Goal: Task Accomplishment & Management: Complete application form

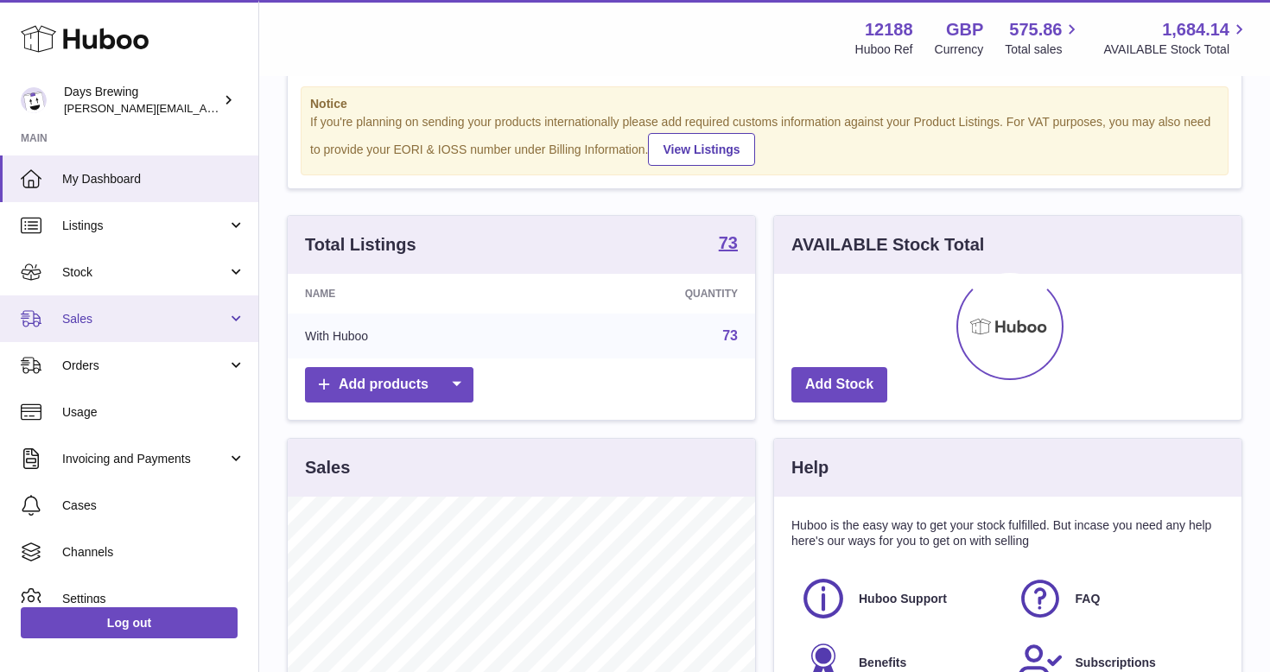
scroll to position [46, 0]
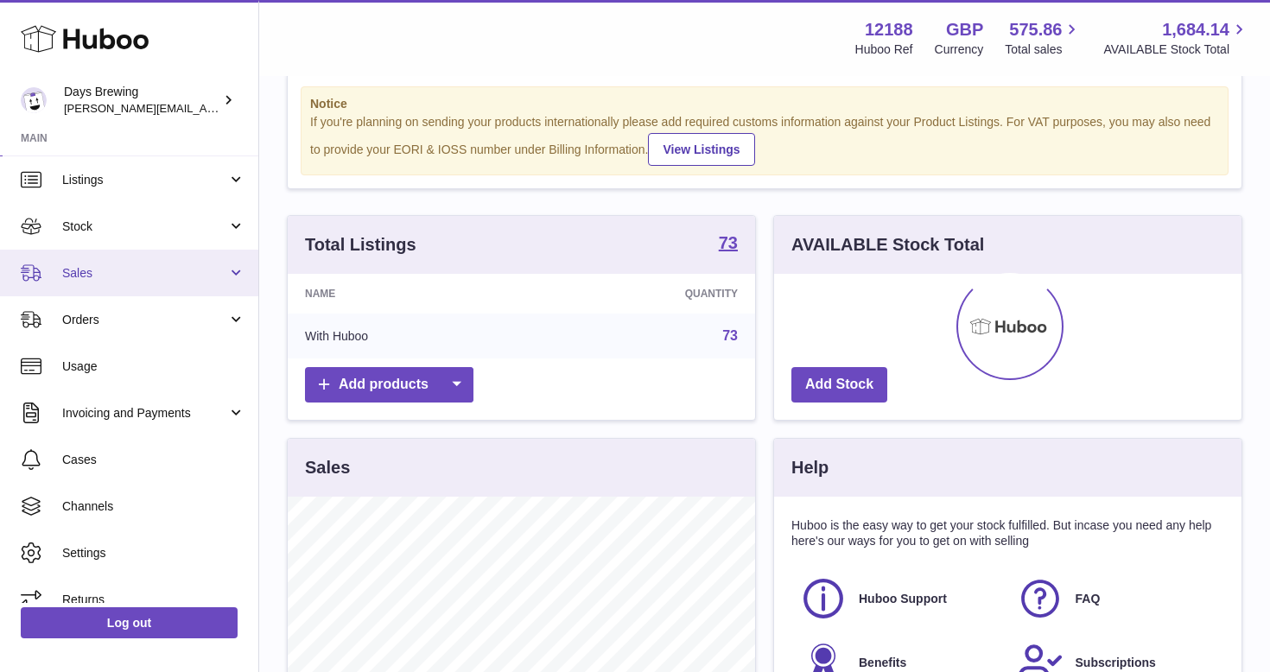
click at [142, 251] on link "Sales" at bounding box center [129, 273] width 258 height 47
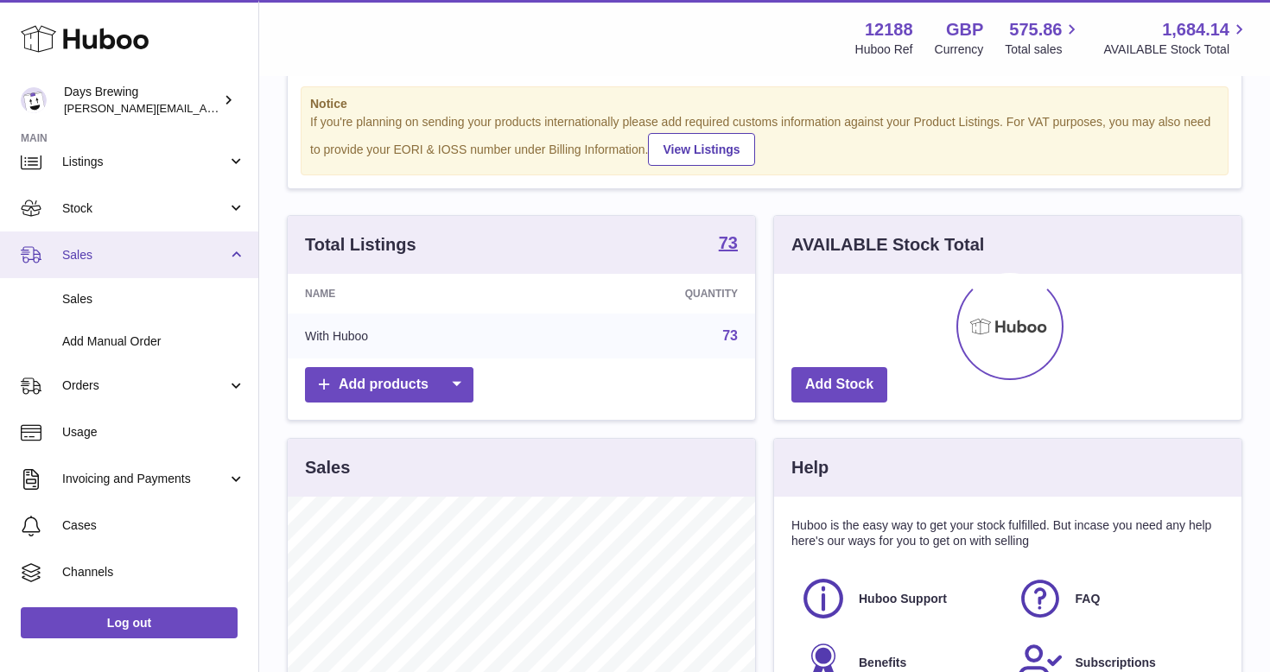
scroll to position [66, 0]
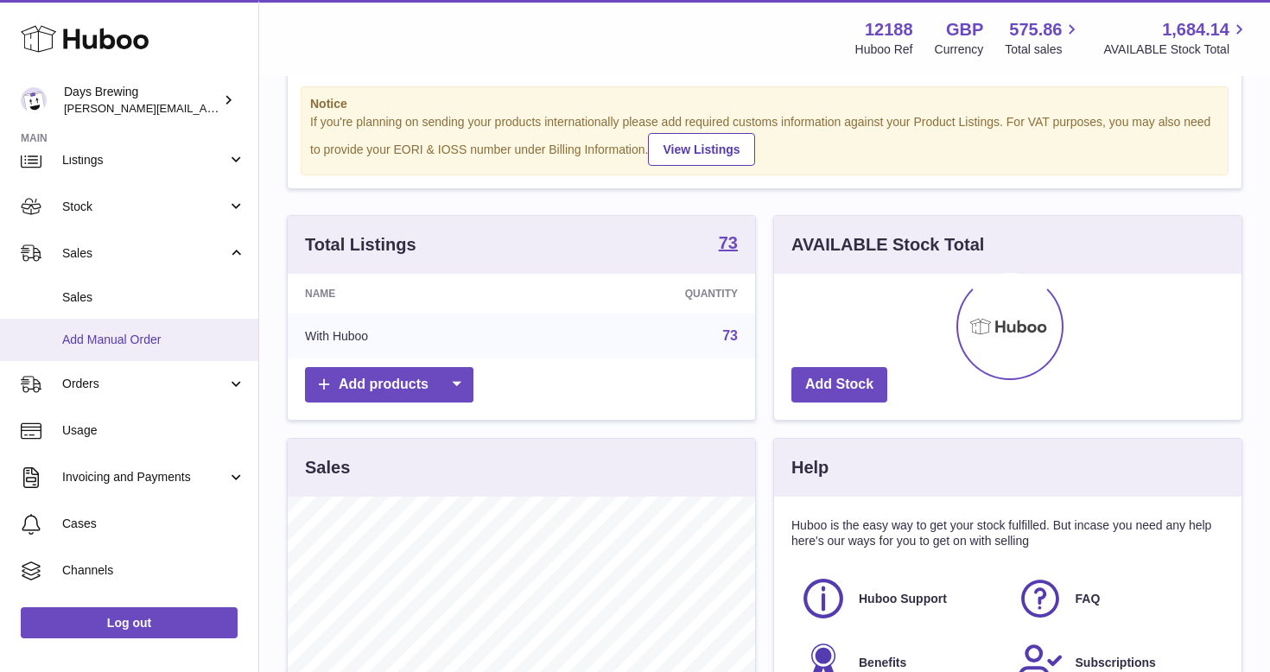
click at [128, 326] on link "Add Manual Order" at bounding box center [129, 340] width 258 height 42
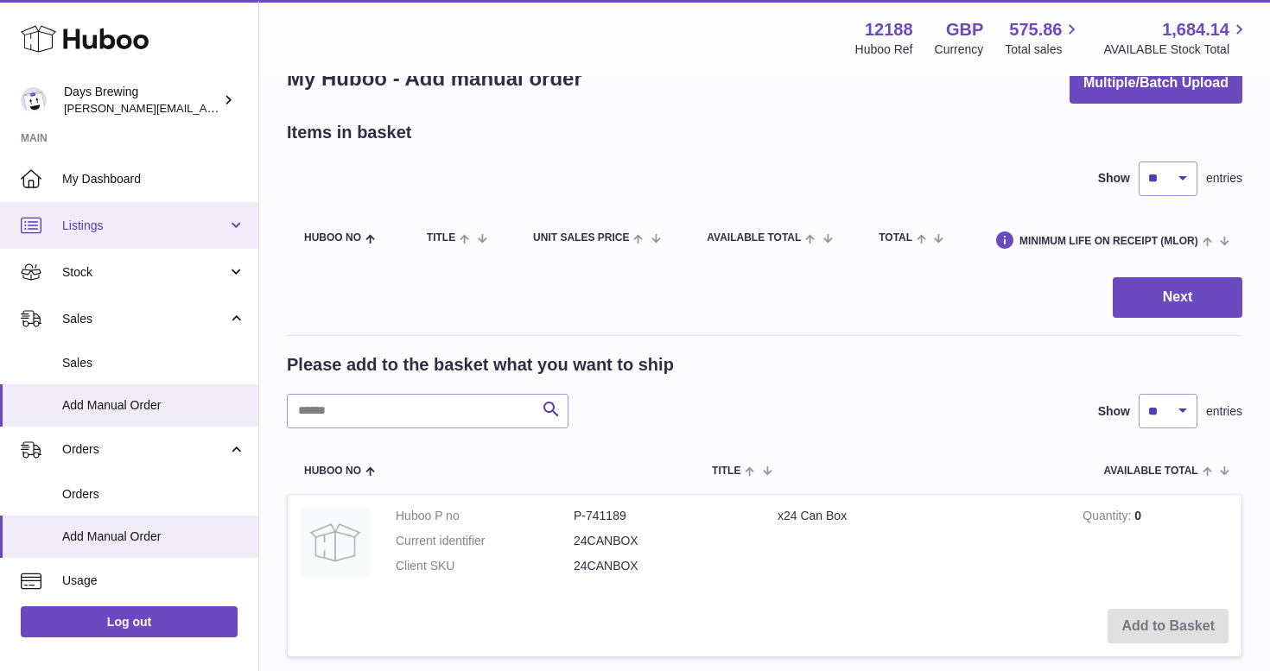
click at [136, 219] on span "Listings" at bounding box center [144, 226] width 165 height 16
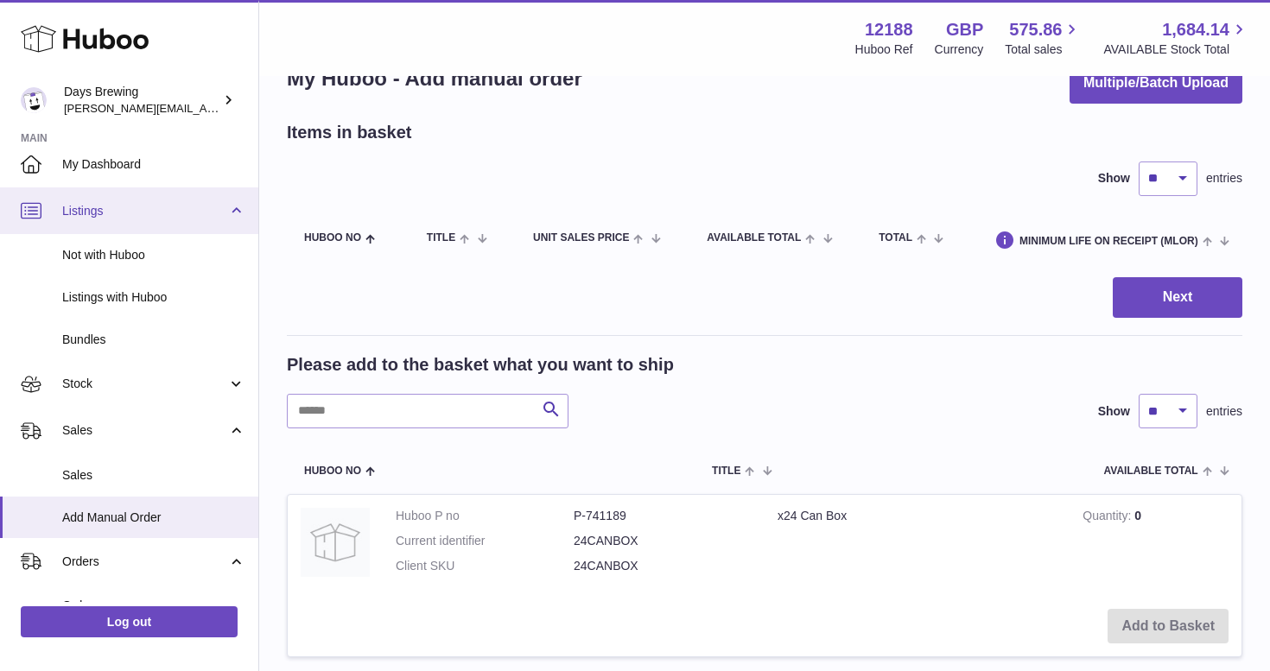
scroll to position [17, 0]
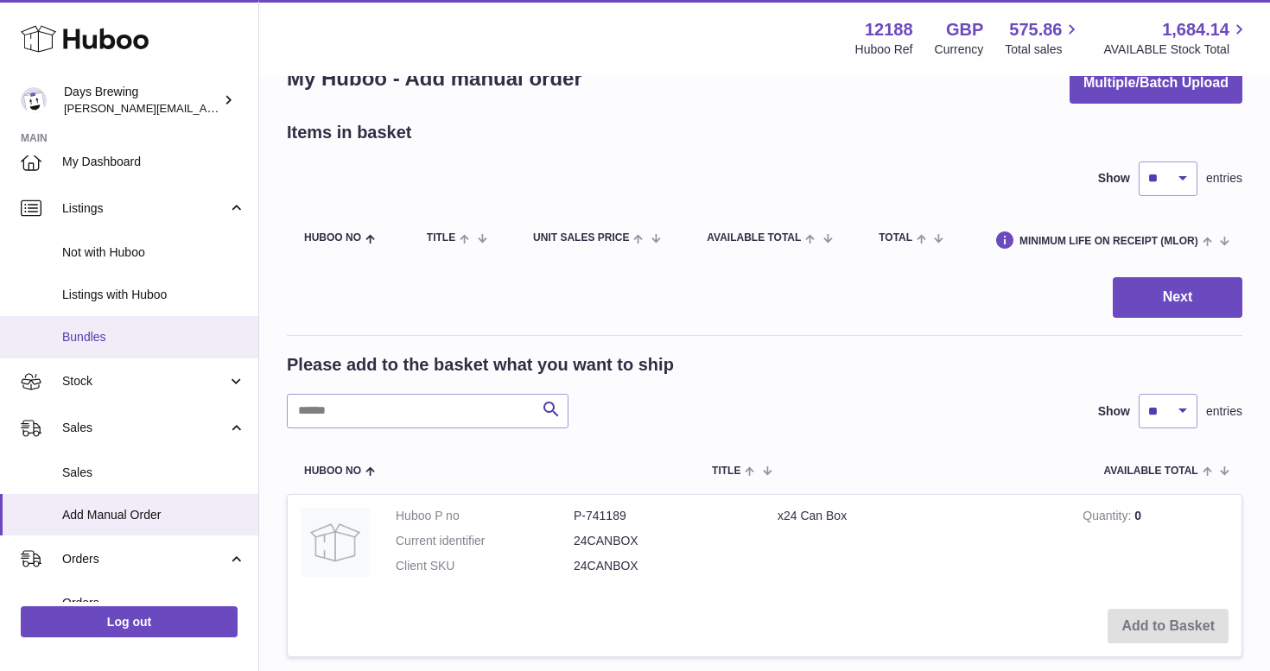
click at [103, 333] on span "Bundles" at bounding box center [153, 337] width 183 height 16
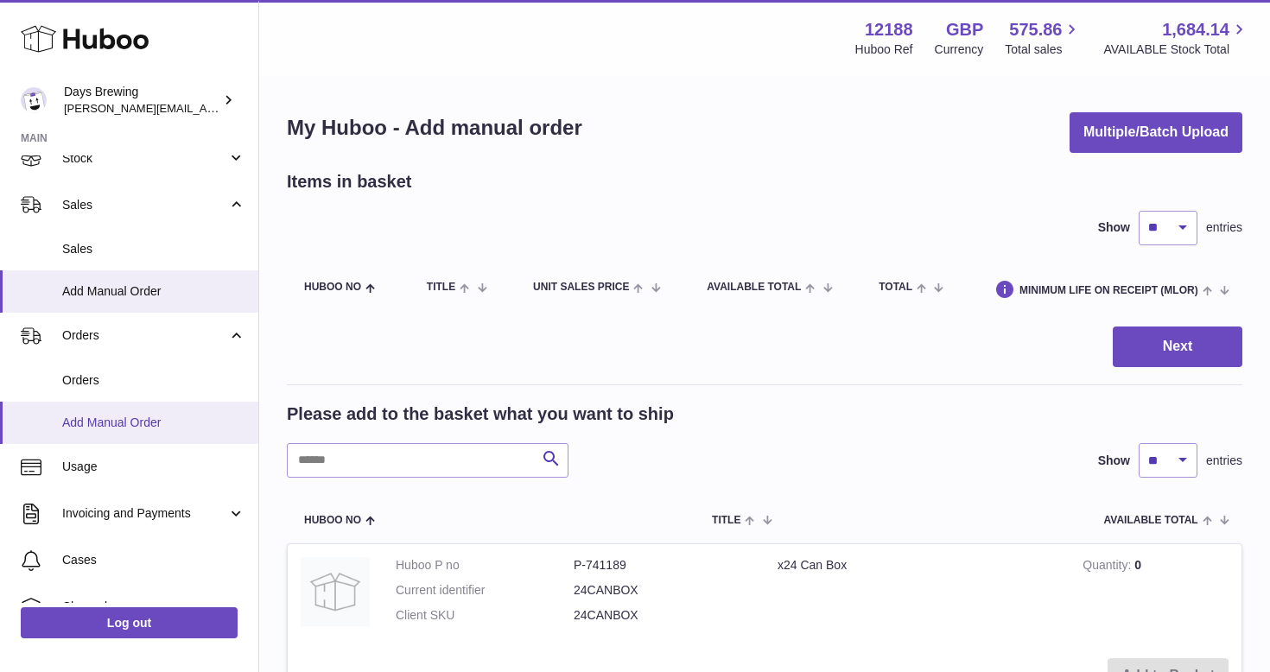
scroll to position [115, 0]
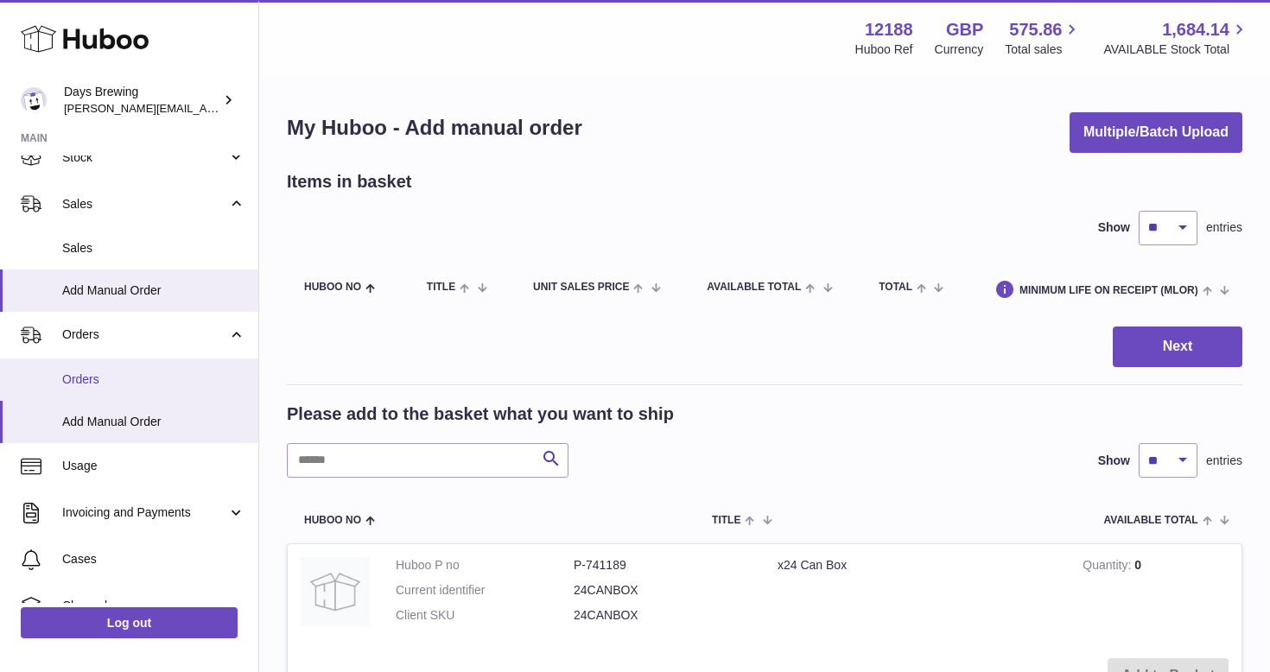
click at [107, 366] on link "Orders" at bounding box center [129, 379] width 258 height 42
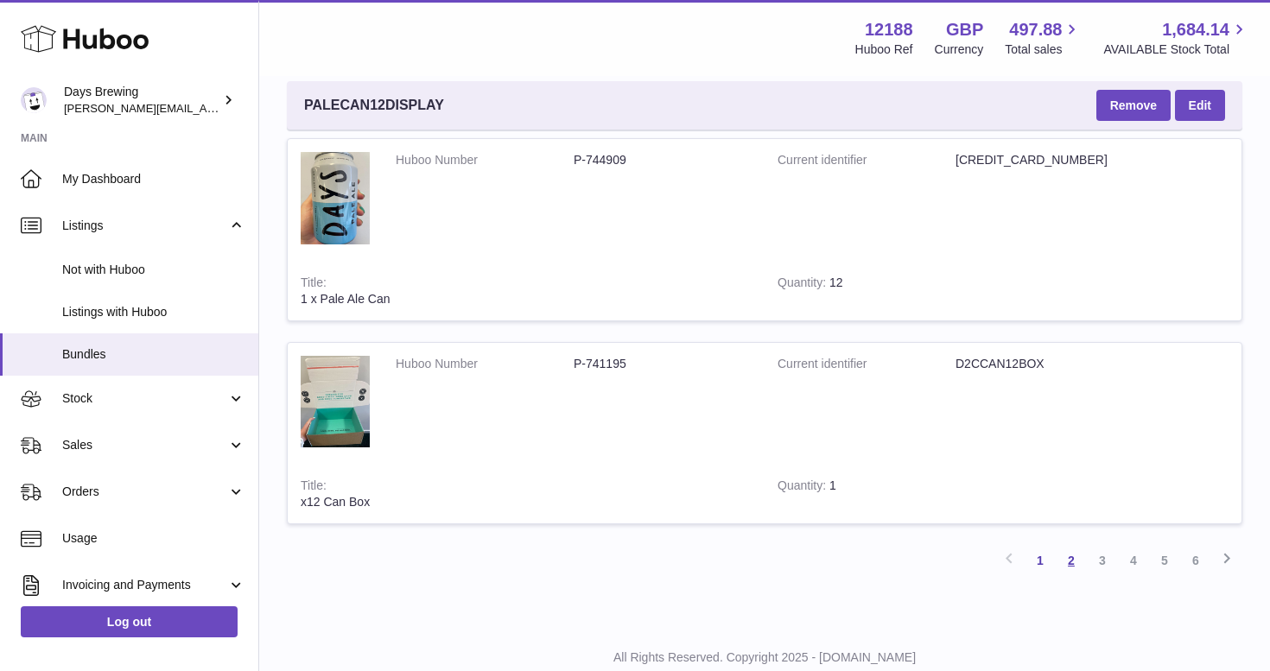
click at [1070, 545] on link "2" at bounding box center [1070, 560] width 31 height 31
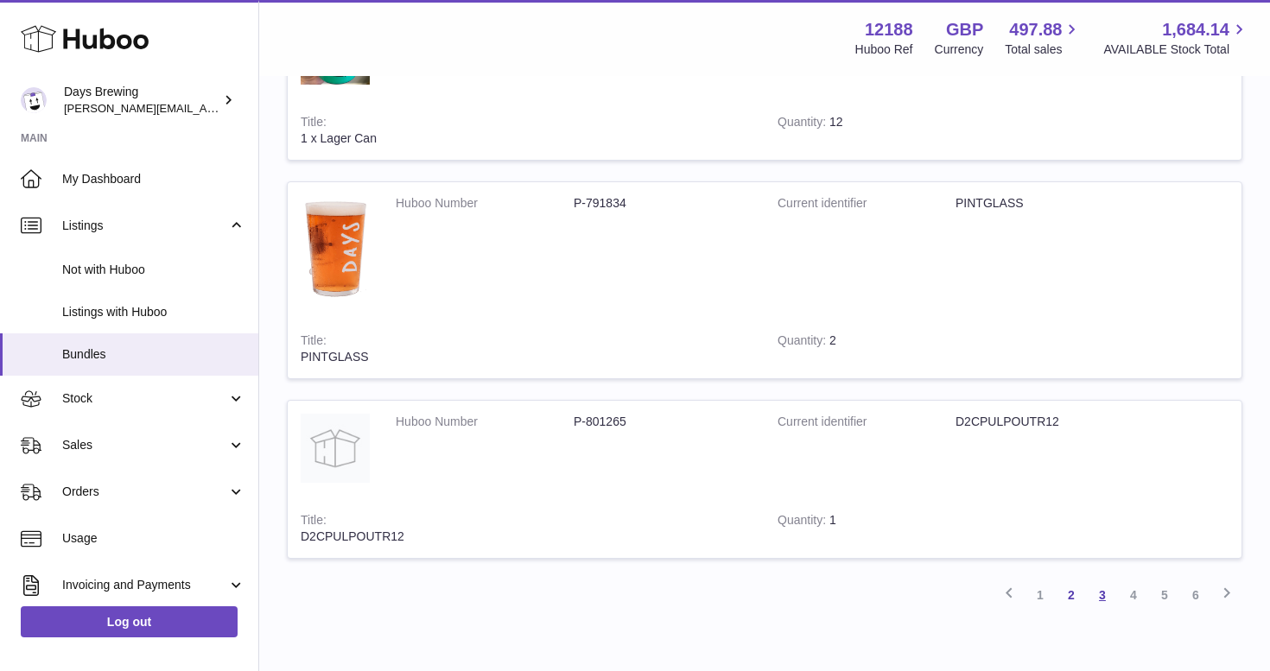
click at [1102, 579] on link "3" at bounding box center [1101, 594] width 31 height 31
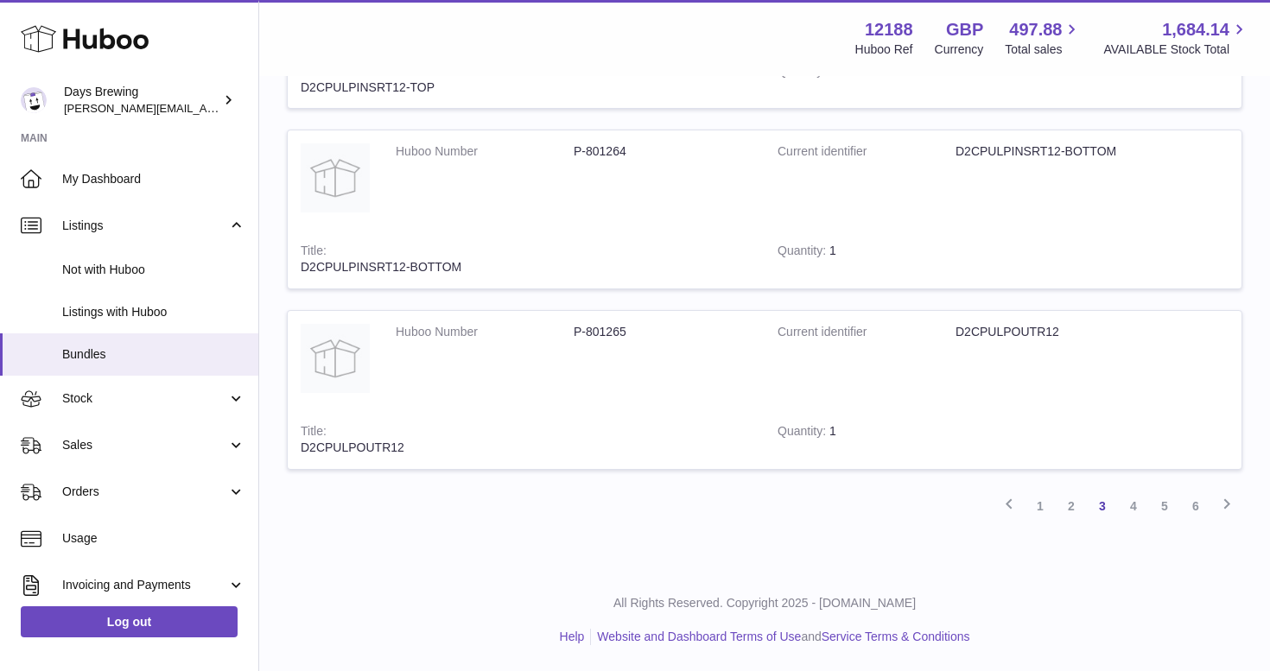
scroll to position [8995, 0]
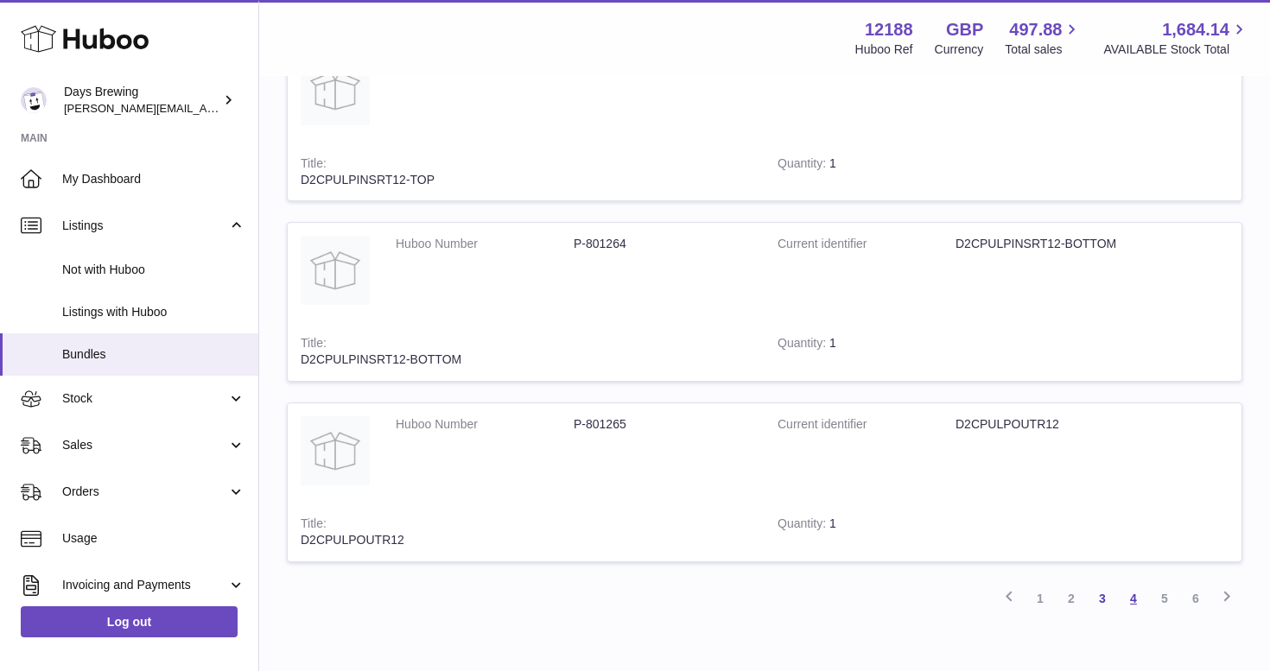
click at [1137, 583] on link "4" at bounding box center [1133, 598] width 31 height 31
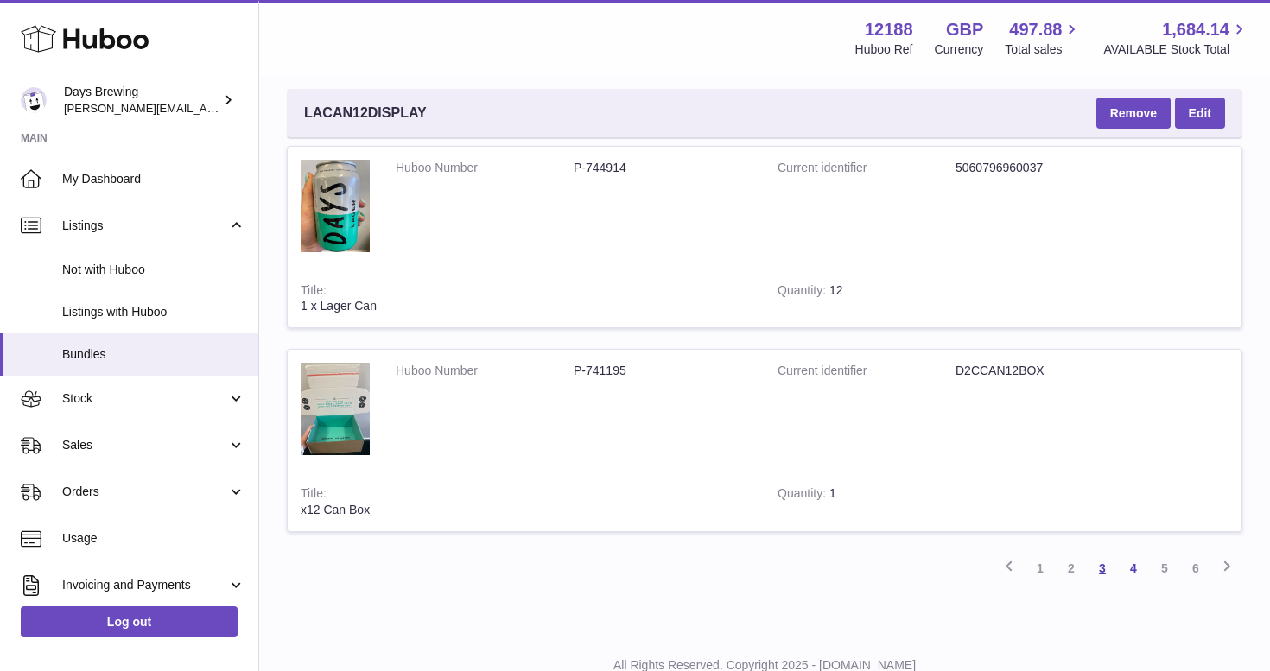
click at [1105, 553] on link "3" at bounding box center [1101, 568] width 31 height 31
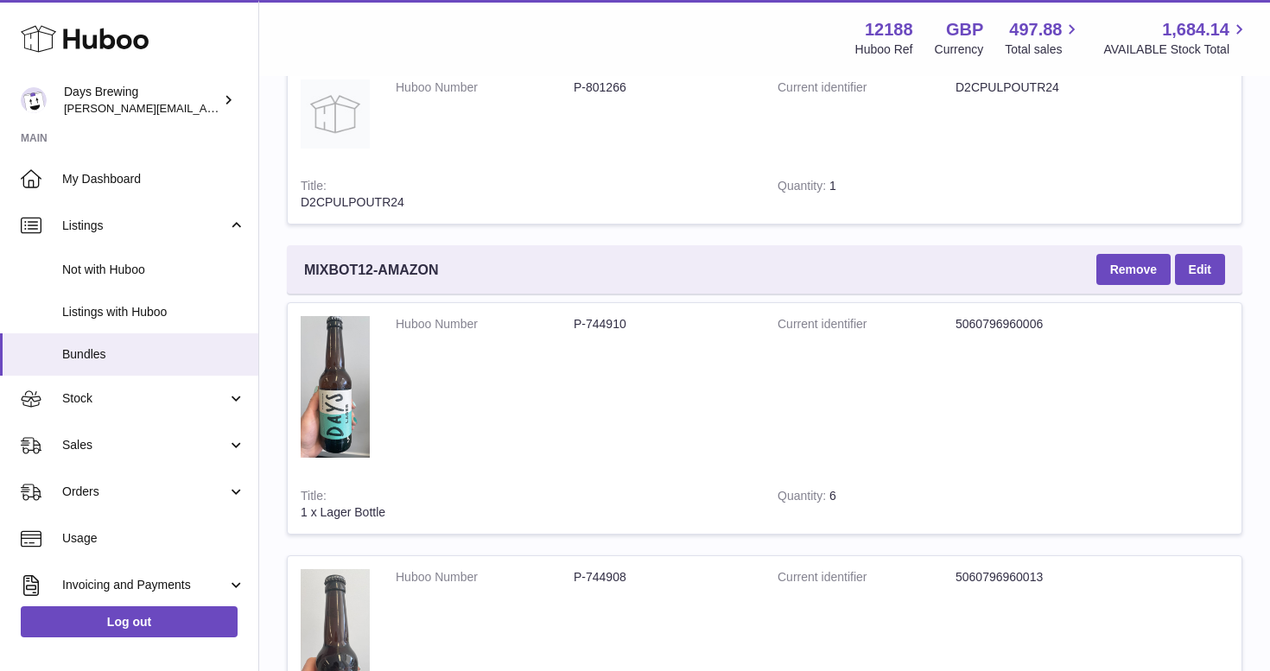
scroll to position [5287, 0]
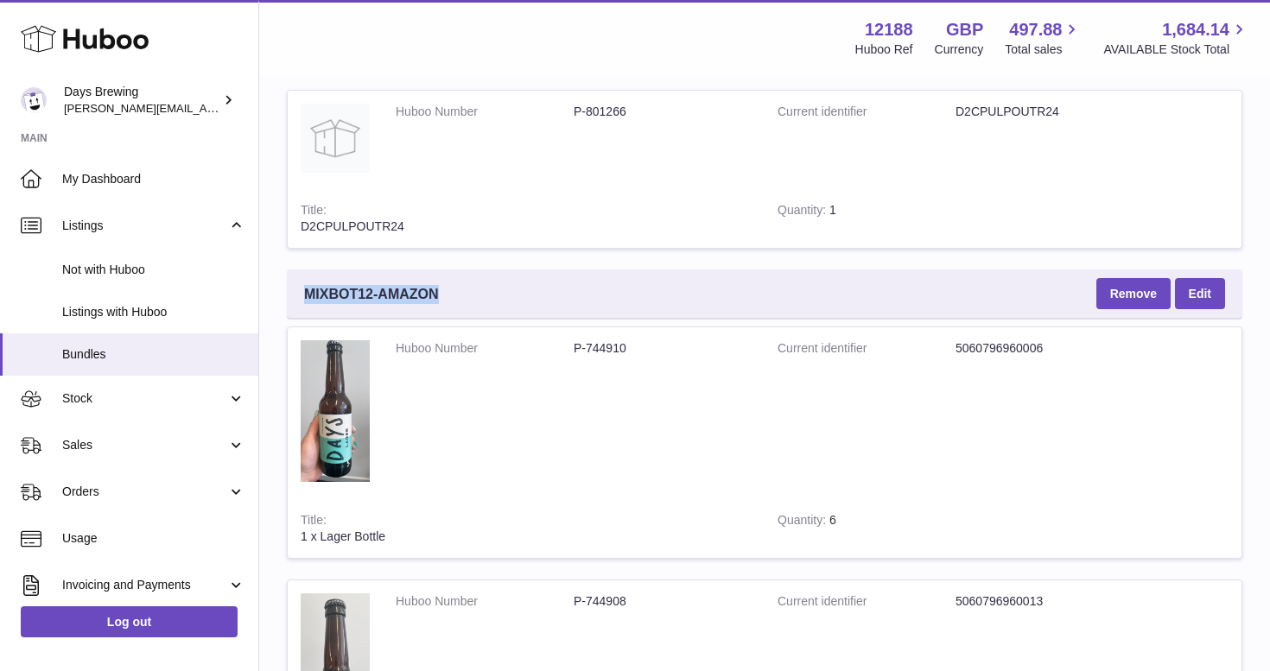
drag, startPoint x: 446, startPoint y: 236, endPoint x: 303, endPoint y: 238, distance: 143.4
click at [303, 269] on div "MIXBOT12-AMAZON Remove Edit" at bounding box center [764, 293] width 955 height 48
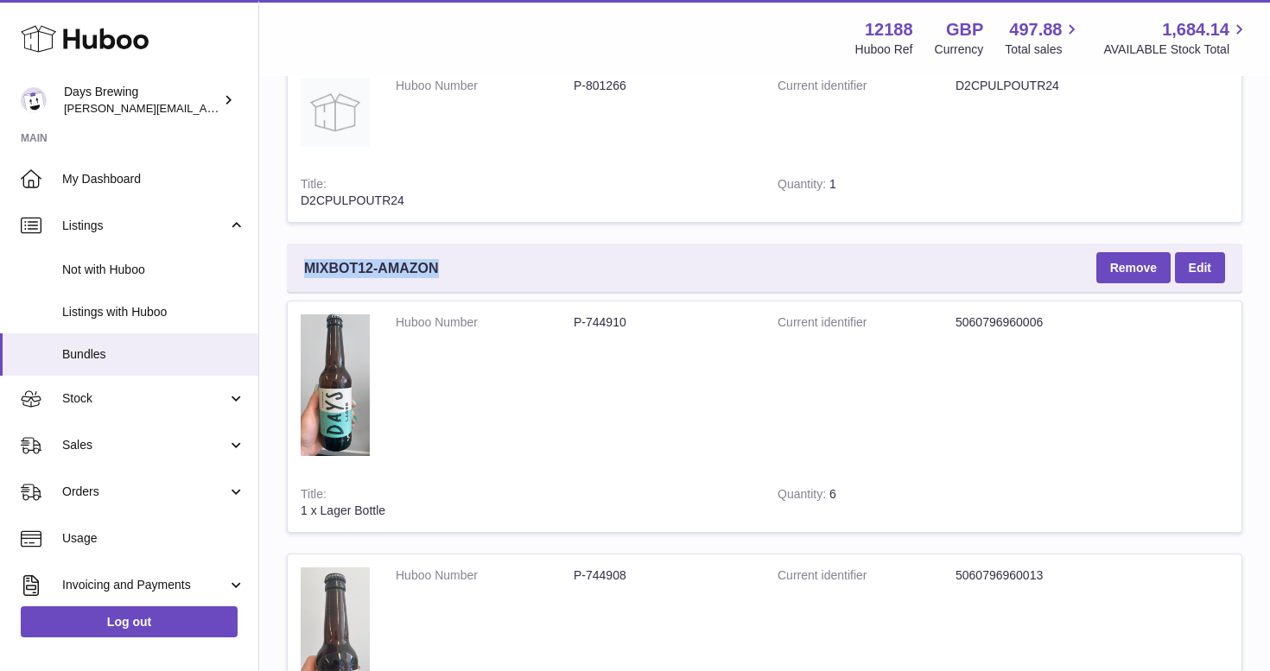
scroll to position [5313, 0]
copy span "MIXBOT12-AMAZON"
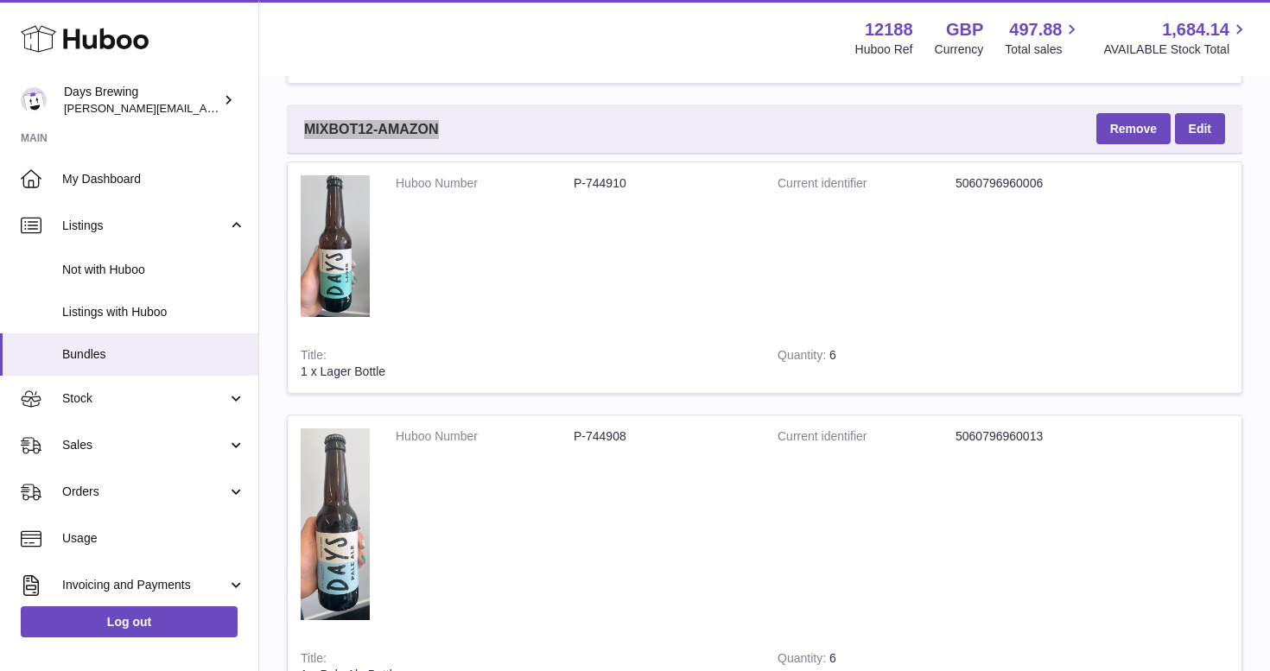
scroll to position [5453, 0]
drag, startPoint x: 954, startPoint y: 129, endPoint x: 1046, endPoint y: 129, distance: 91.5
click at [1046, 174] on dl "Current identifier 5060796960006" at bounding box center [955, 186] width 356 height 25
click at [1046, 174] on dd "5060796960006" at bounding box center [1044, 182] width 178 height 16
drag, startPoint x: 1042, startPoint y: 131, endPoint x: 957, endPoint y: 130, distance: 85.5
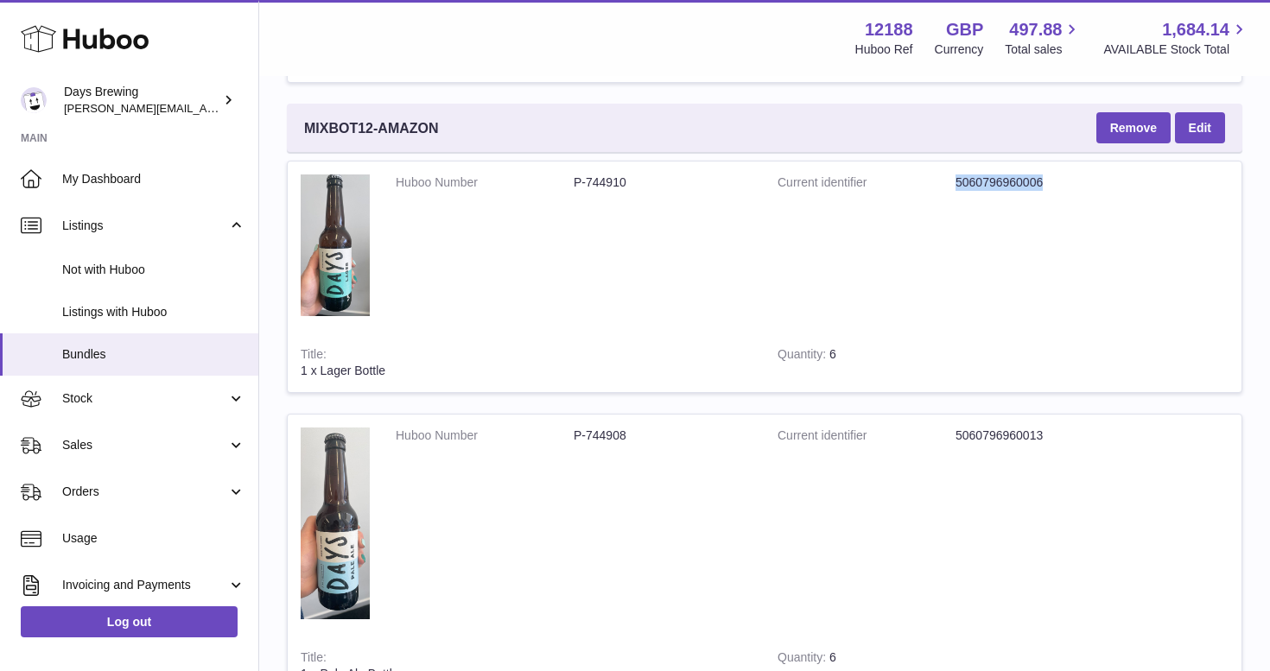
click at [957, 174] on dd "5060796960006" at bounding box center [1044, 182] width 178 height 16
copy dd "5060796960006"
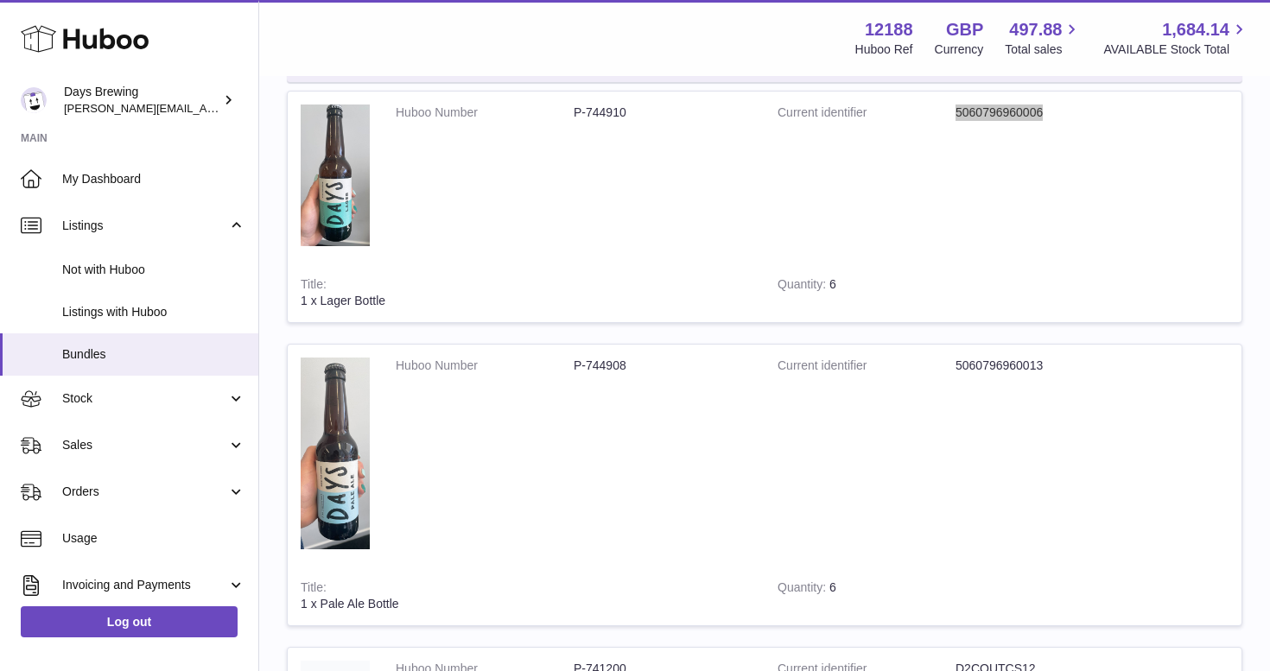
scroll to position [5525, 0]
click at [1039, 356] on dd "5060796960013" at bounding box center [1044, 364] width 178 height 16
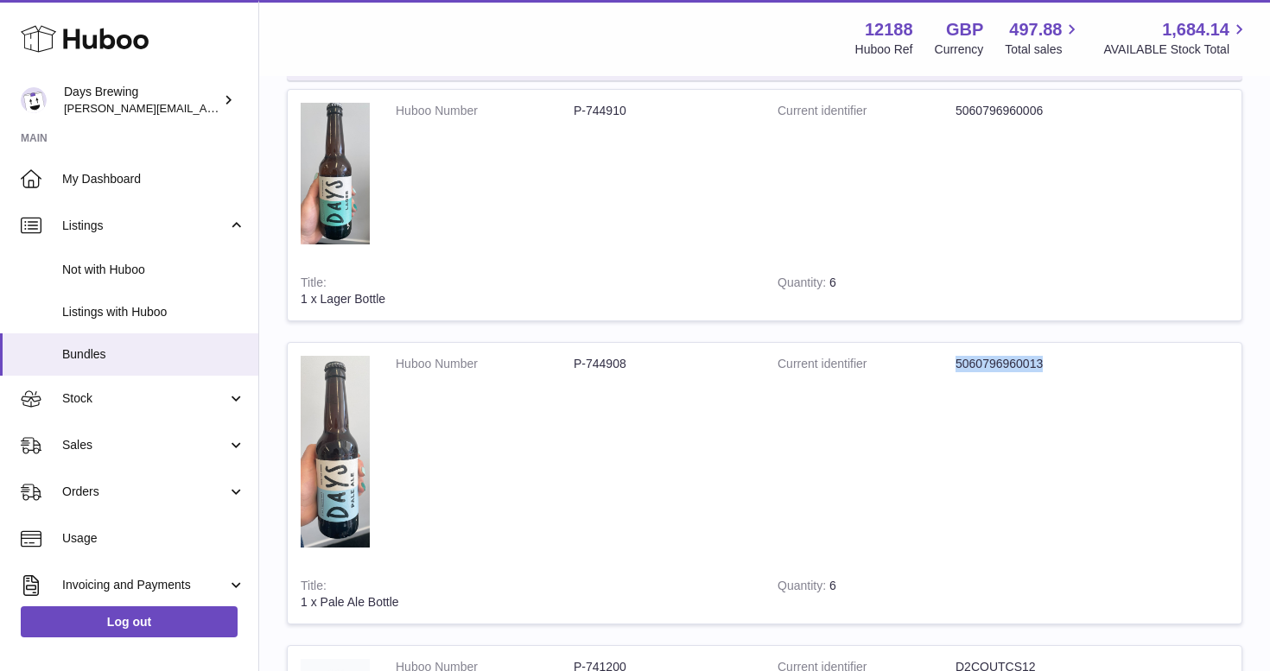
click at [1179, 342] on tr "Huboo Number P-744908 Current identifier 5060796960013 Title 1 x Pale Ale Bottl…" at bounding box center [764, 483] width 955 height 282
click at [1006, 356] on dd "5060796960013" at bounding box center [1044, 364] width 178 height 16
copy dd "5060796960013"
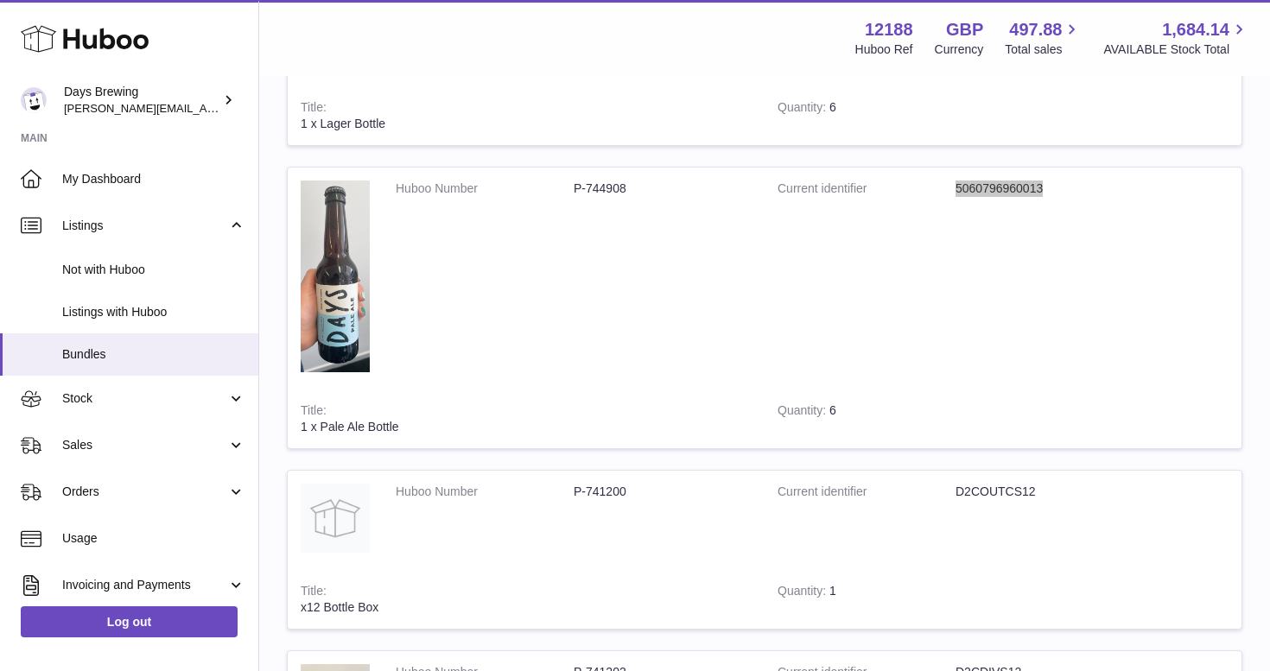
scroll to position [5701, 0]
click at [999, 483] on dd "D2COUTCS12" at bounding box center [1044, 491] width 178 height 16
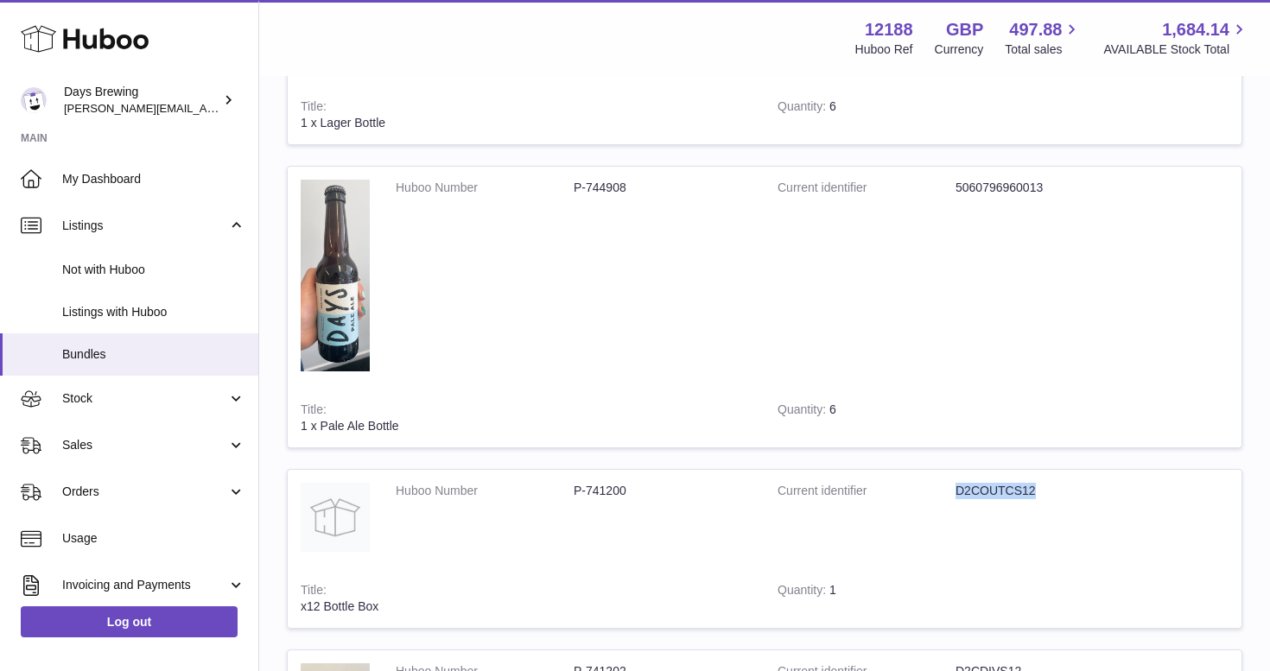
click at [1168, 469] on tr "Huboo Number P-741200 Current identifier D2COUTCS12 Title x12 Bottle Box Quanti…" at bounding box center [764, 549] width 955 height 160
click at [997, 483] on dd "D2COUTCS12" at bounding box center [1044, 491] width 178 height 16
copy dd "D2COUTCS12"
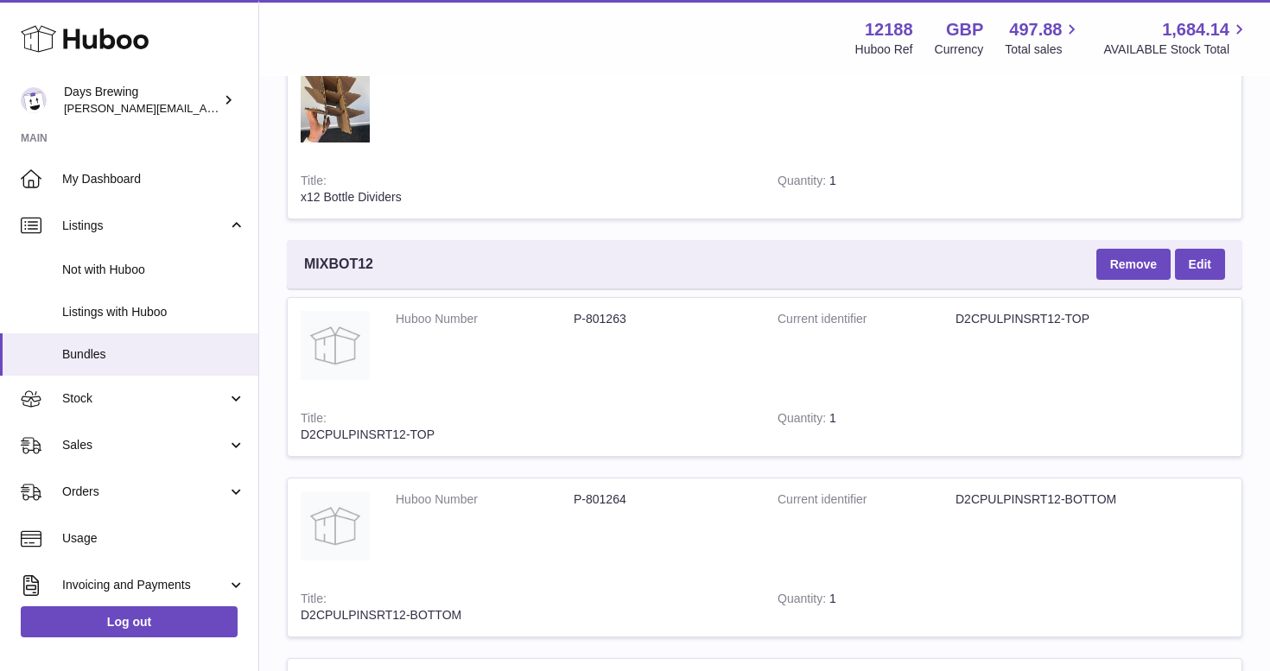
scroll to position [6350, 0]
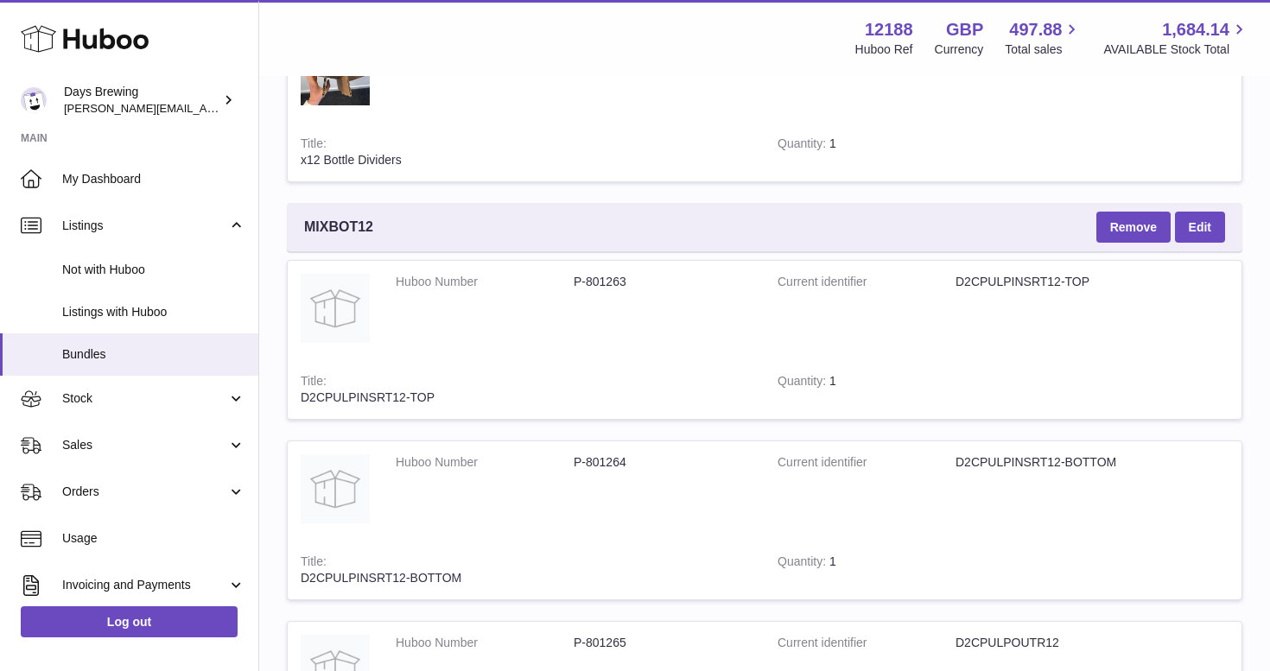
click at [1026, 274] on dd "D2CPULPINSRT12-TOP" at bounding box center [1044, 282] width 178 height 16
click at [1169, 262] on tr "Huboo Number P-801263 Current identifier D2CPULPINSRT12-TOP Title D2CPULPINSRT1…" at bounding box center [764, 340] width 955 height 160
click at [1034, 274] on dd "D2CPULPINSRT12-TOP" at bounding box center [1044, 282] width 178 height 16
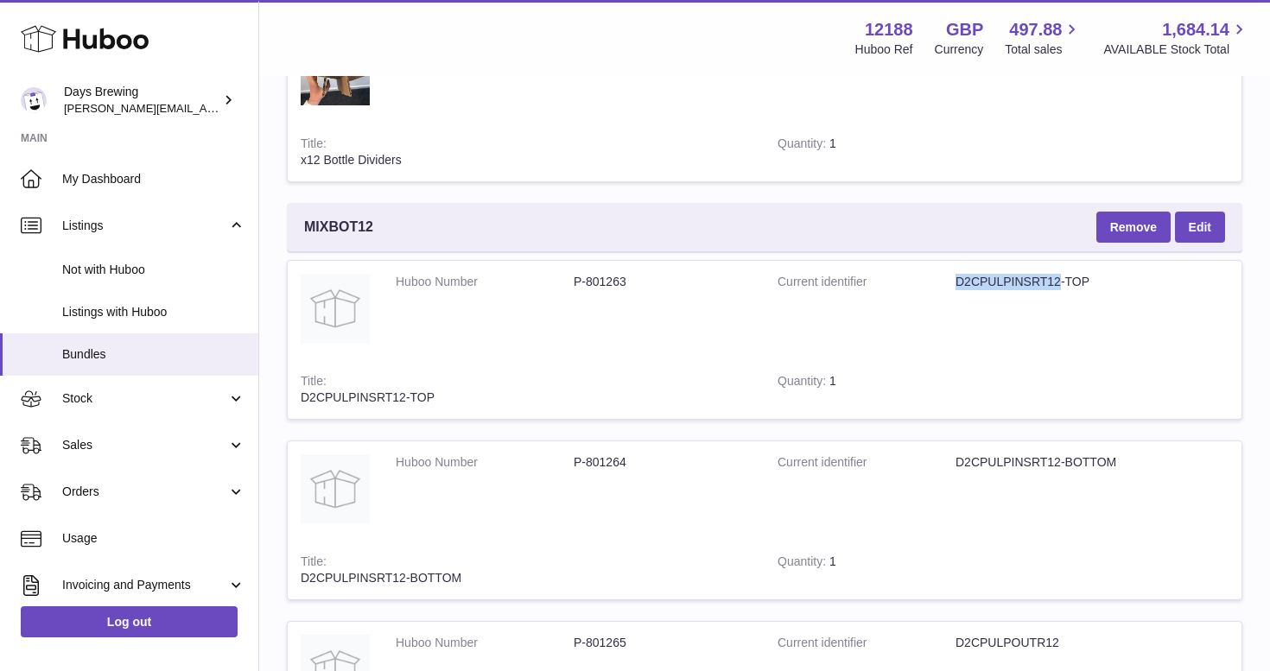
click at [1034, 274] on dd "D2CPULPINSRT12-TOP" at bounding box center [1044, 282] width 178 height 16
click at [1047, 274] on dd "D2CPULPINSRT12-TOP" at bounding box center [1044, 282] width 178 height 16
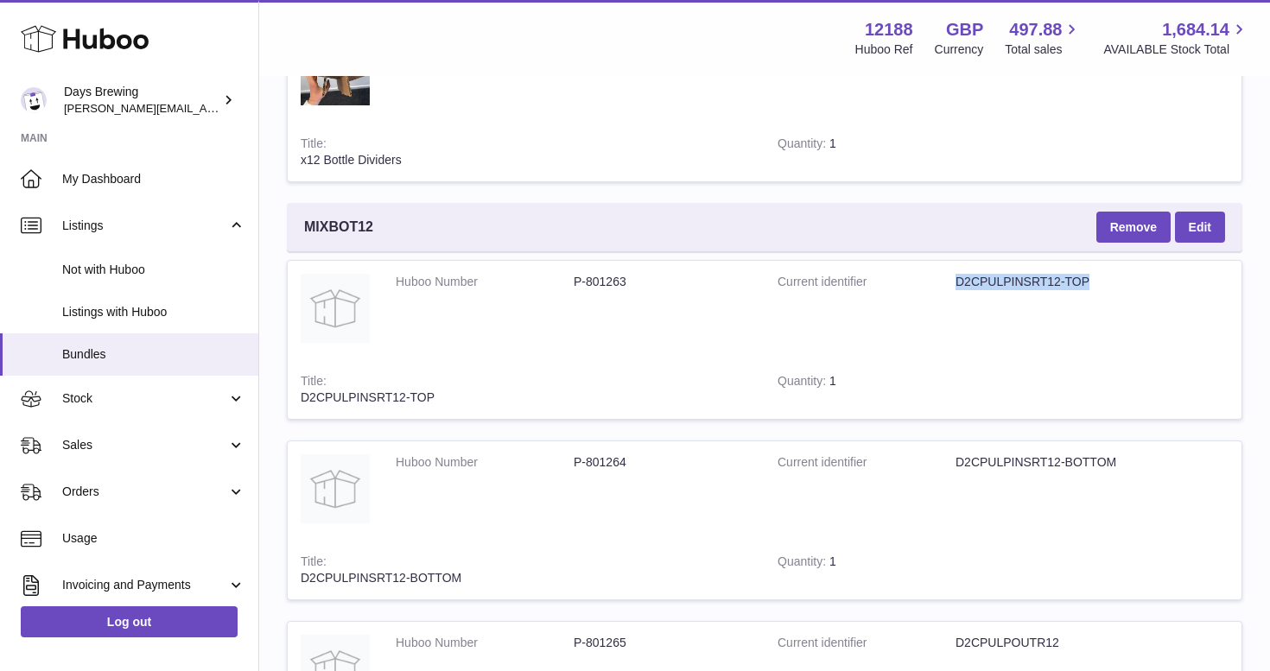
click at [1197, 290] on tr "Huboo Number P-801263 Current identifier D2CPULPINSRT12-TOP Title D2CPULPINSRT1…" at bounding box center [764, 340] width 955 height 160
click at [1182, 266] on tr "Huboo Number P-801263 Current identifier D2CPULPINSRT12-TOP Title D2CPULPINSRT1…" at bounding box center [764, 340] width 955 height 160
click at [1105, 317] on tr "Huboo Number P-801263 Current identifier D2CPULPINSRT12-TOP Title D2CPULPINSRT1…" at bounding box center [764, 340] width 955 height 160
click at [896, 360] on td "Quantity 1" at bounding box center [850, 389] width 172 height 59
click at [1040, 274] on dd "D2CPULPINSRT12-TOP" at bounding box center [1044, 282] width 178 height 16
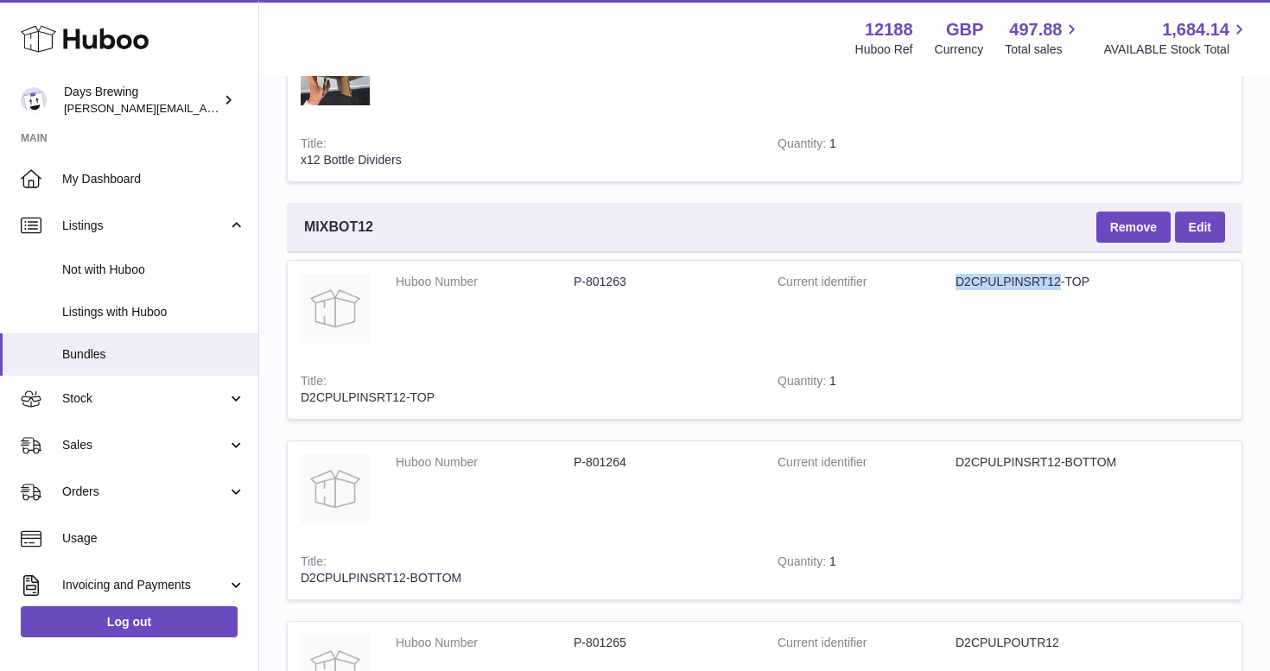
click at [1040, 274] on dd "D2CPULPINSRT12-TOP" at bounding box center [1044, 282] width 178 height 16
click at [1078, 274] on dd "D2CPULPINSRT12-TOP" at bounding box center [1044, 282] width 178 height 16
drag, startPoint x: 1090, startPoint y: 224, endPoint x: 959, endPoint y: 223, distance: 130.4
click at [959, 274] on dd "D2CPULPINSRT12-TOP" at bounding box center [1044, 282] width 178 height 16
copy dd "D2CPULPINSRT12-TOP"
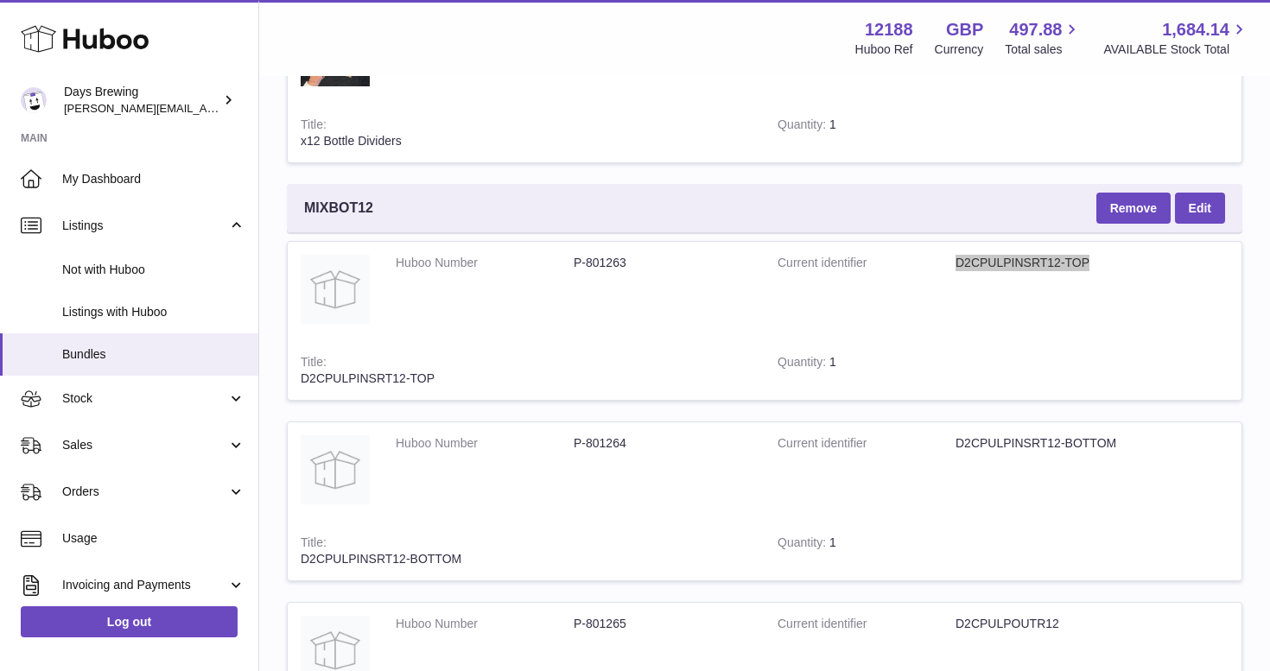
scroll to position [6374, 0]
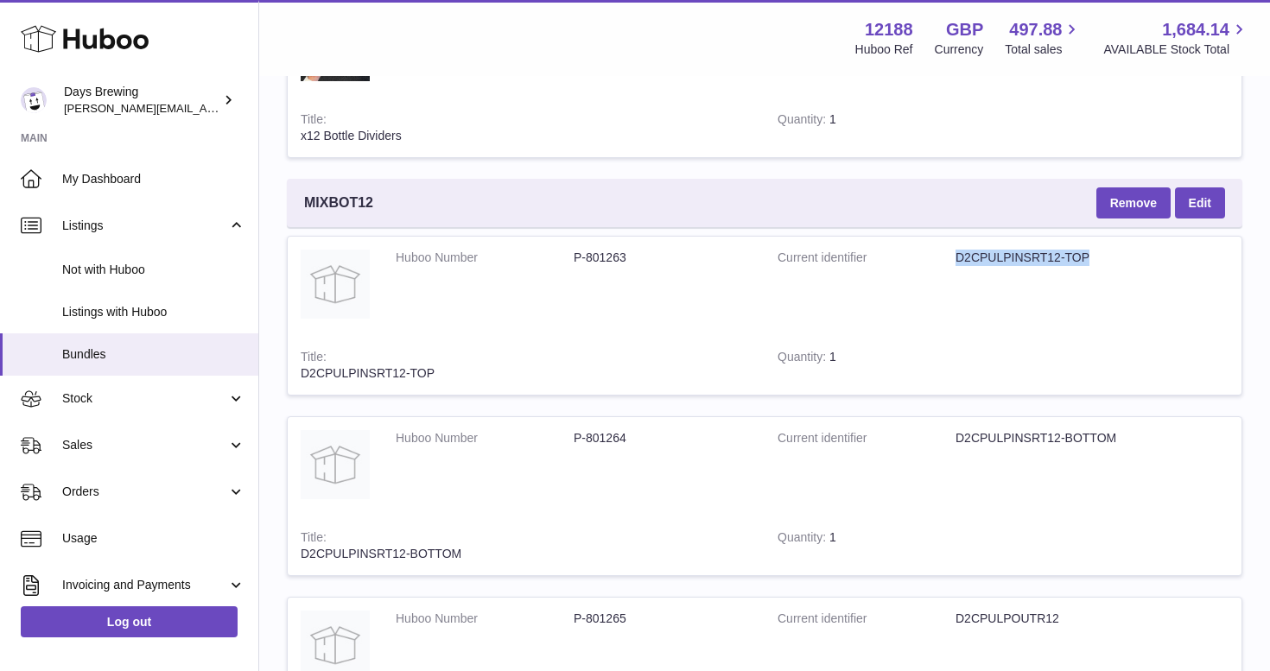
click at [1033, 430] on dd "D2CPULPINSRT12-BOTTOM" at bounding box center [1044, 438] width 178 height 16
click at [1185, 416] on tr "Huboo Number P-801264 Current identifier D2CPULPINSRT12-BOTTOM Title D2CPULPINS…" at bounding box center [764, 496] width 955 height 160
click at [1010, 430] on dd "D2CPULPINSRT12-BOTTOM" at bounding box center [1044, 438] width 178 height 16
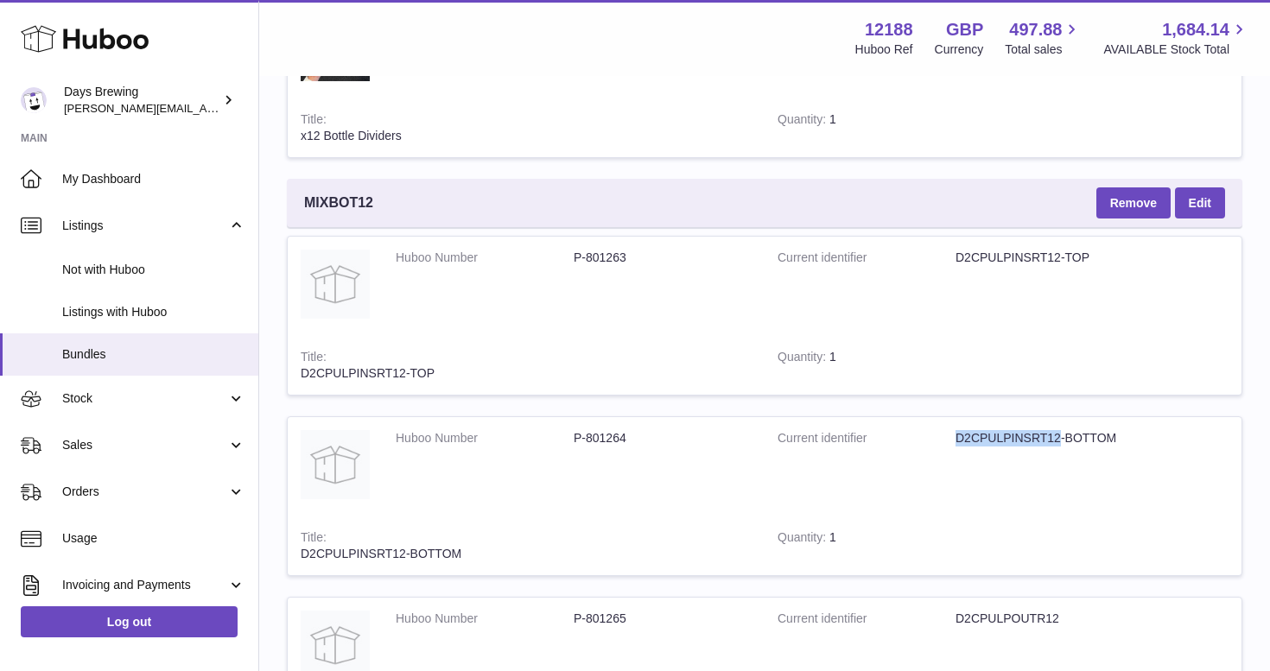
click at [1010, 430] on dd "D2CPULPINSRT12-BOTTOM" at bounding box center [1044, 438] width 178 height 16
click at [1187, 416] on tr "Huboo Number P-801264 Current identifier D2CPULPINSRT12-BOTTOM Title D2CPULPINS…" at bounding box center [764, 496] width 955 height 160
drag, startPoint x: 1115, startPoint y: 374, endPoint x: 958, endPoint y: 376, distance: 157.2
click at [958, 430] on dd "D2CPULPINSRT12-BOTTOM" at bounding box center [1044, 438] width 178 height 16
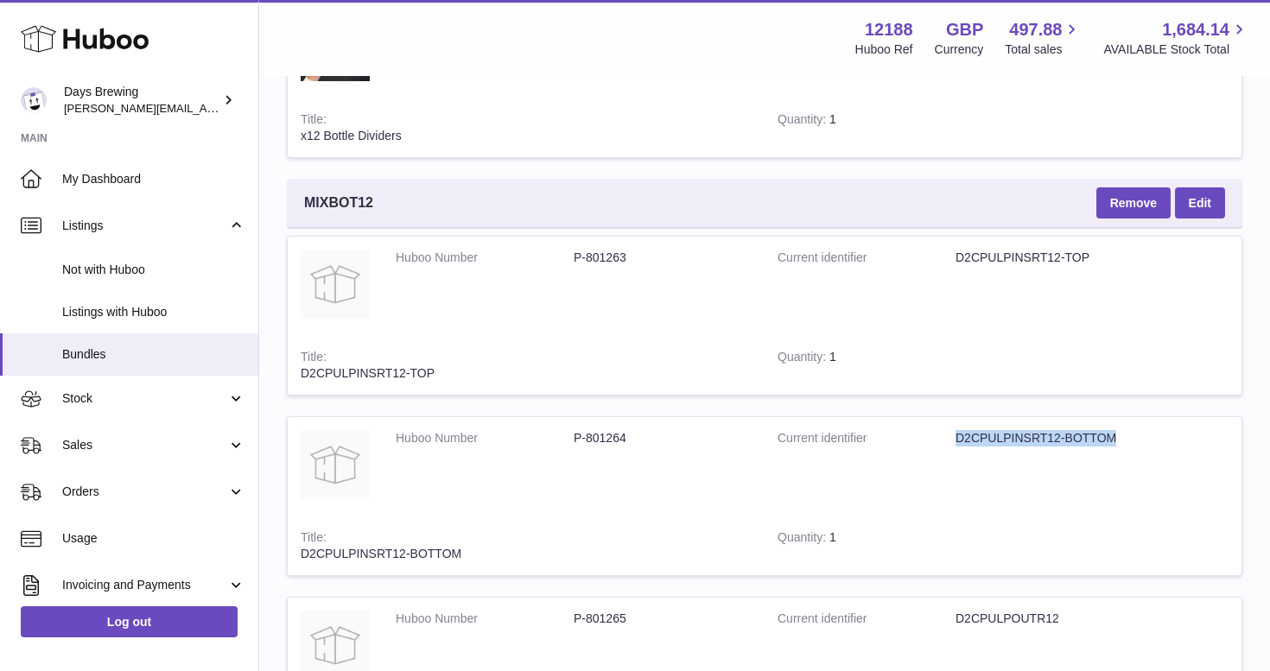
copy dd "D2CPULPINSRT12-BOTTOM"
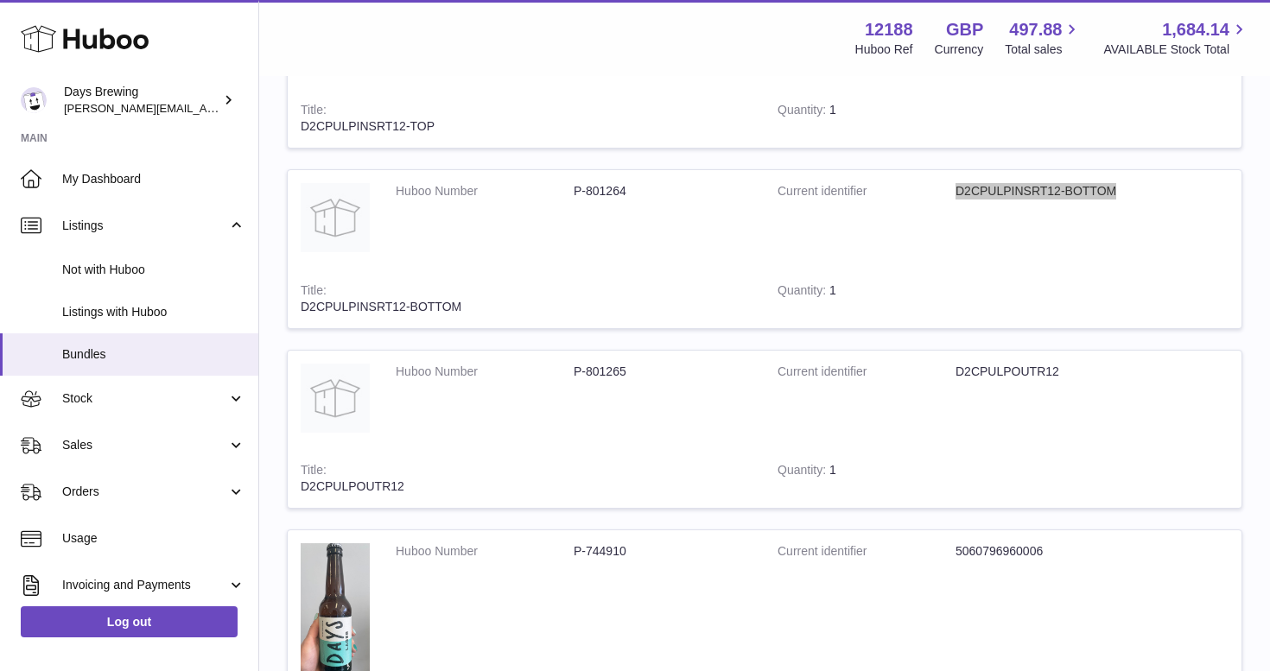
scroll to position [6635, 0]
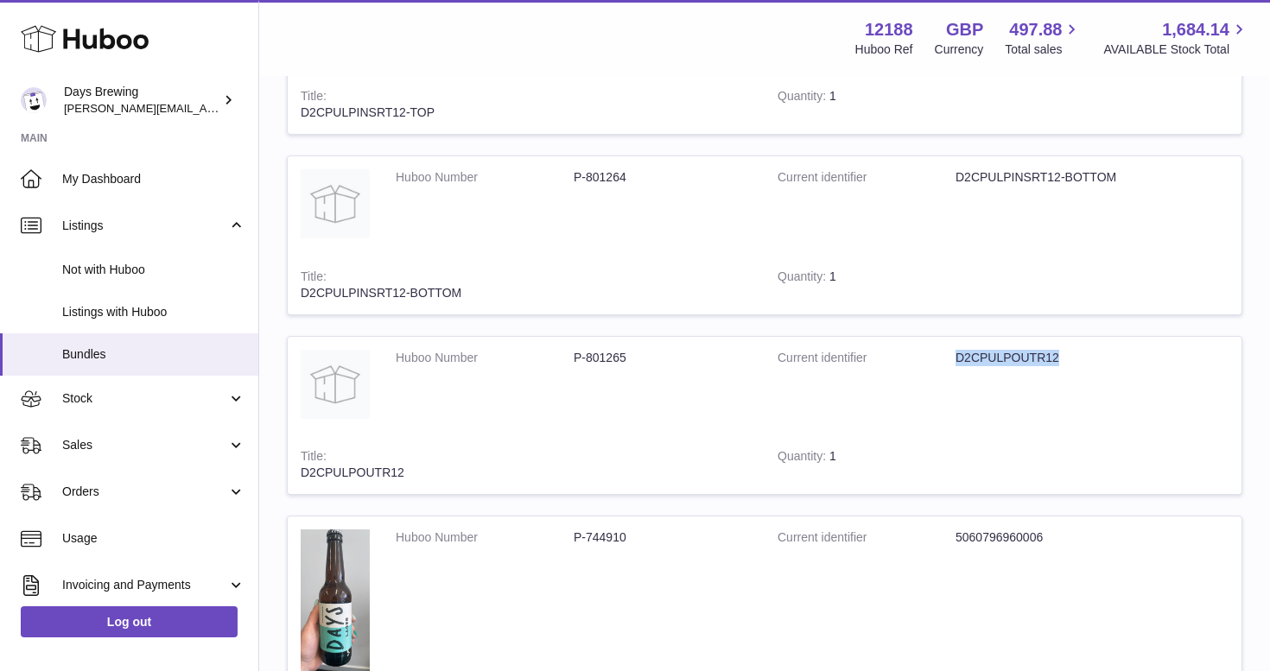
drag, startPoint x: 1060, startPoint y: 293, endPoint x: 958, endPoint y: 293, distance: 101.9
click at [958, 350] on dd "D2CPULPOUTR12" at bounding box center [1044, 358] width 178 height 16
copy dd "D2CPULPOUTR12"
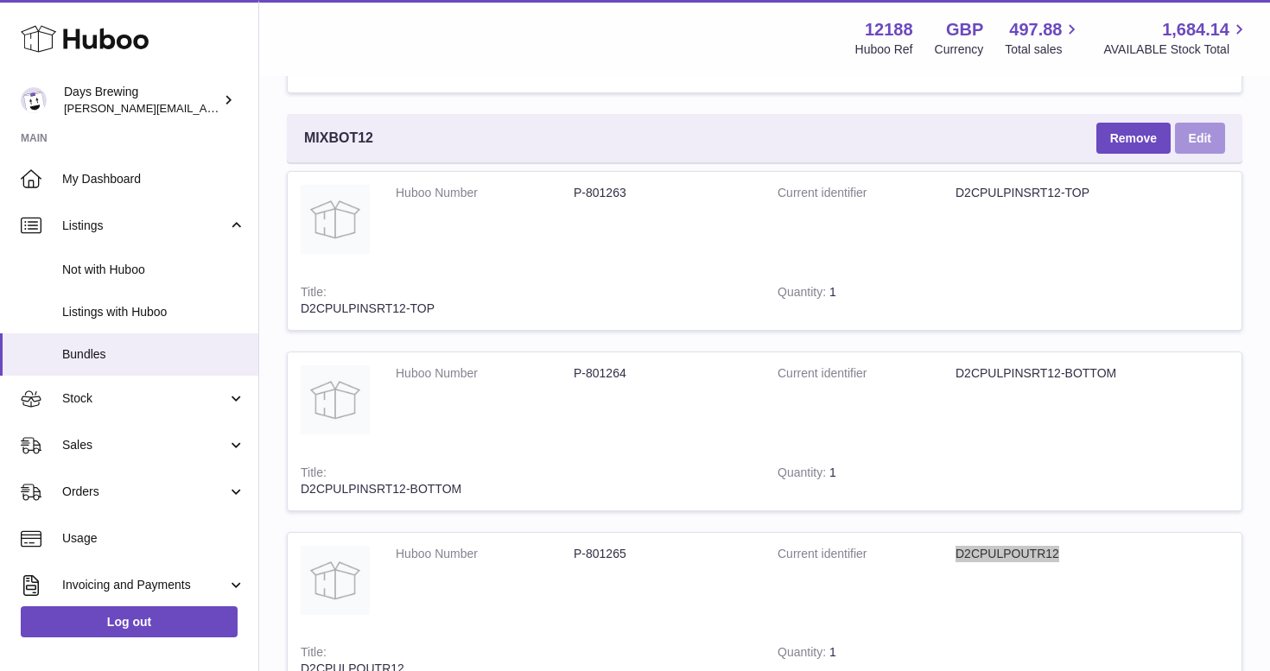
scroll to position [6438, 0]
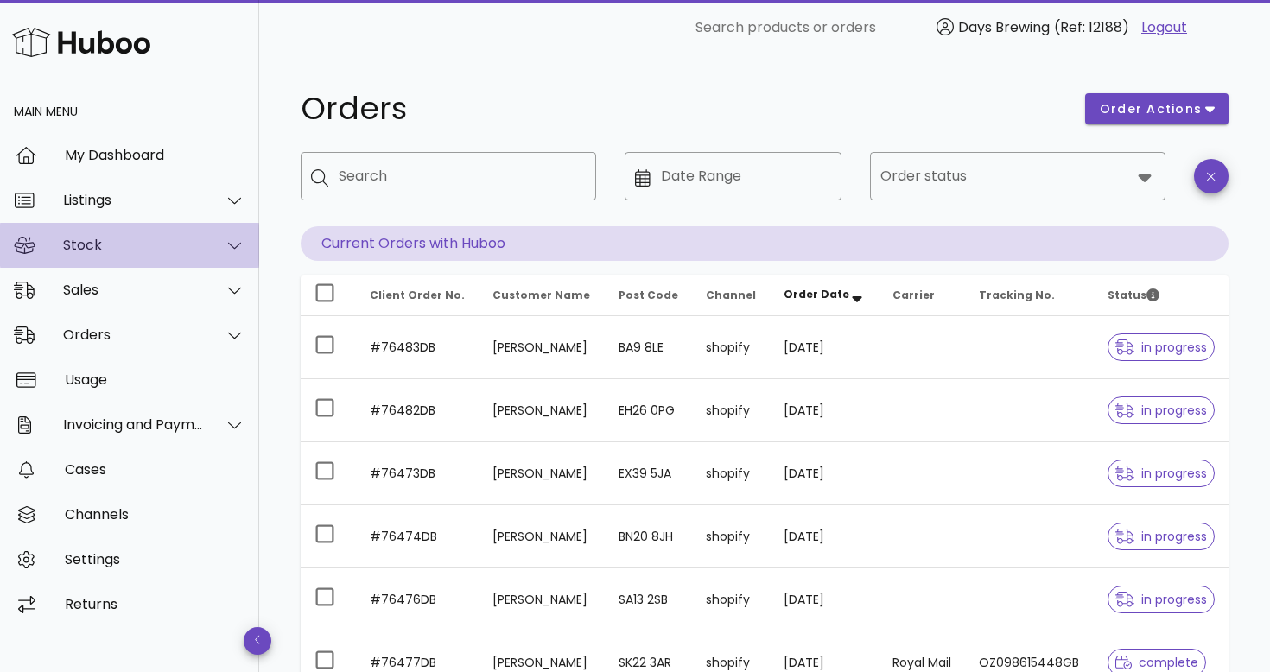
click at [88, 240] on div "Stock" at bounding box center [133, 245] width 141 height 16
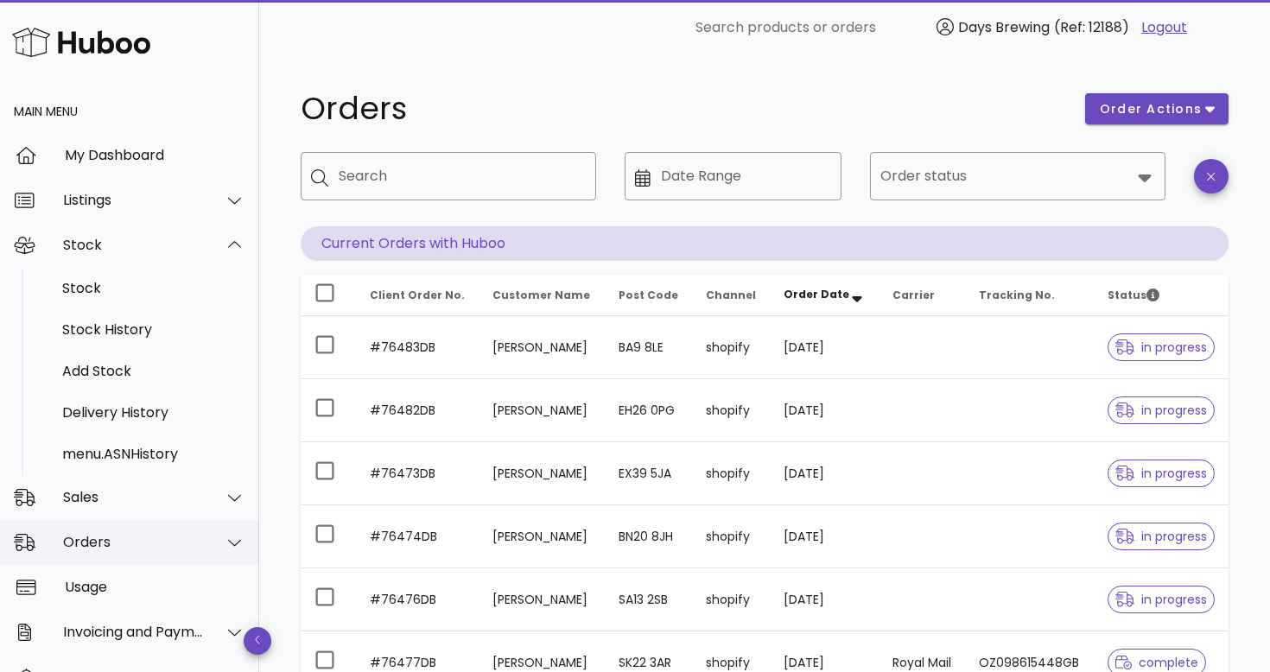
click at [79, 530] on div "Orders" at bounding box center [129, 542] width 259 height 45
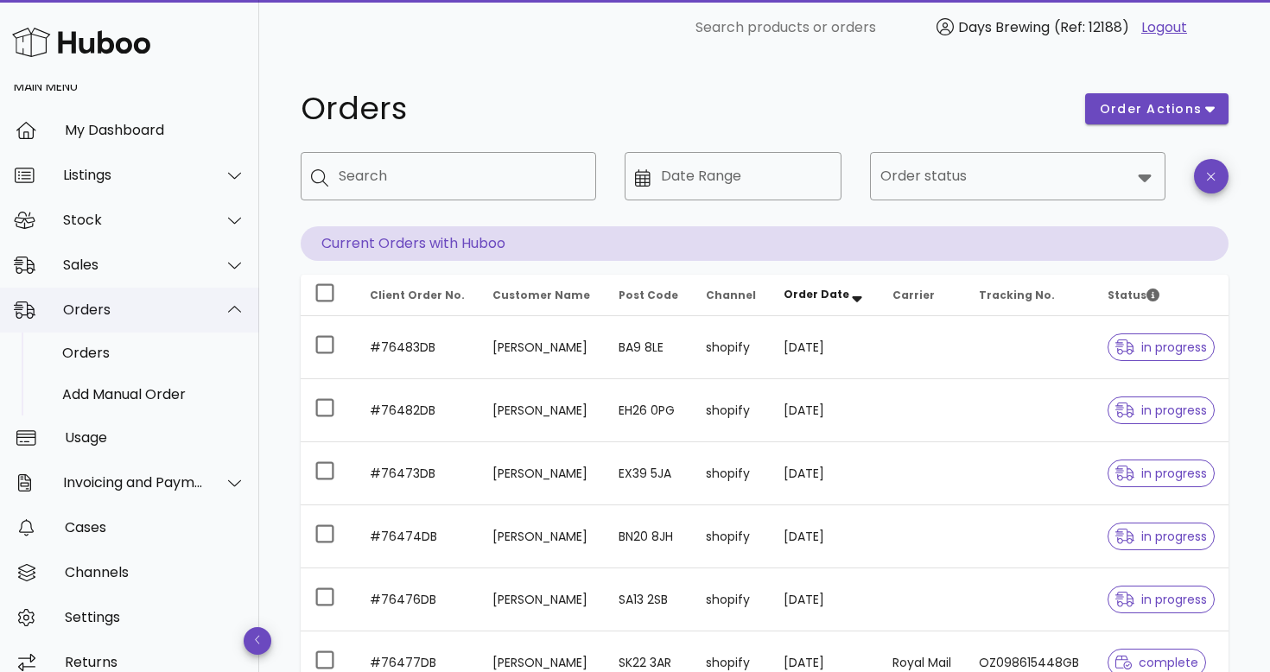
scroll to position [36, 0]
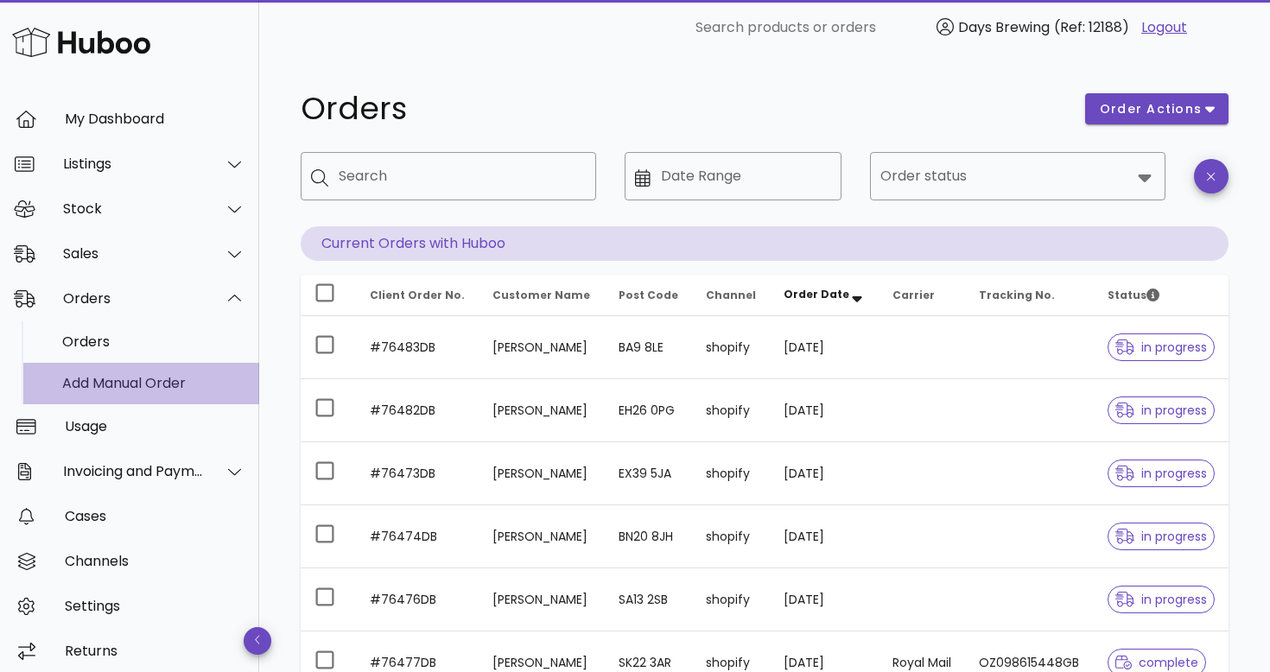
click at [127, 386] on div "Add Manual Order" at bounding box center [153, 383] width 183 height 16
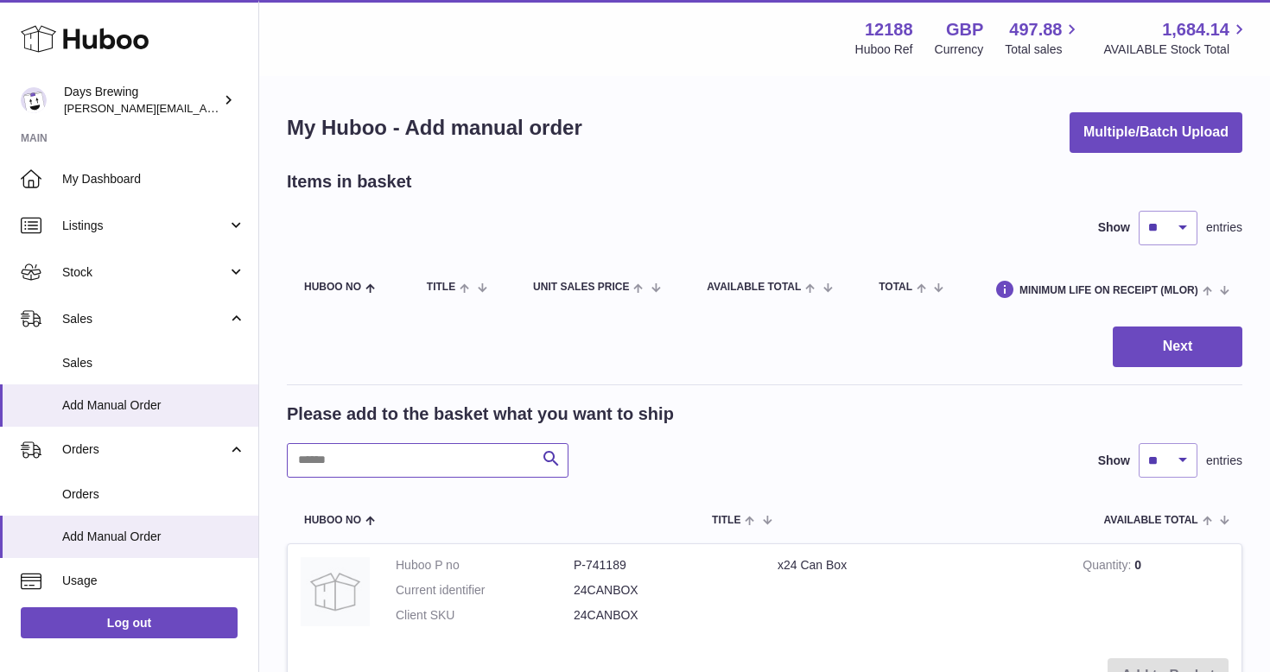
click at [389, 459] on input "text" at bounding box center [428, 460] width 282 height 35
paste input "**********"
type input "**********"
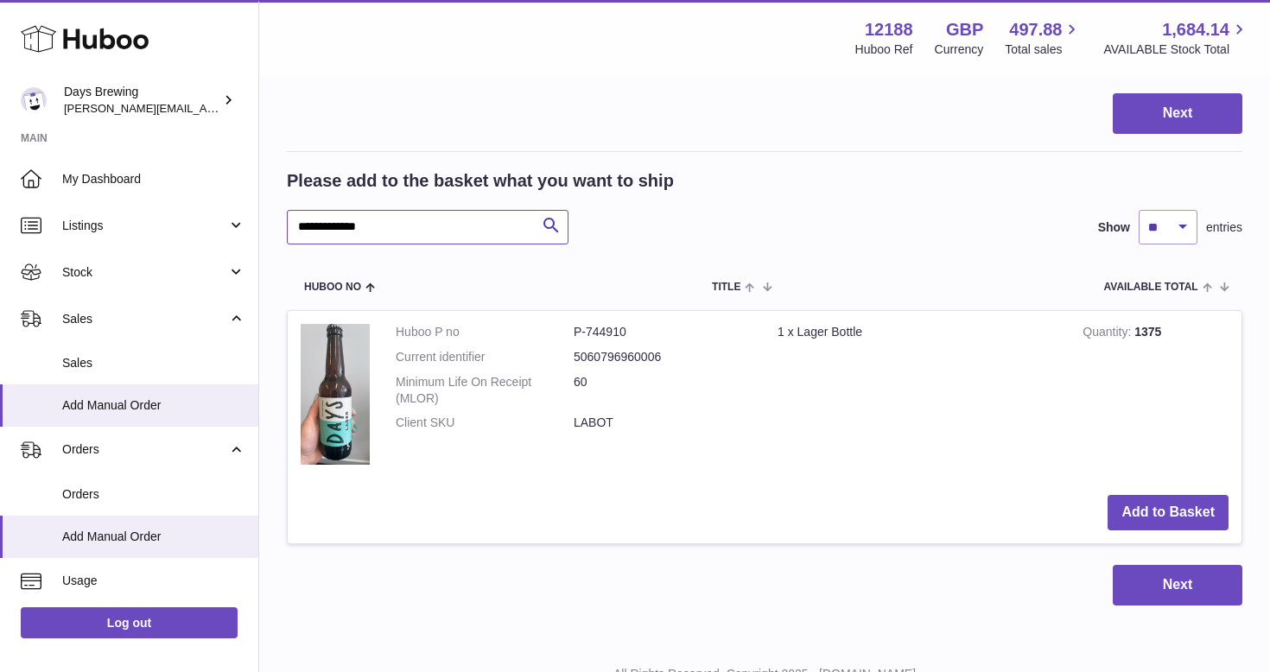
scroll to position [244, 0]
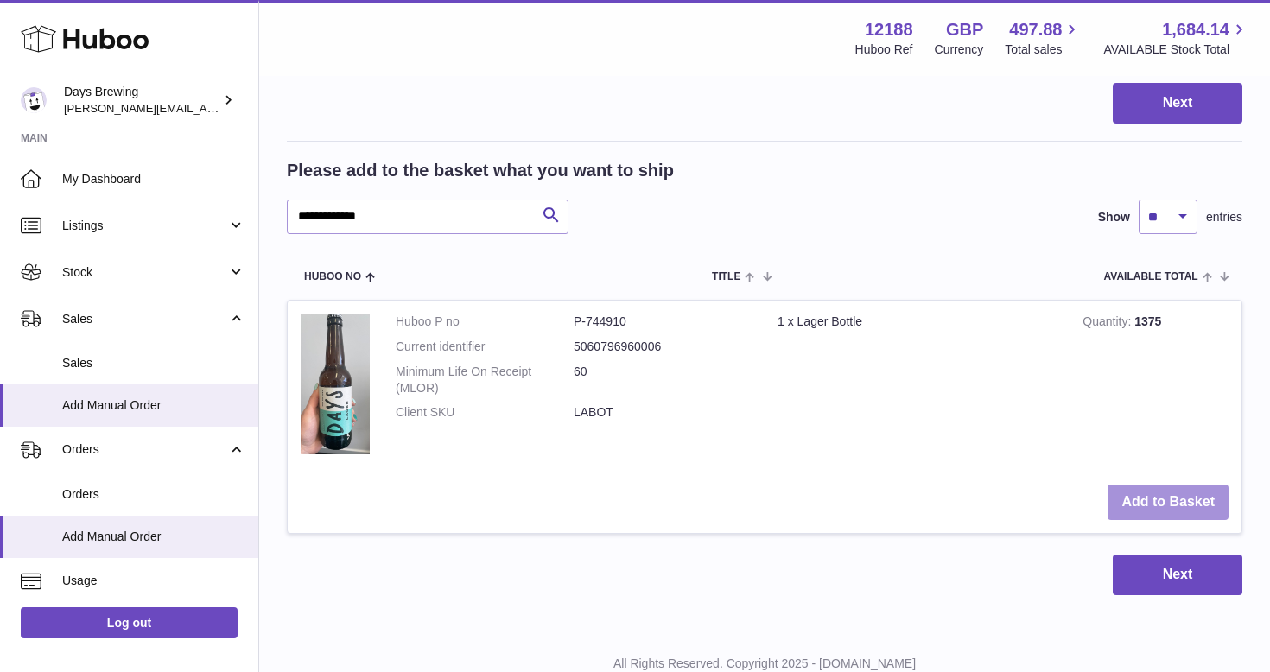
click at [1160, 497] on button "Add to Basket" at bounding box center [1167, 501] width 121 height 35
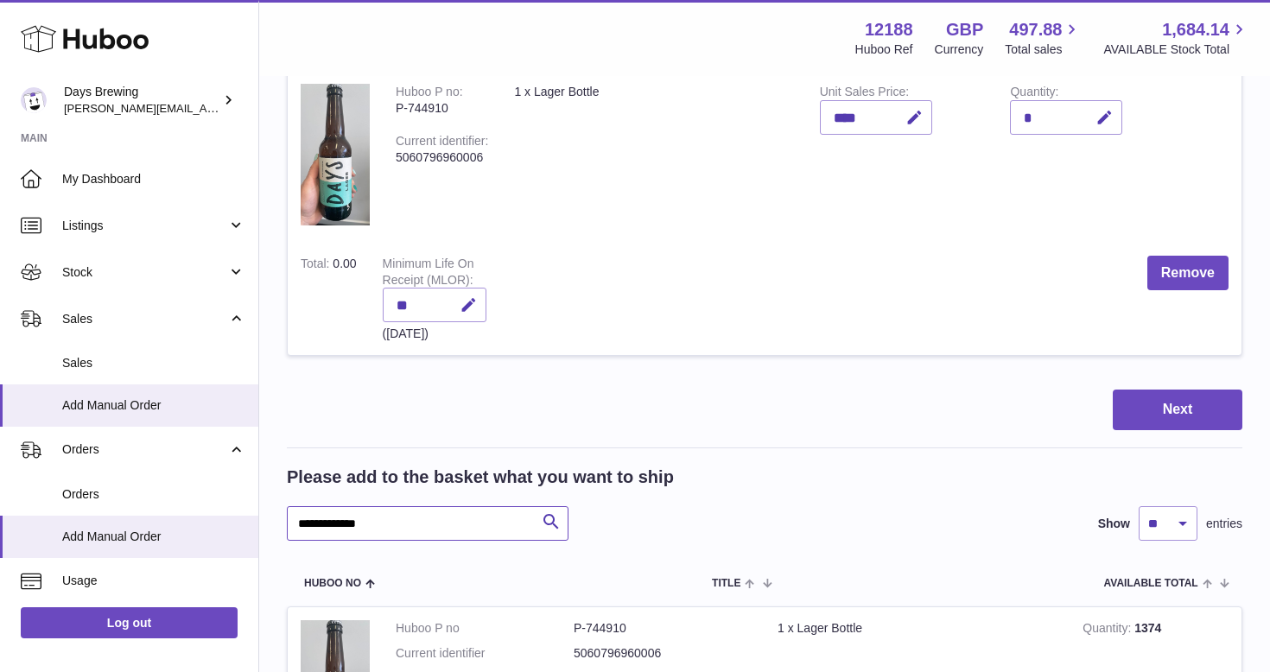
click at [384, 519] on input "**********" at bounding box center [428, 523] width 282 height 35
click at [1096, 110] on icon "button" at bounding box center [1104, 118] width 18 height 18
type input "*"
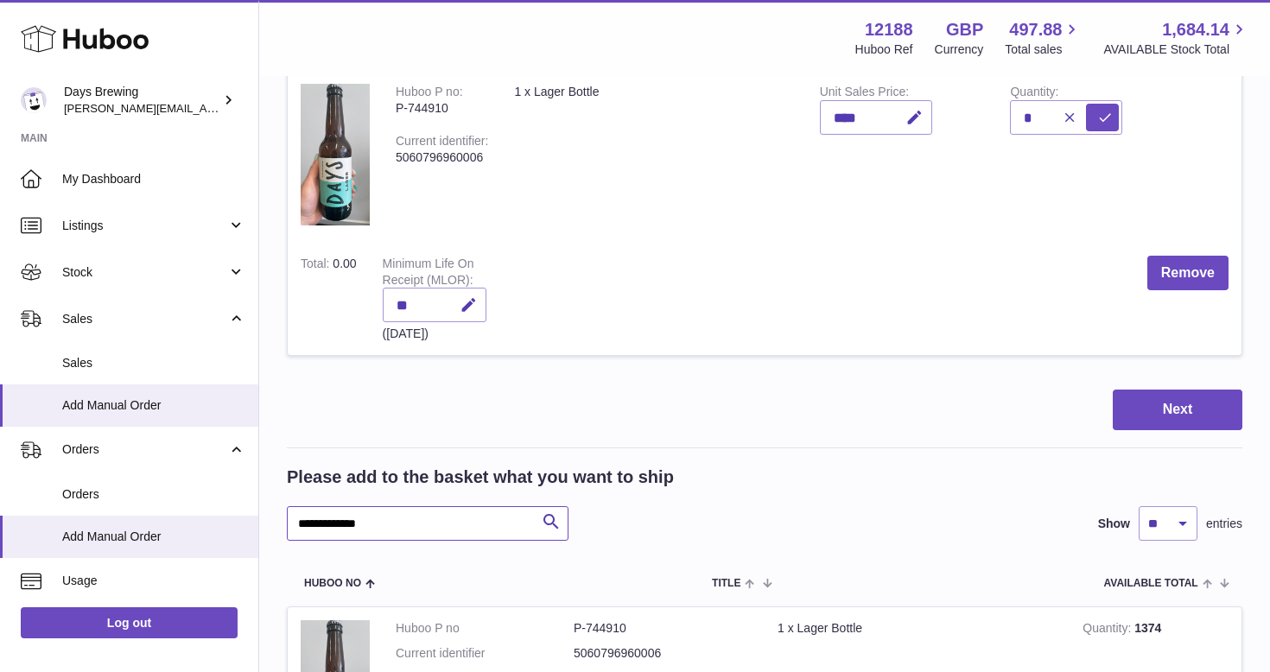
click at [375, 531] on input "**********" at bounding box center [428, 523] width 282 height 35
paste input "text"
type input "**********"
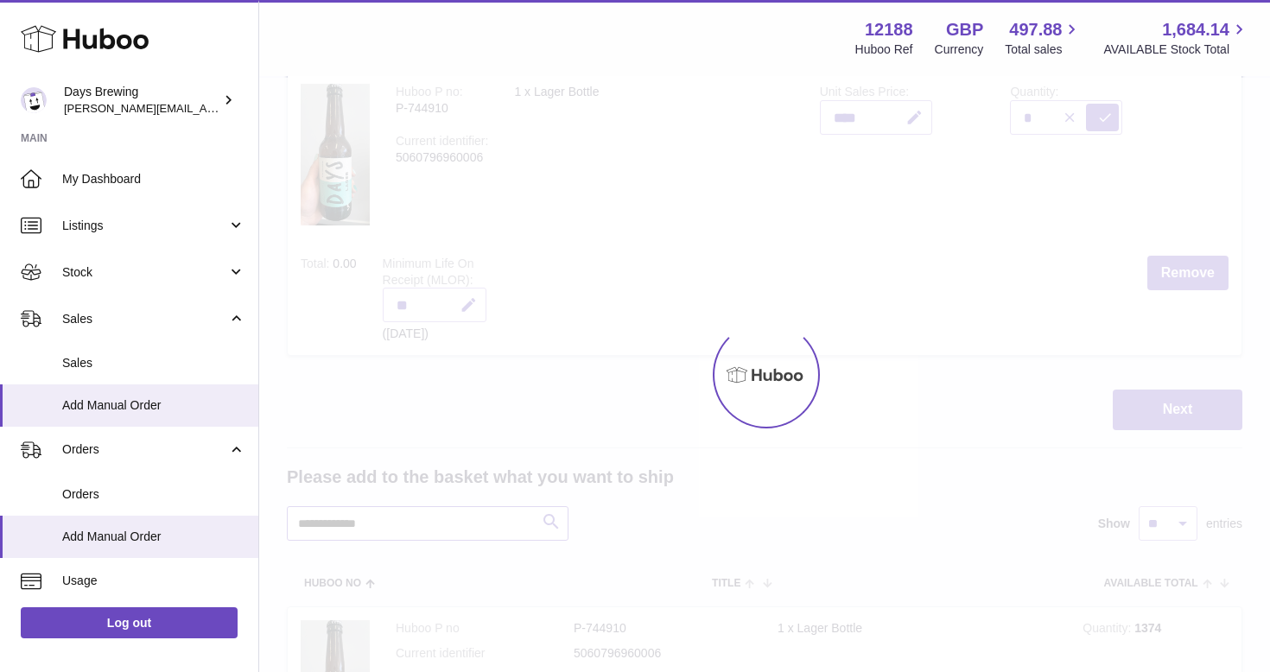
type input "*"
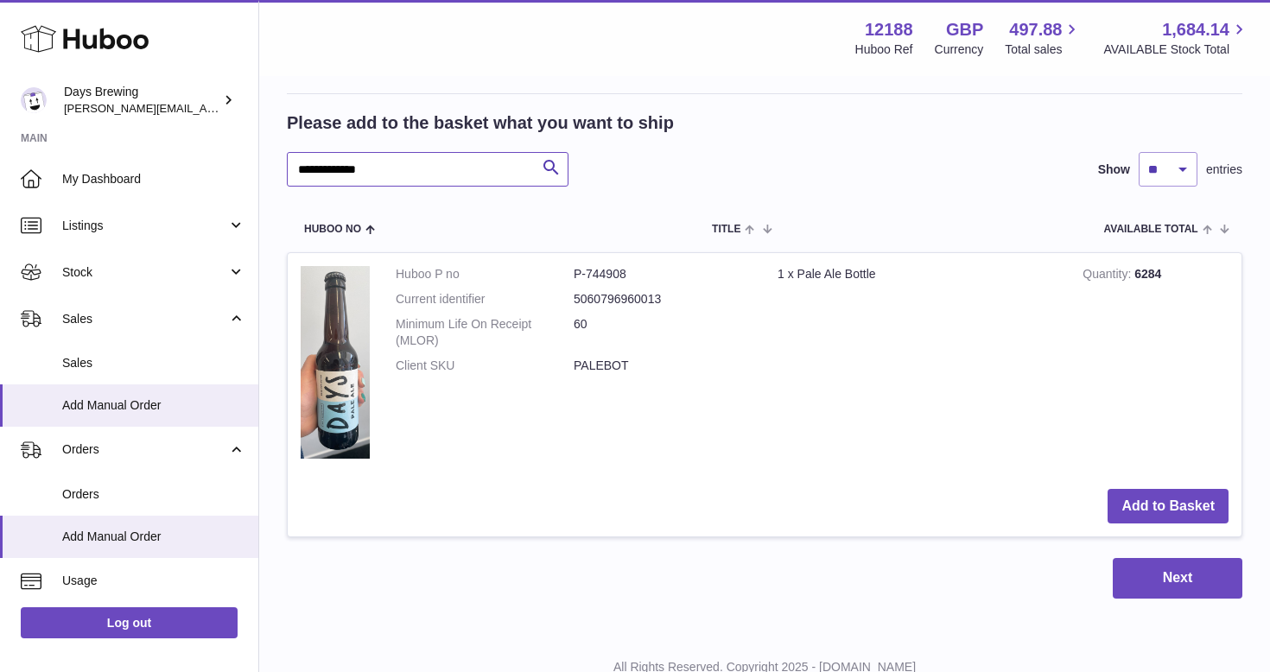
scroll to position [624, 0]
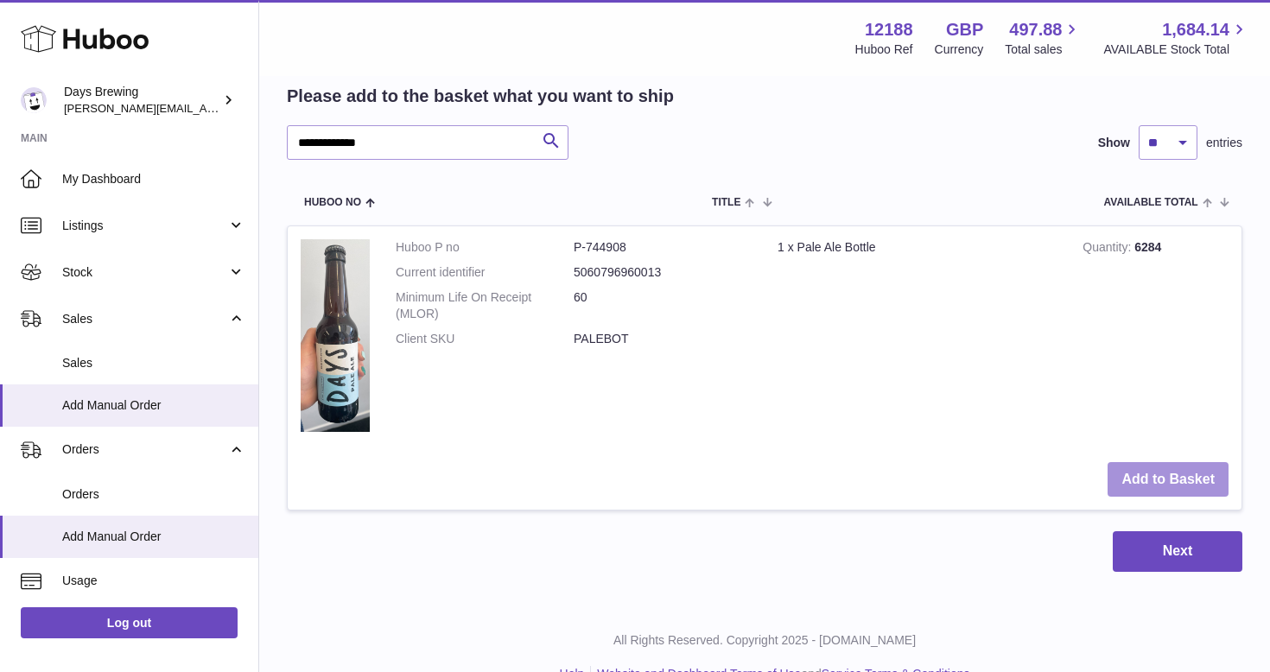
click at [1167, 477] on button "Add to Basket" at bounding box center [1167, 479] width 121 height 35
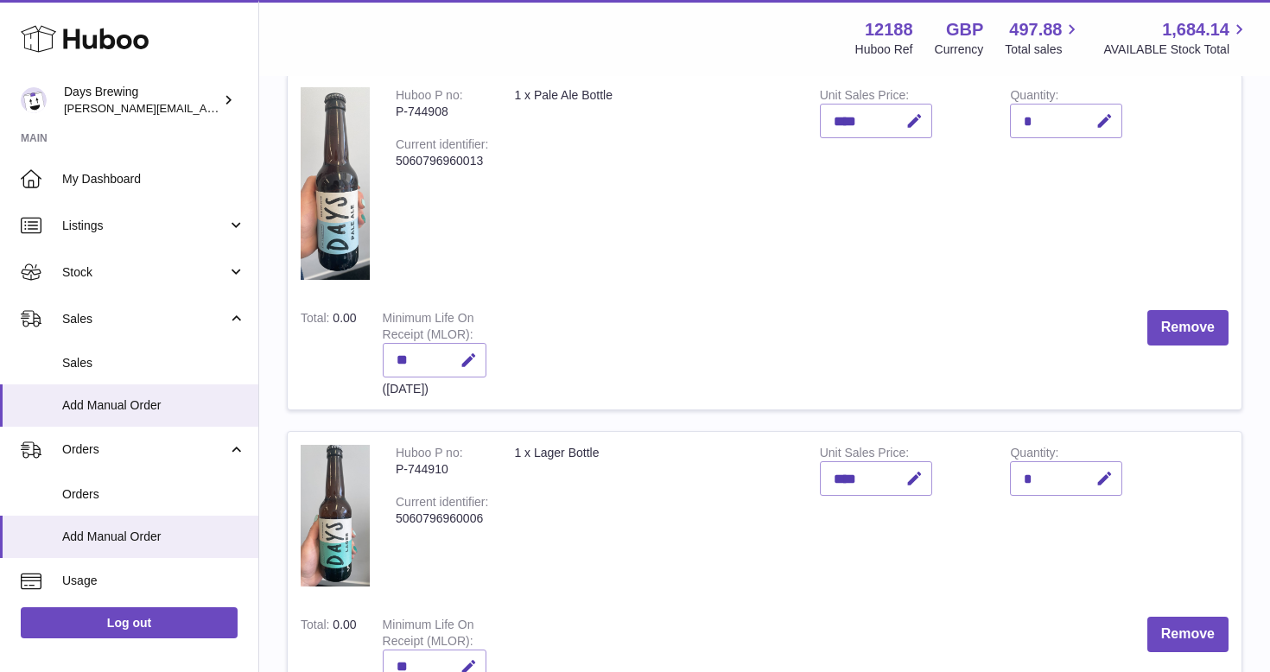
scroll to position [237, 0]
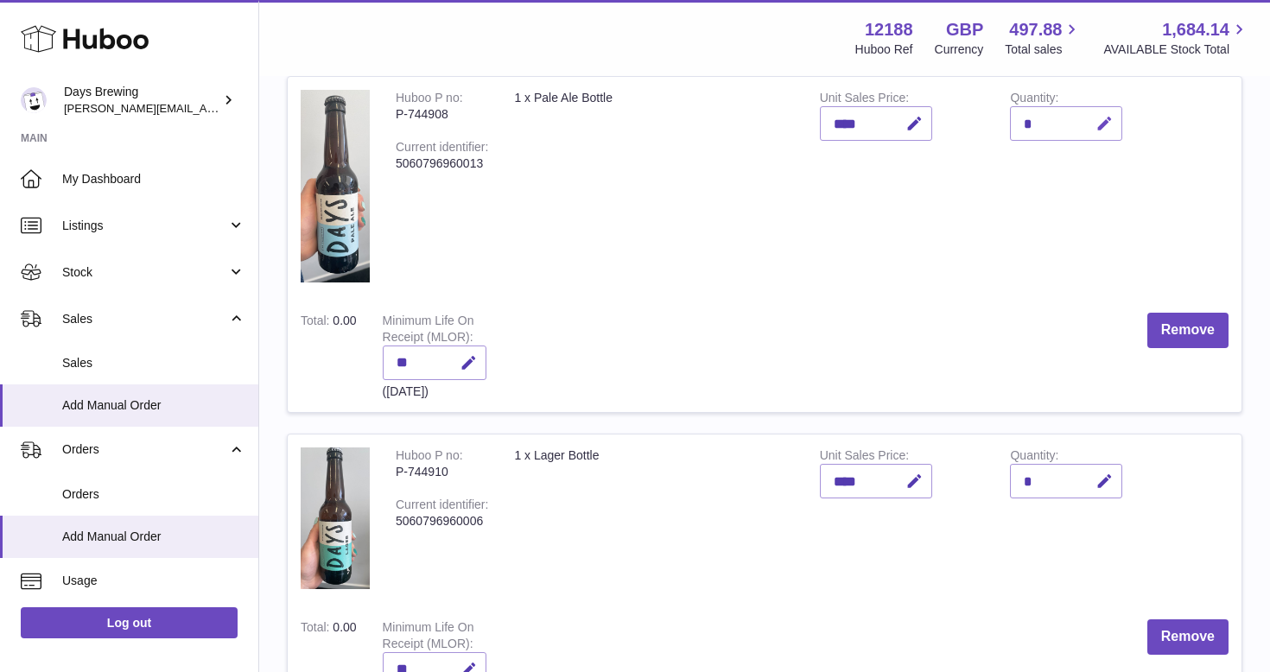
click at [1107, 120] on icon "button" at bounding box center [1104, 124] width 18 height 18
type input "*"
click at [1099, 117] on icon "submit" at bounding box center [1105, 124] width 16 height 16
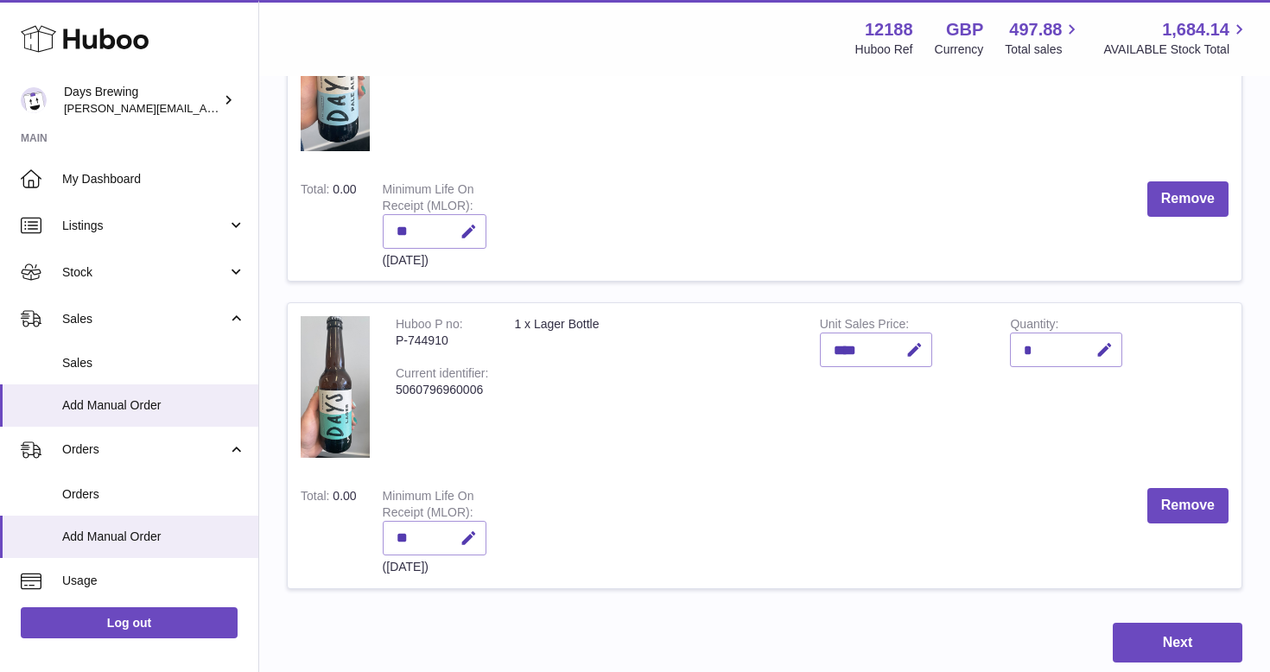
scroll to position [377, 0]
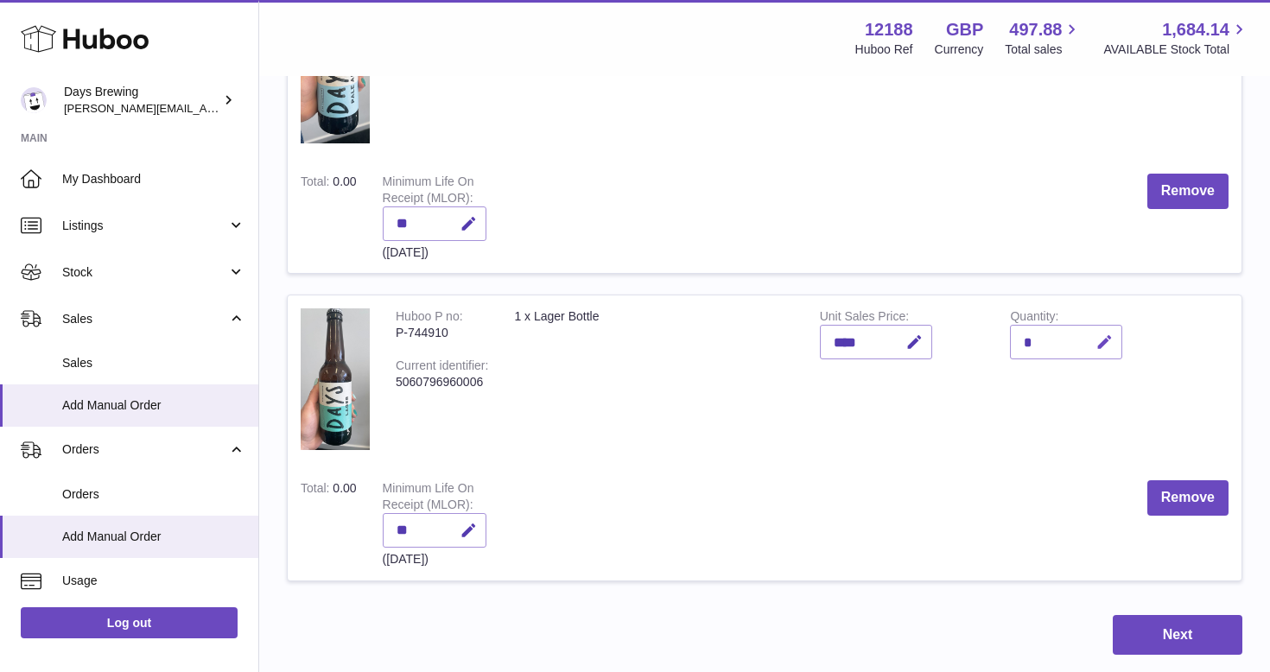
click at [1107, 336] on icon "button" at bounding box center [1104, 342] width 18 height 18
type input "*"
click at [1103, 345] on icon "submit" at bounding box center [1105, 342] width 16 height 16
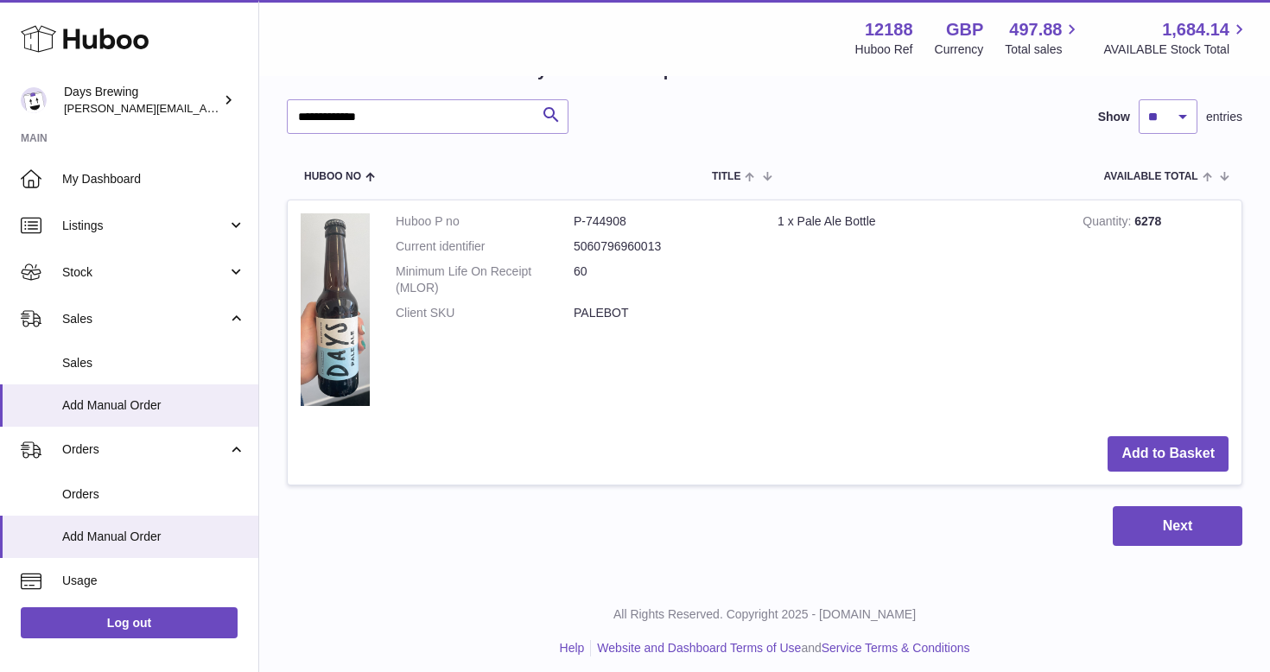
scroll to position [1007, 0]
click at [387, 111] on input "**********" at bounding box center [428, 117] width 282 height 35
paste input "text"
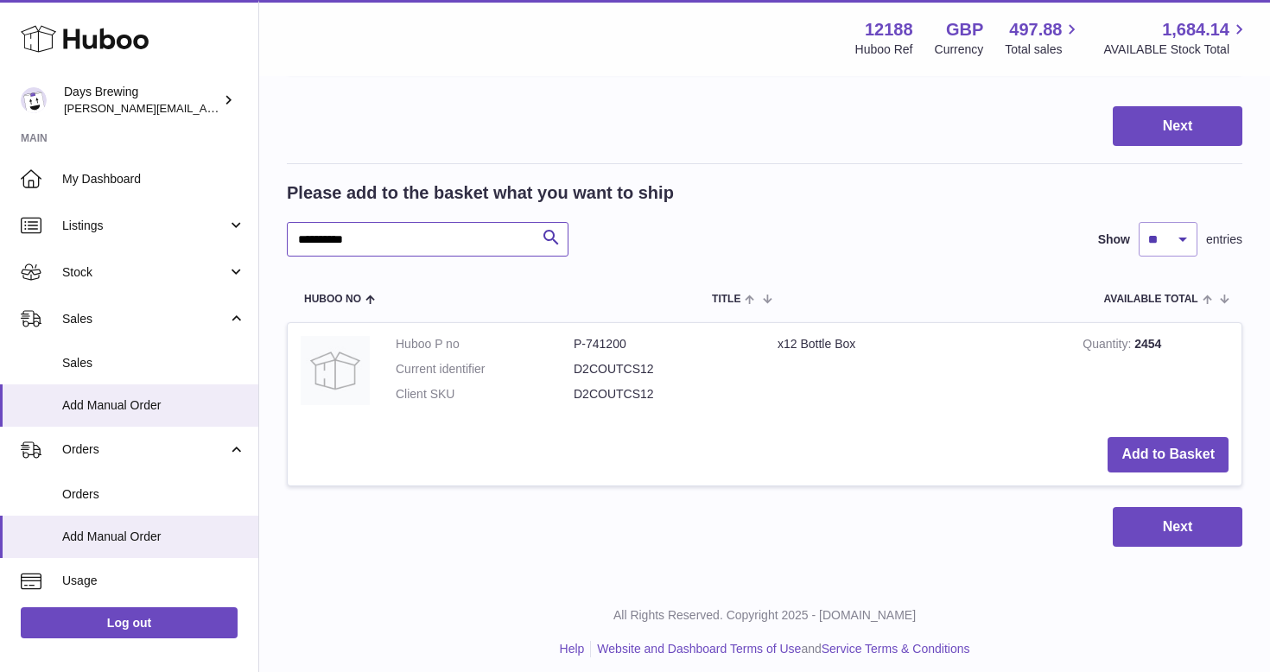
scroll to position [883, 0]
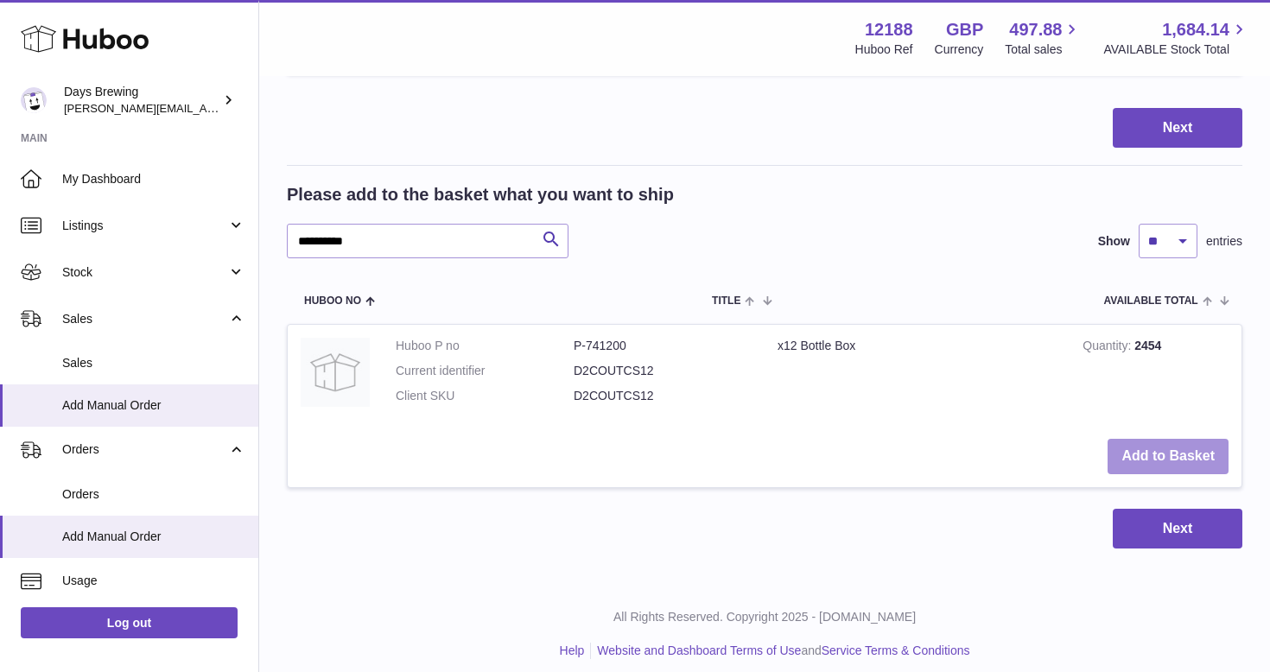
click at [1140, 444] on button "Add to Basket" at bounding box center [1167, 456] width 121 height 35
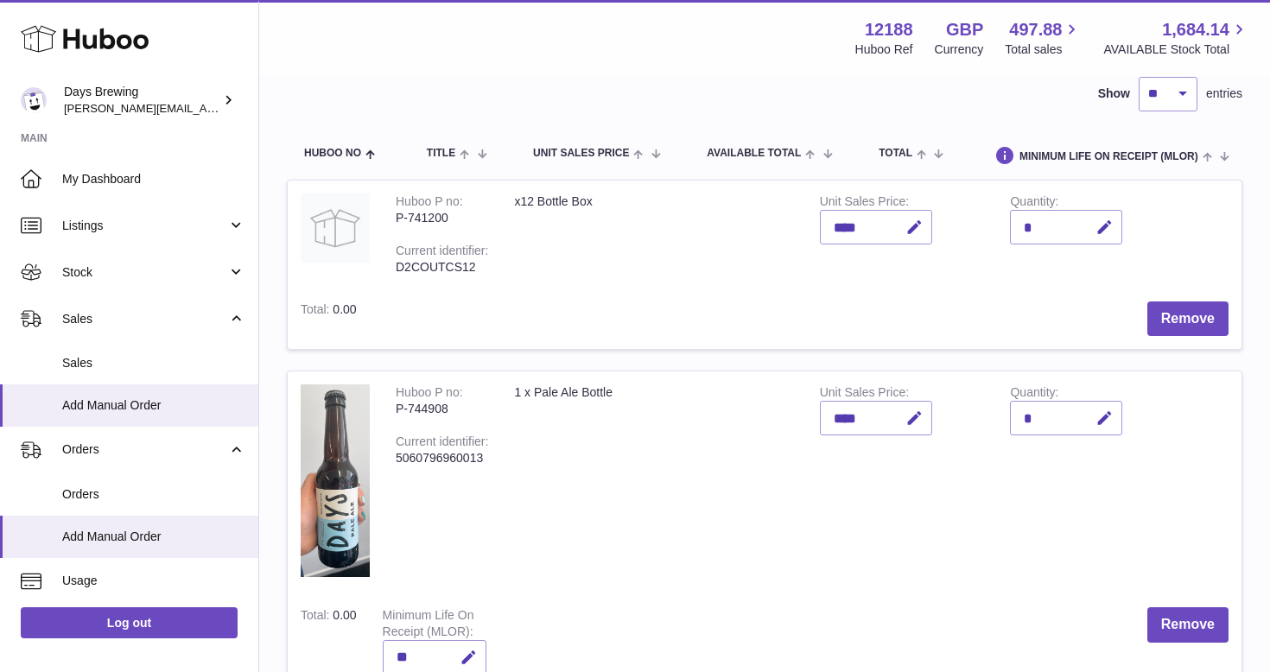
scroll to position [90, 0]
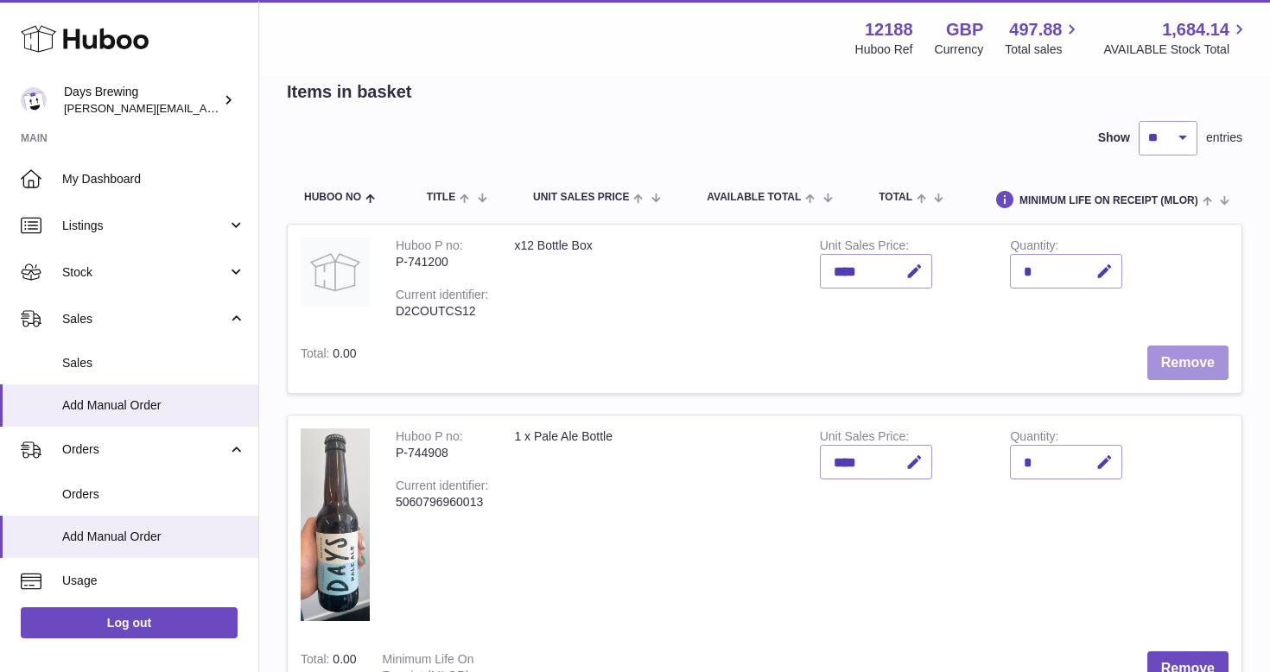
click at [1179, 356] on button "Remove" at bounding box center [1187, 362] width 81 height 35
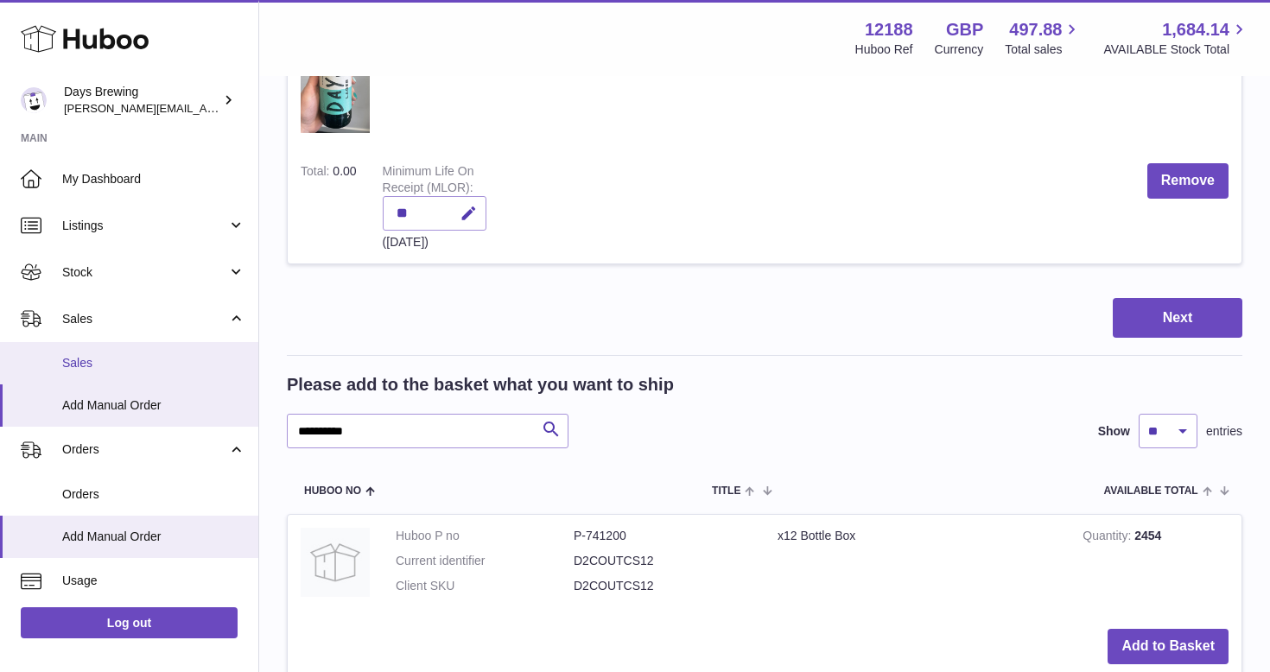
scroll to position [694, 0]
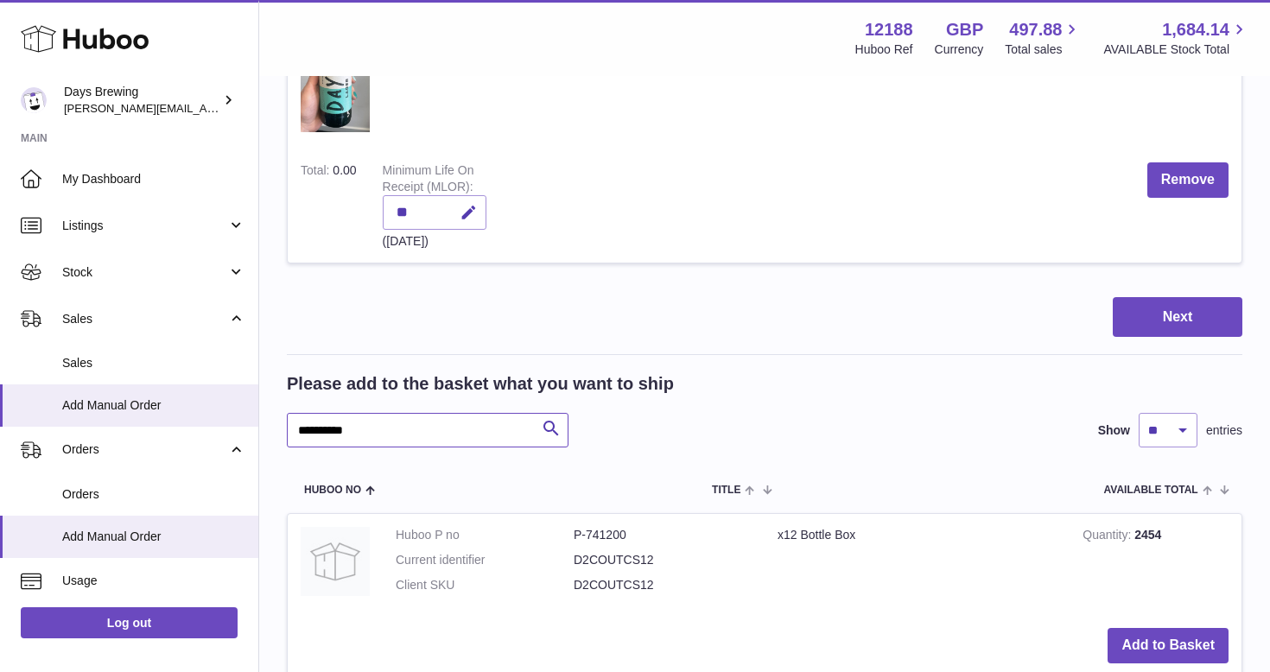
click at [390, 427] on input "**********" at bounding box center [428, 430] width 282 height 35
paste input "********"
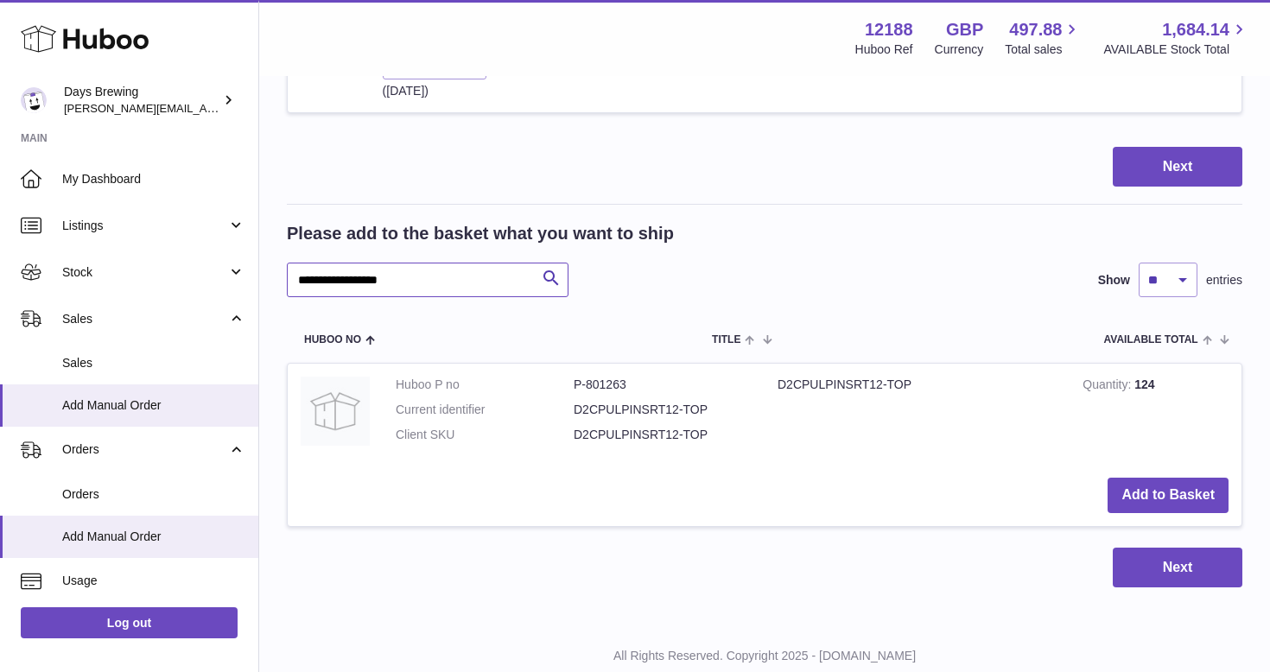
scroll to position [858, 0]
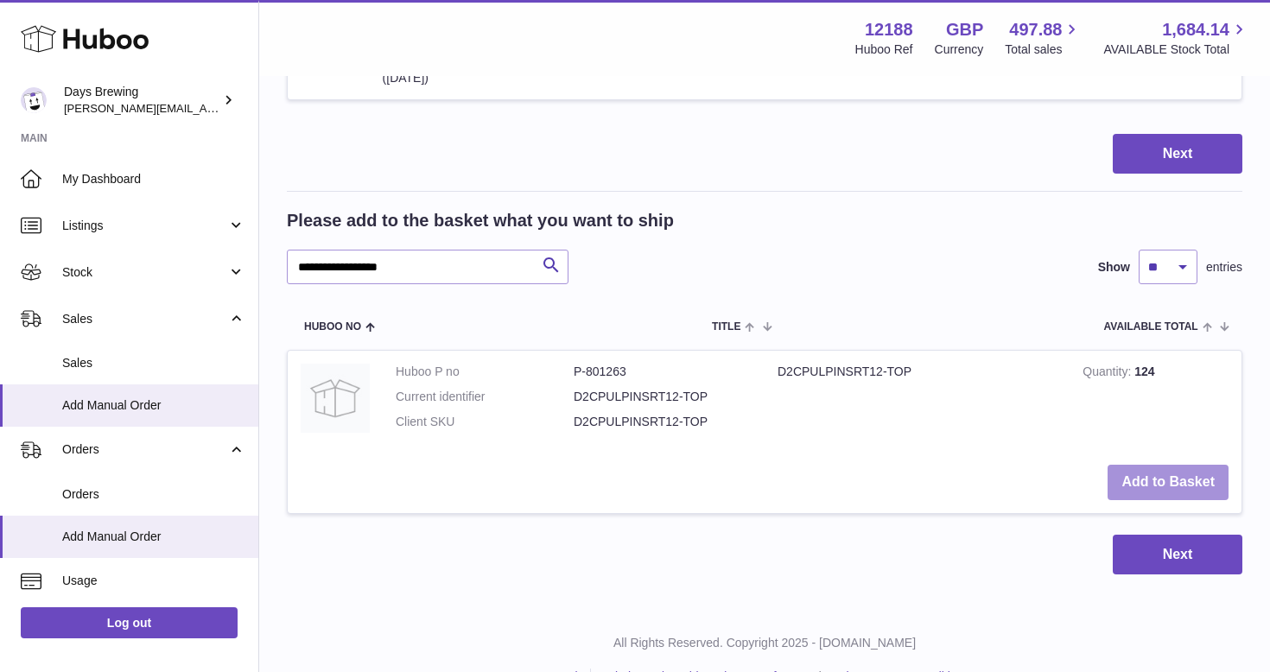
click at [1148, 472] on button "Add to Basket" at bounding box center [1167, 482] width 121 height 35
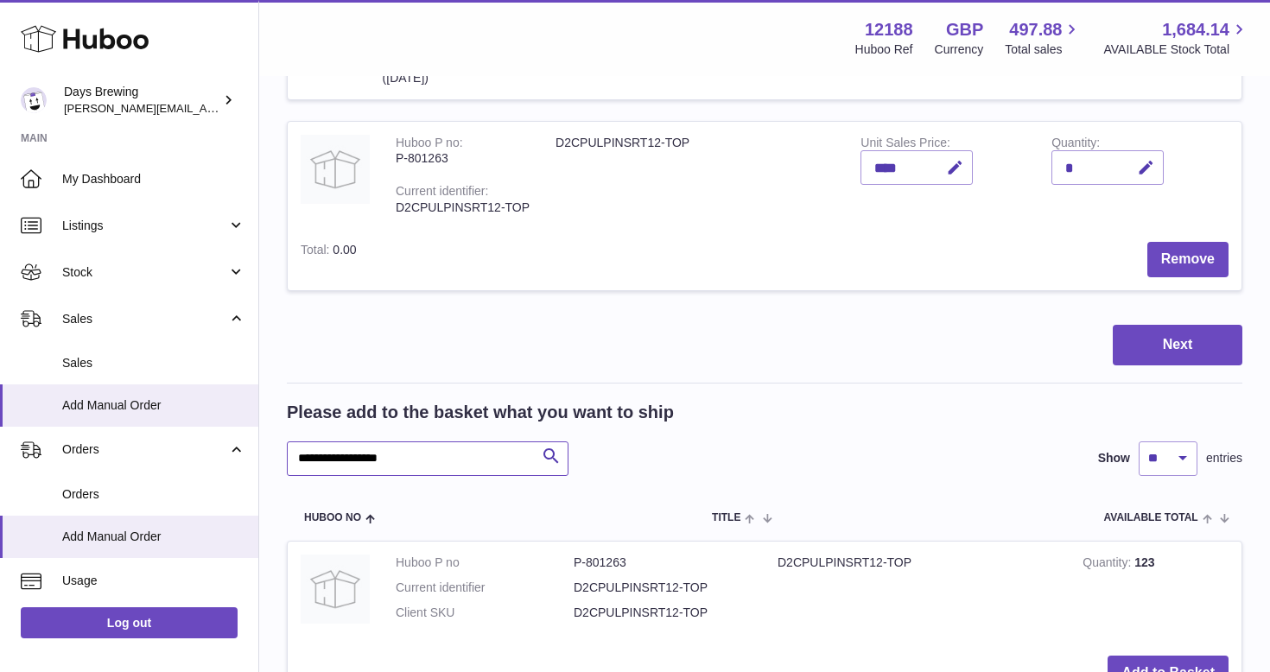
click at [407, 441] on input "**********" at bounding box center [428, 458] width 282 height 35
paste input "***"
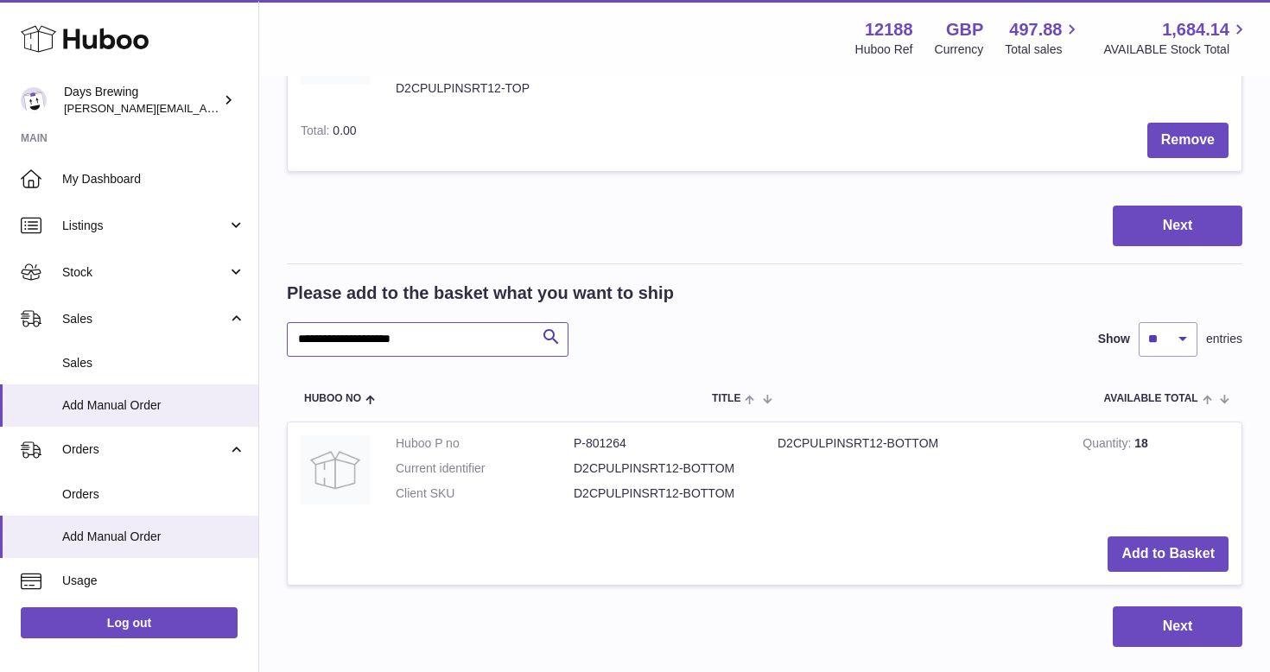
scroll to position [978, 0]
click at [1191, 536] on button "Add to Basket" at bounding box center [1167, 552] width 121 height 35
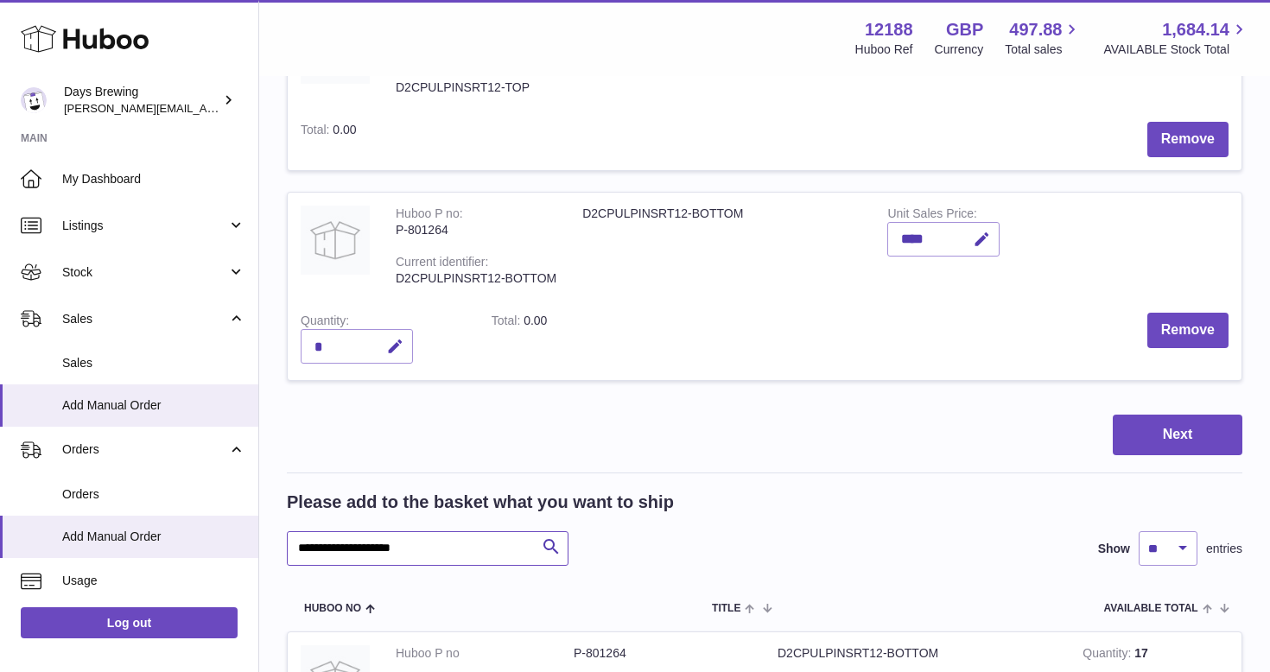
click at [396, 531] on input "**********" at bounding box center [428, 548] width 282 height 35
paste input "text"
type input "**********"
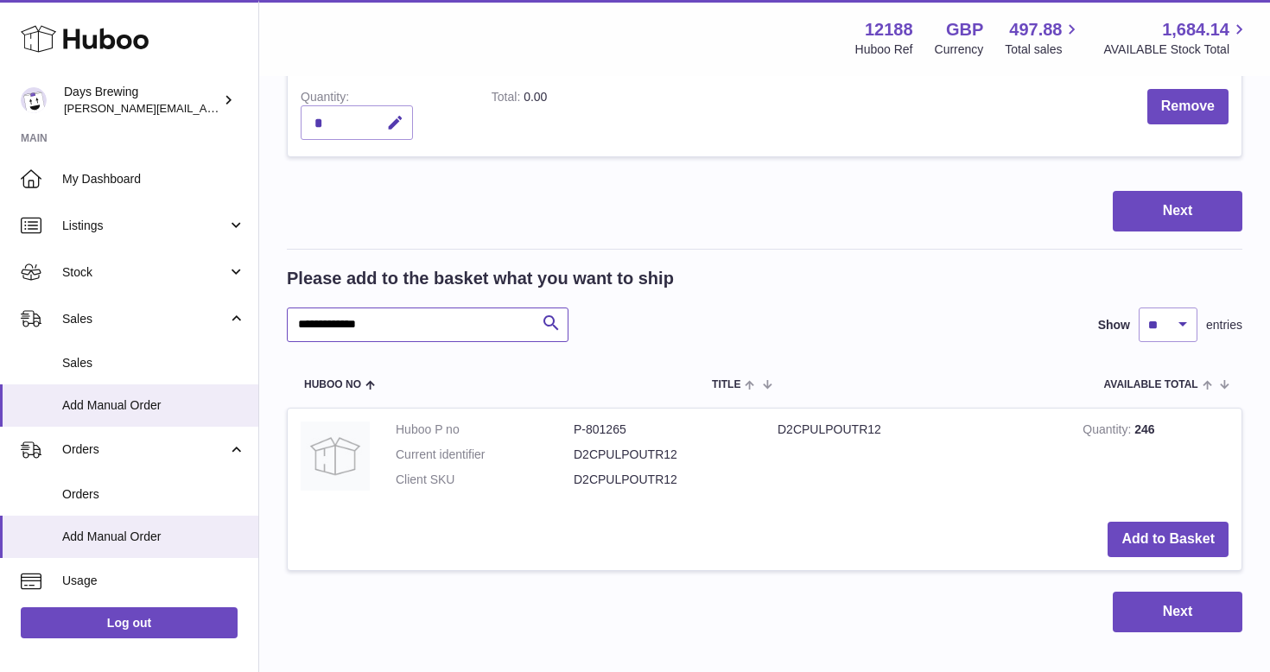
scroll to position [1203, 0]
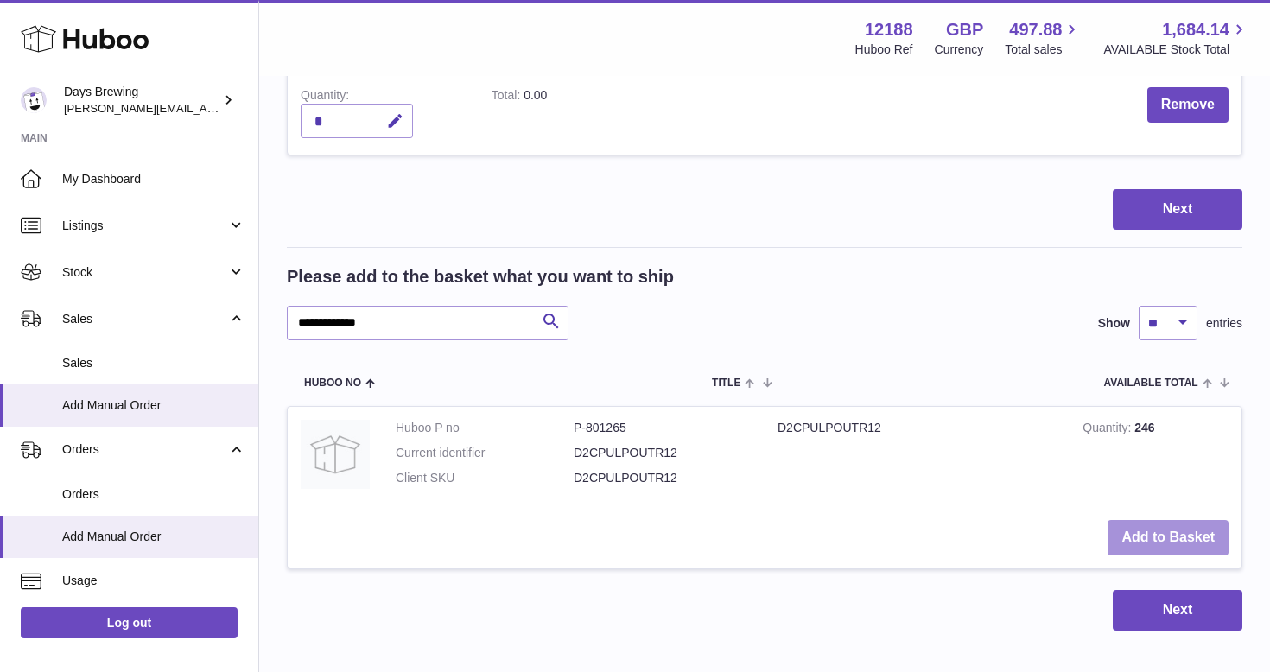
click at [1149, 530] on button "Add to Basket" at bounding box center [1167, 537] width 121 height 35
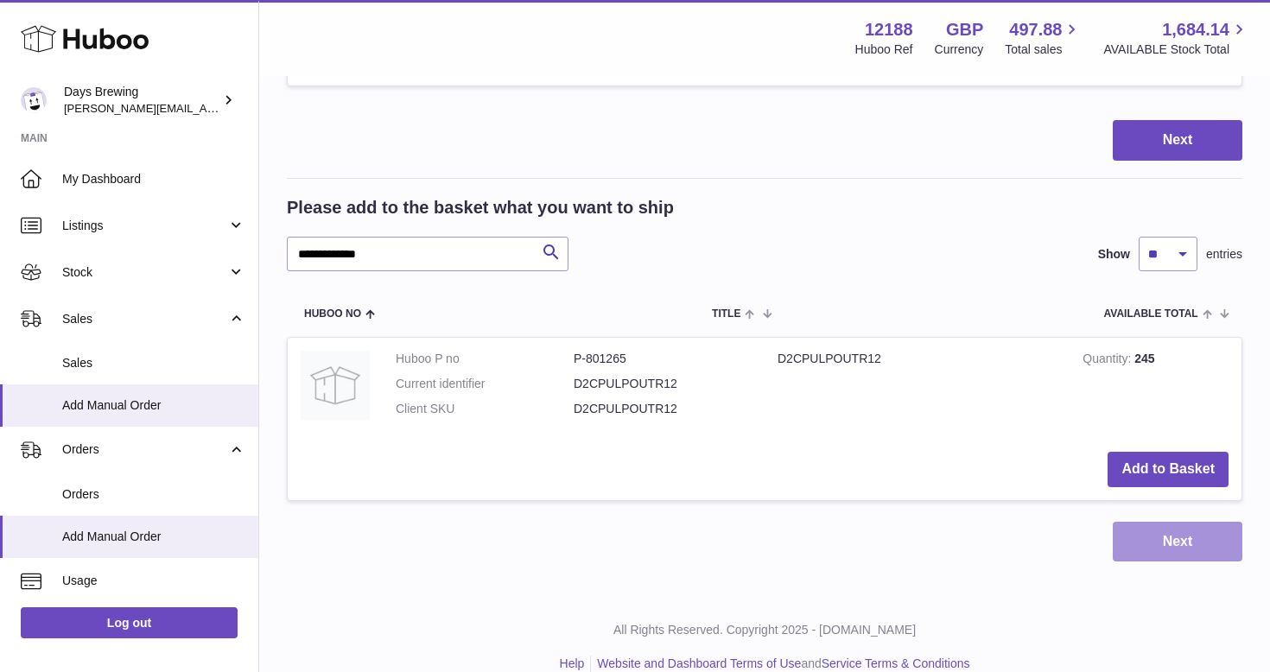
scroll to position [1462, 0]
click at [1165, 522] on button "Next" at bounding box center [1177, 542] width 130 height 41
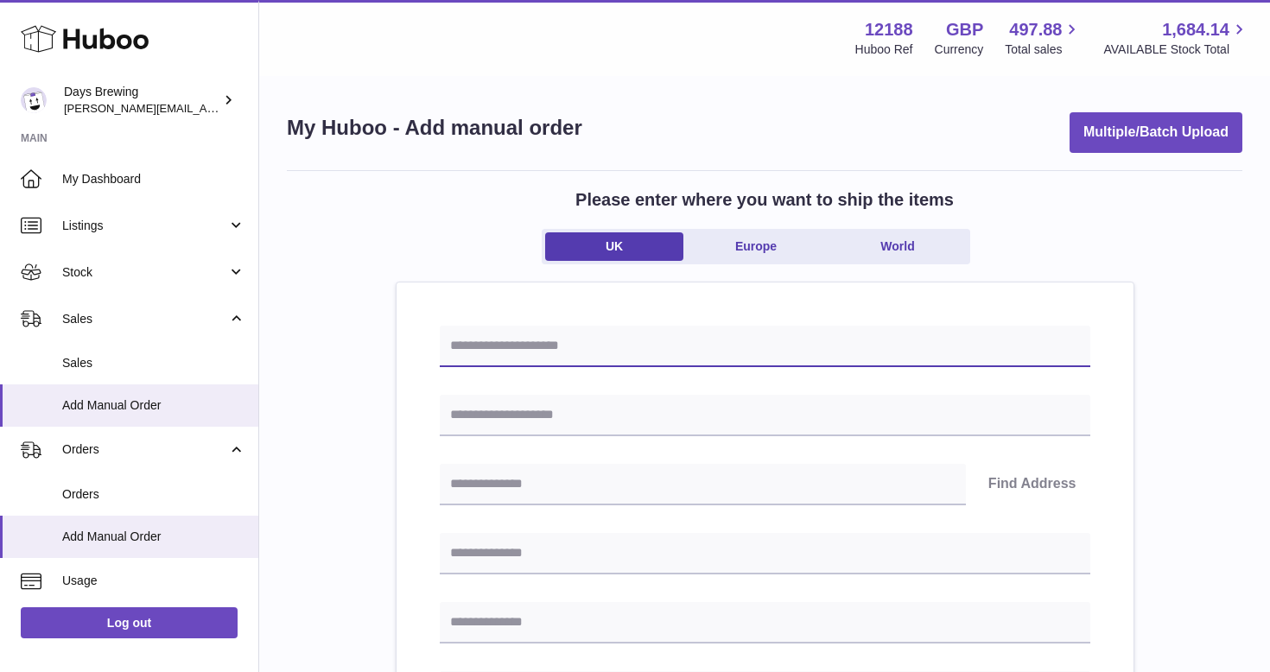
click at [589, 348] on input "text" at bounding box center [765, 346] width 650 height 41
type input "**********"
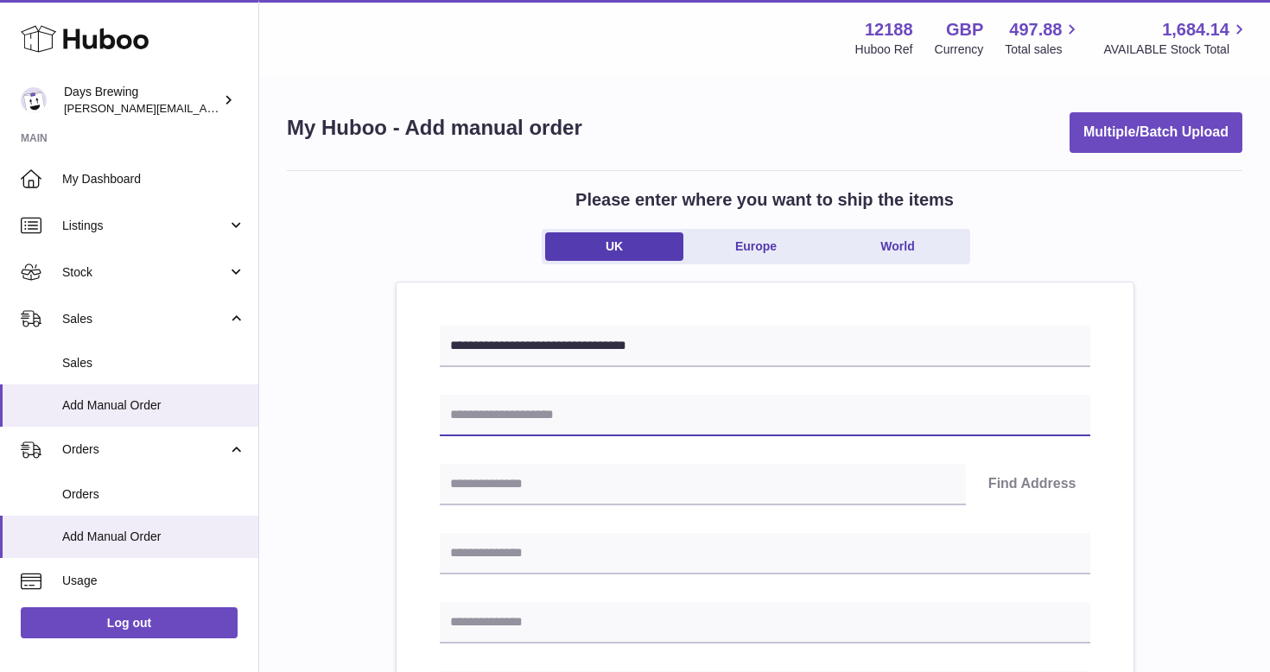
drag, startPoint x: 552, startPoint y: 429, endPoint x: 585, endPoint y: 421, distance: 33.9
paste input "**********"
type input "**********"
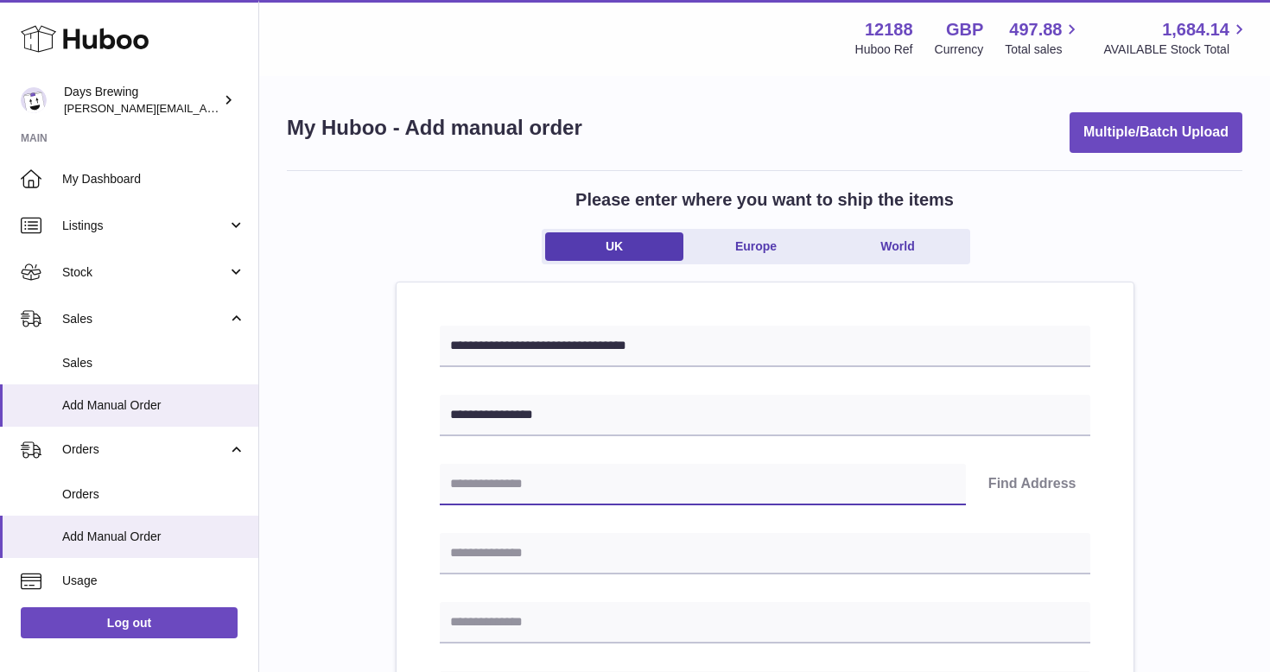
paste input "********"
type input "********"
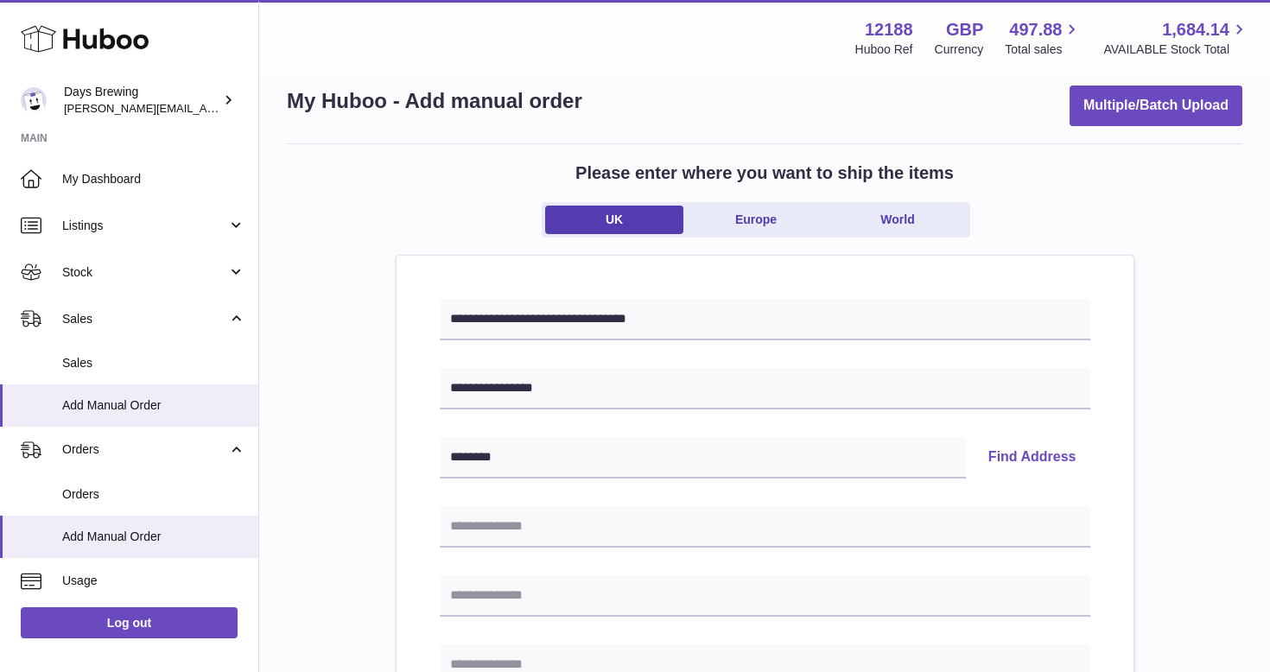
click at [1016, 453] on button "Find Address" at bounding box center [1032, 457] width 116 height 41
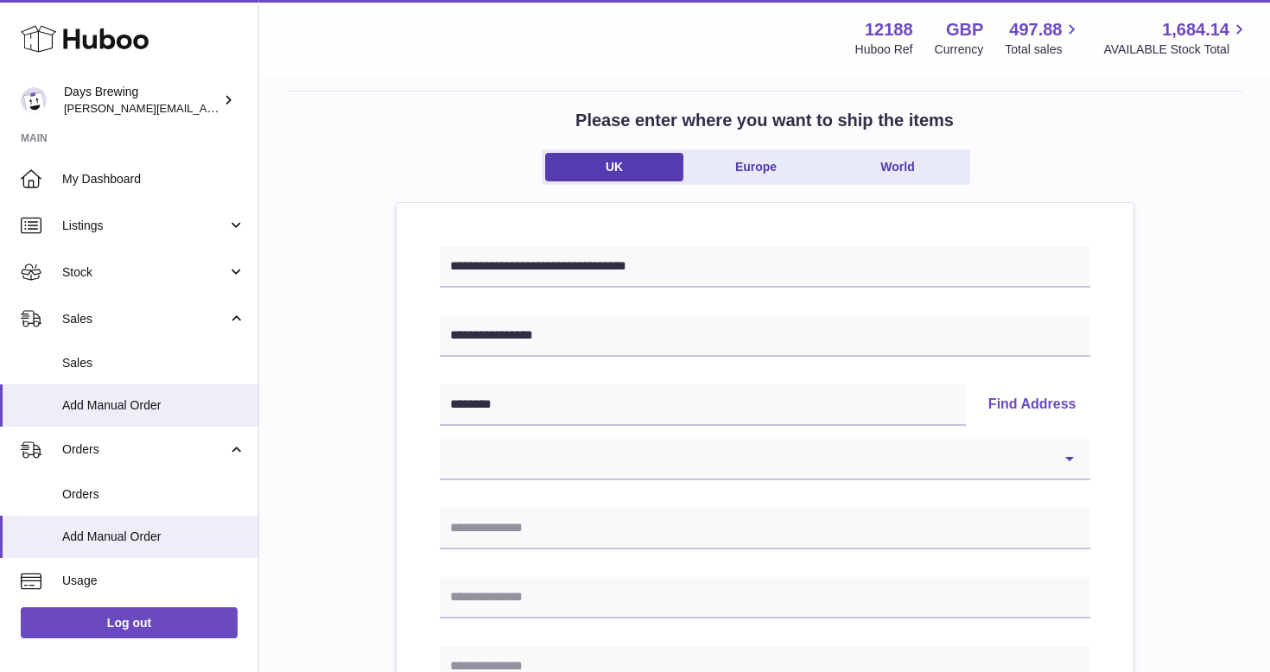
scroll to position [93, 0]
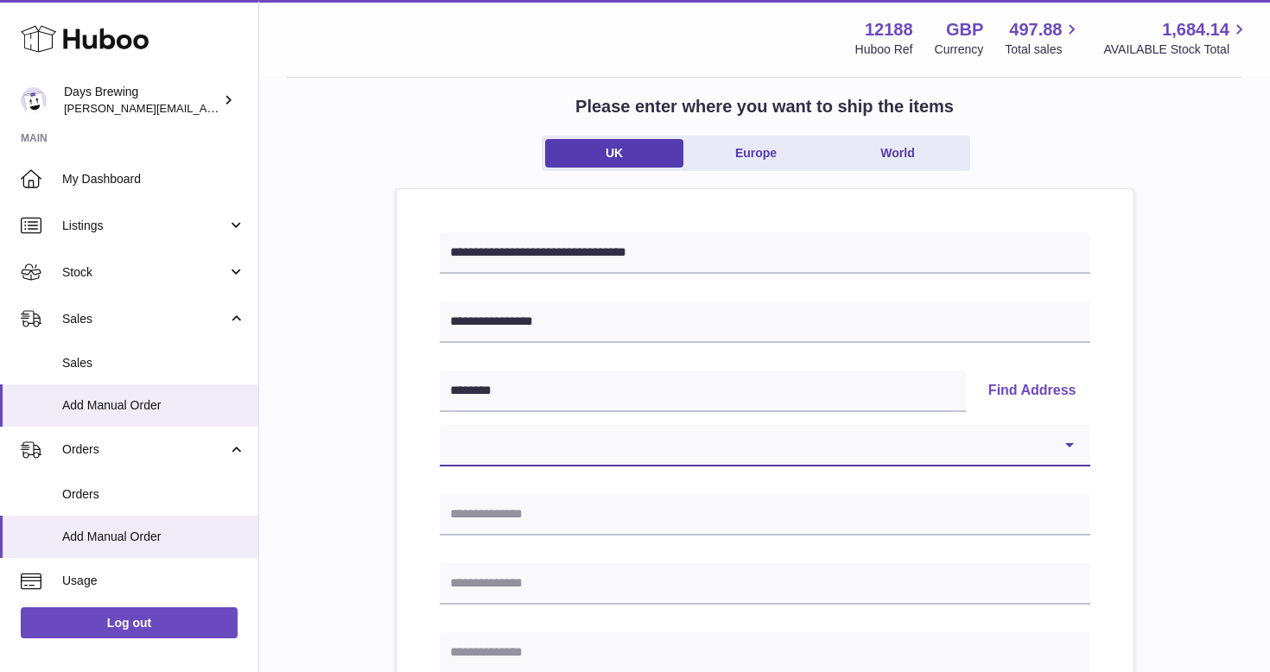
select select "*"
type input "**********"
type input "******"
type input "********"
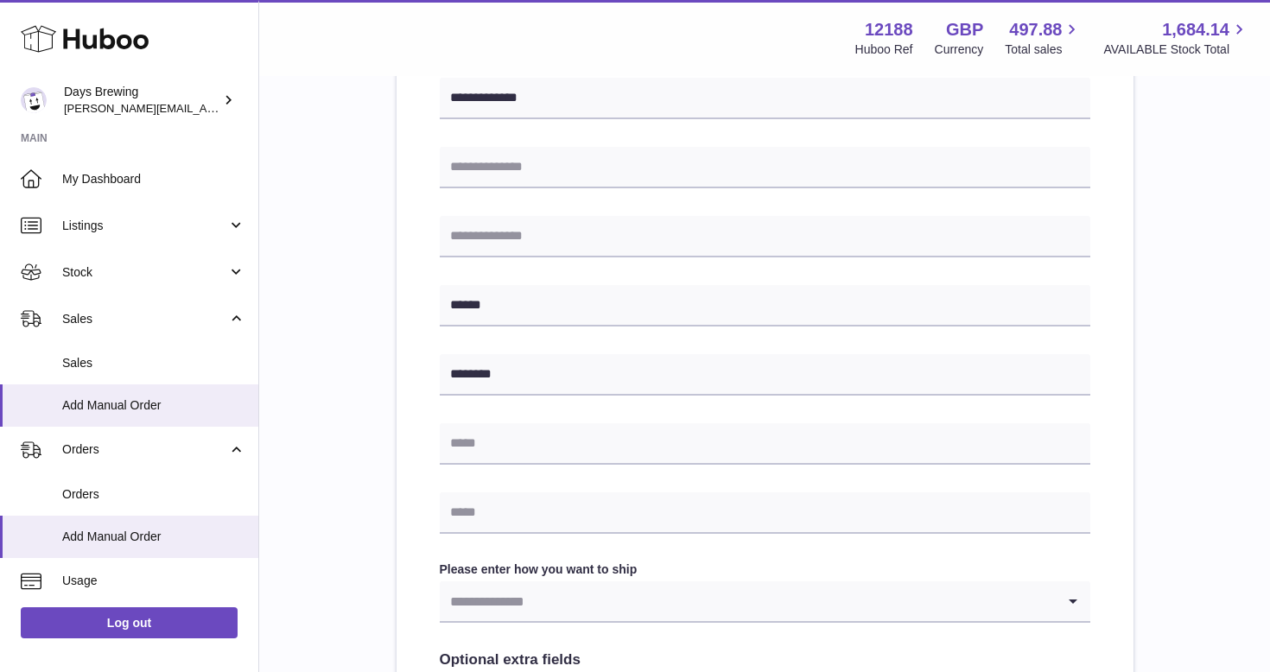
scroll to position [543, 0]
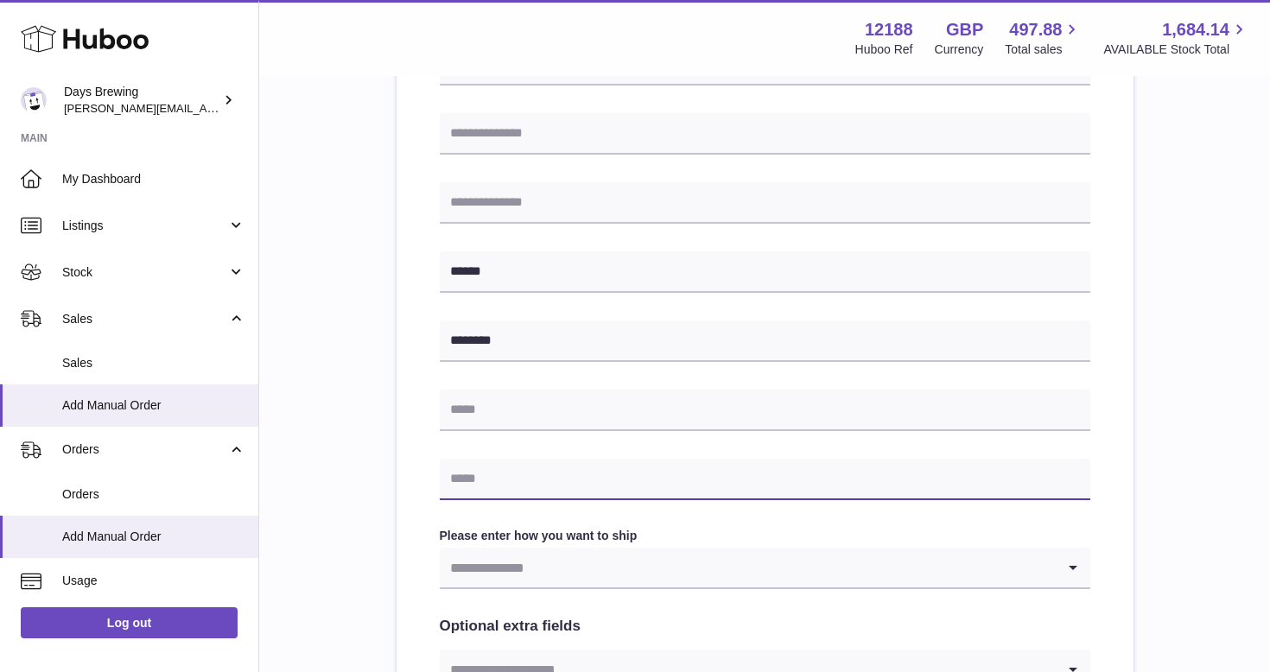
click at [570, 486] on input "text" at bounding box center [765, 479] width 650 height 41
paste input "**********"
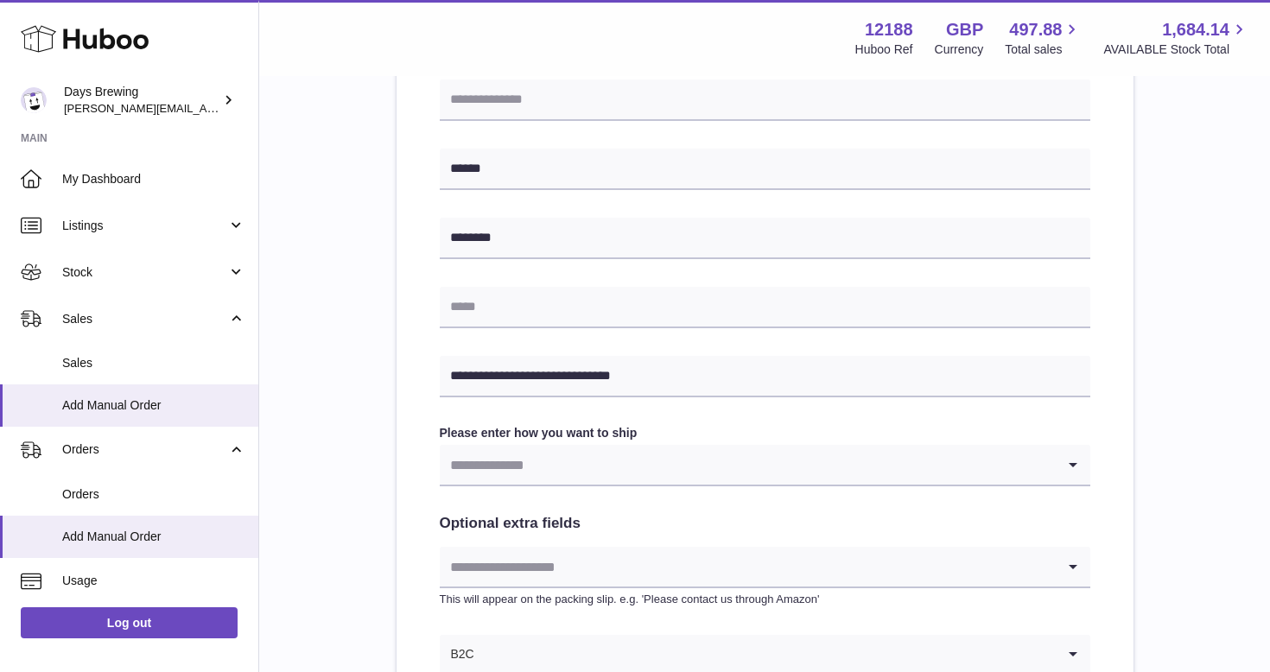
click at [573, 467] on input "Search for option" at bounding box center [748, 465] width 616 height 40
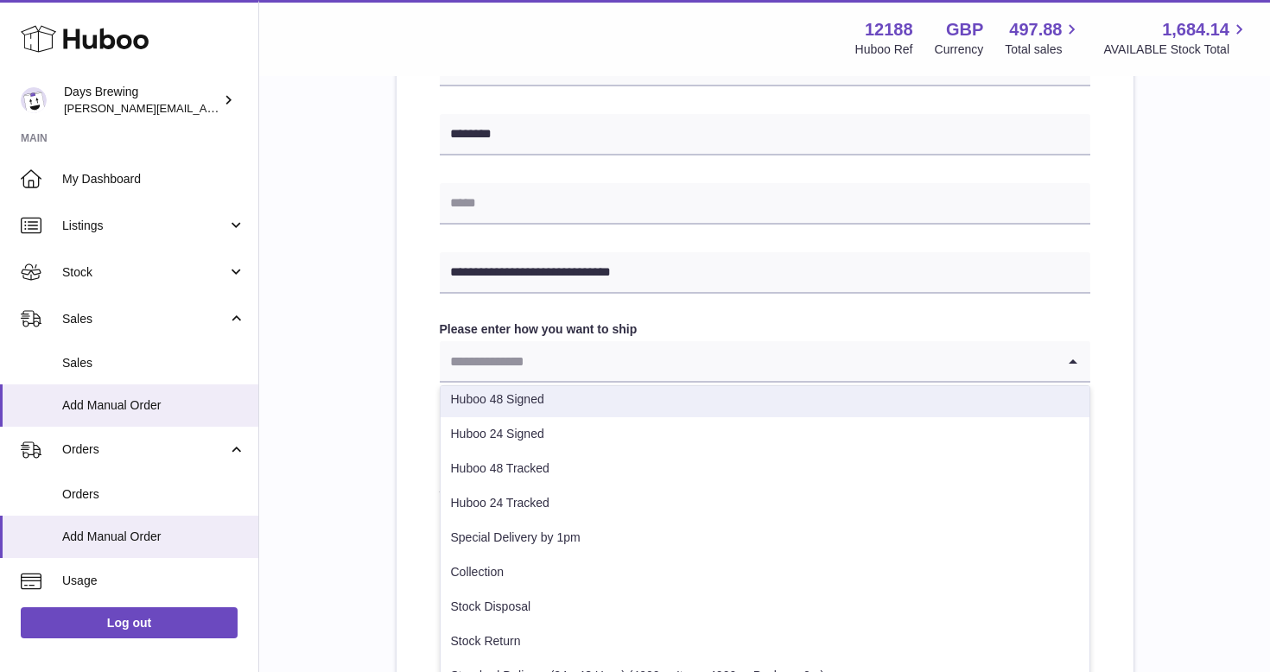
scroll to position [83, 0]
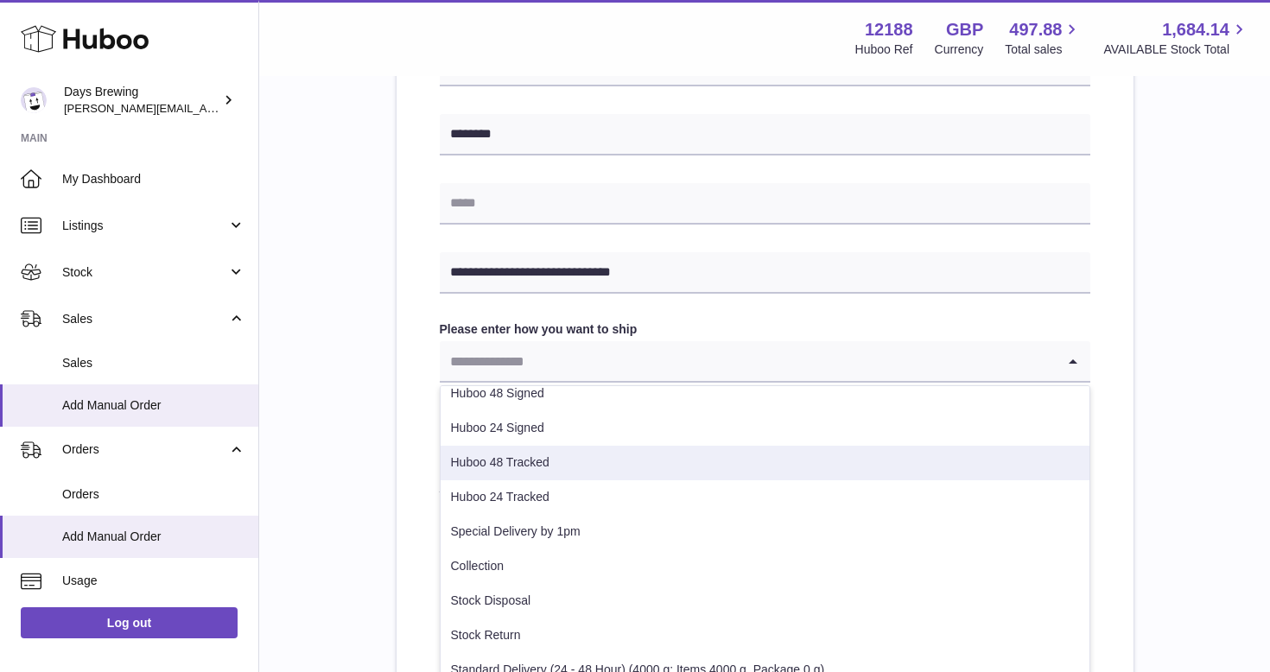
click at [553, 465] on li "Huboo 48 Tracked" at bounding box center [764, 463] width 649 height 35
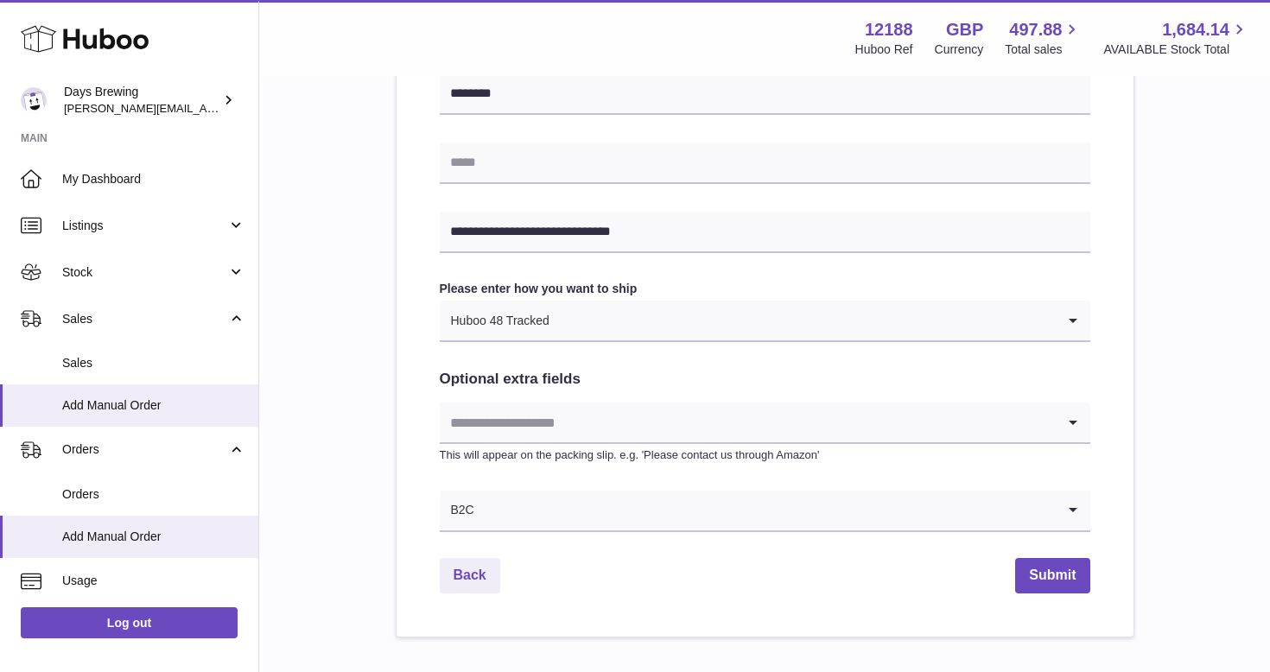
scroll to position [838, 0]
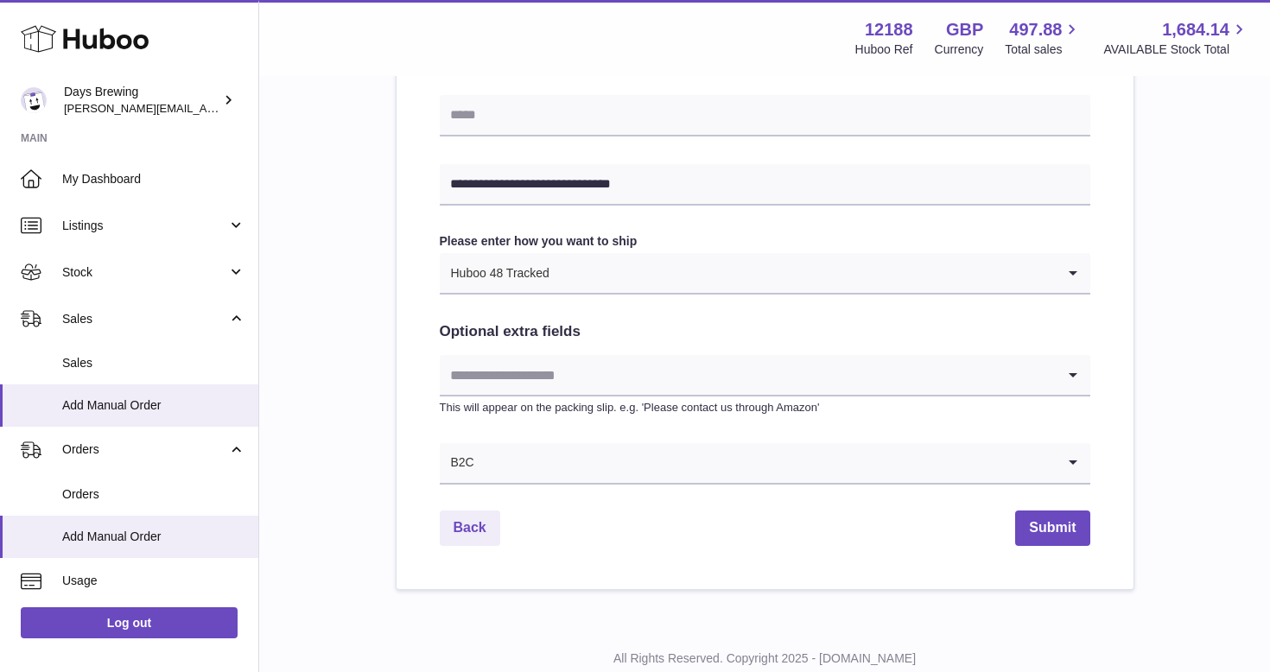
click at [563, 373] on input "Search for option" at bounding box center [748, 375] width 616 height 40
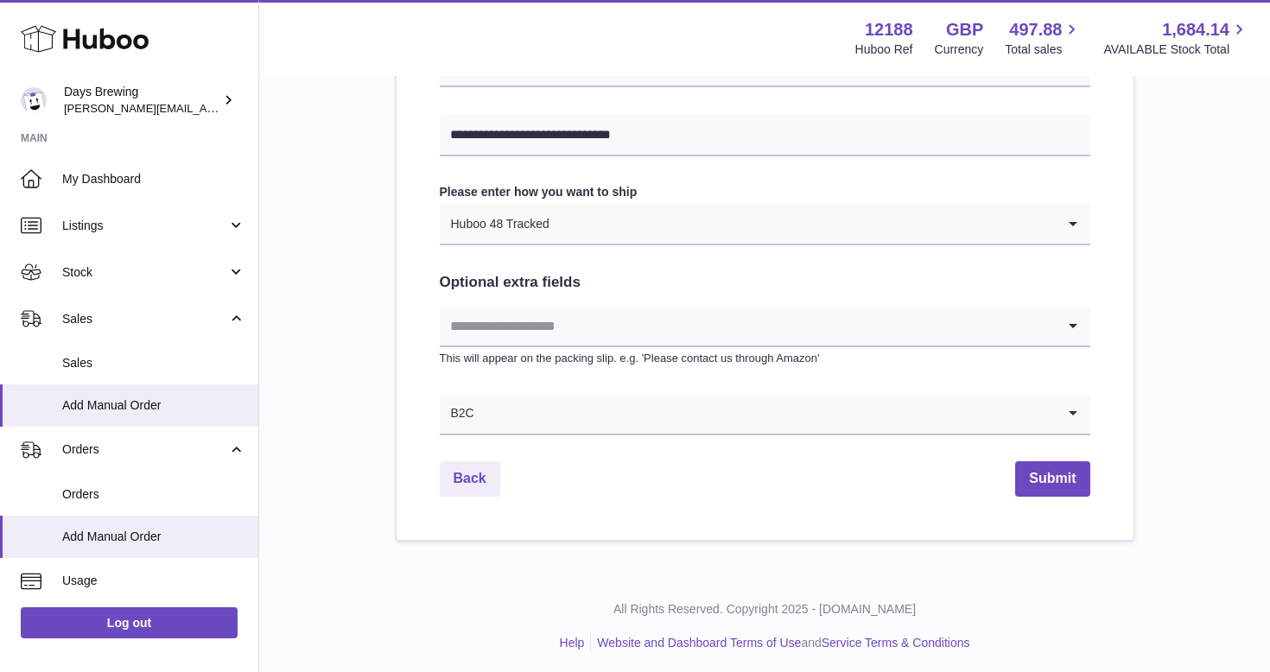
scroll to position [886, 0]
click at [1062, 484] on button "Submit" at bounding box center [1052, 479] width 74 height 35
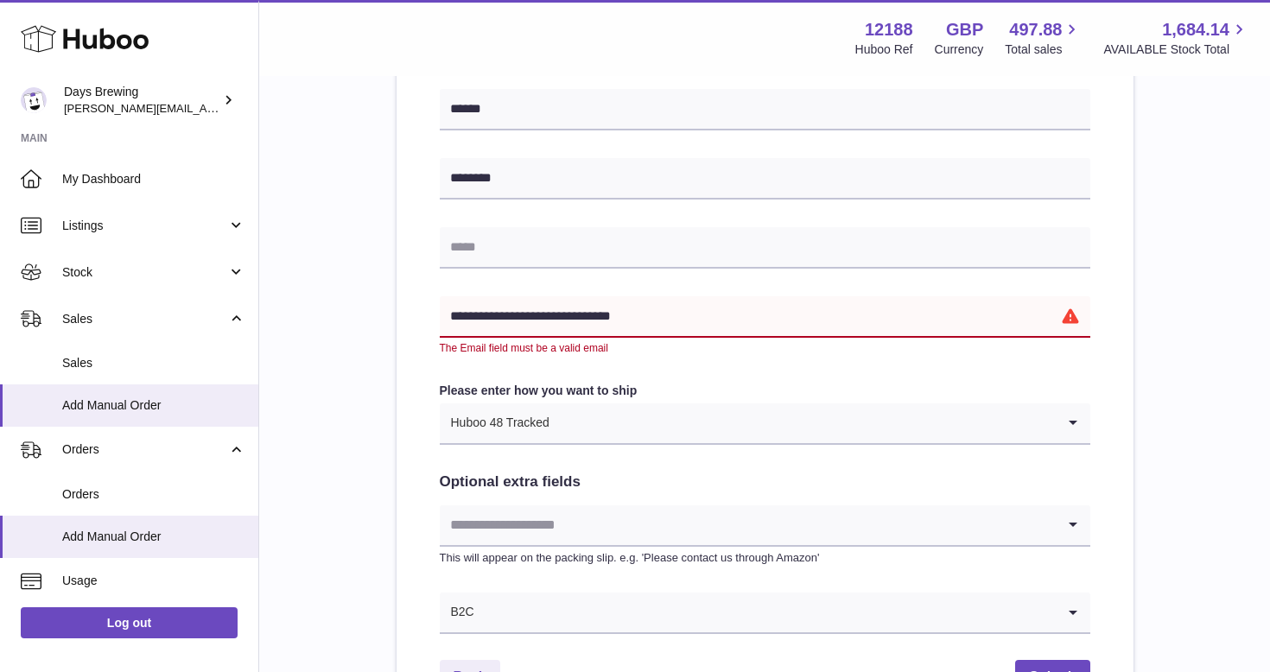
scroll to position [701, 0]
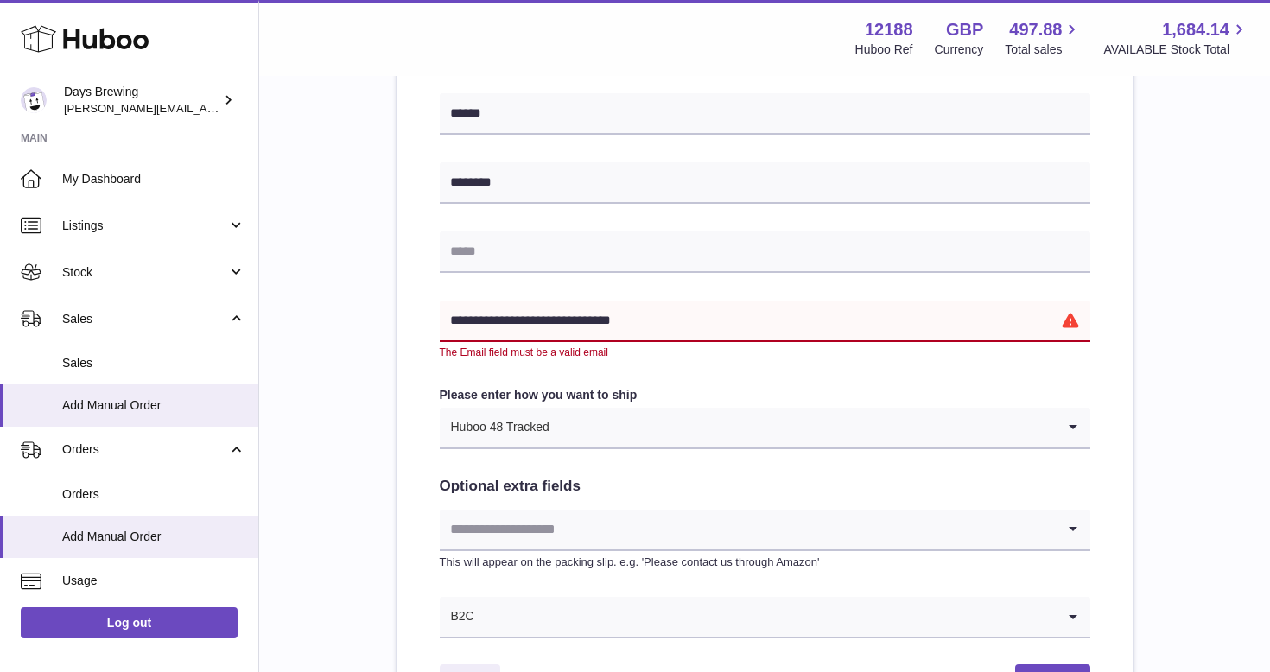
click at [453, 320] on input "**********" at bounding box center [765, 321] width 650 height 41
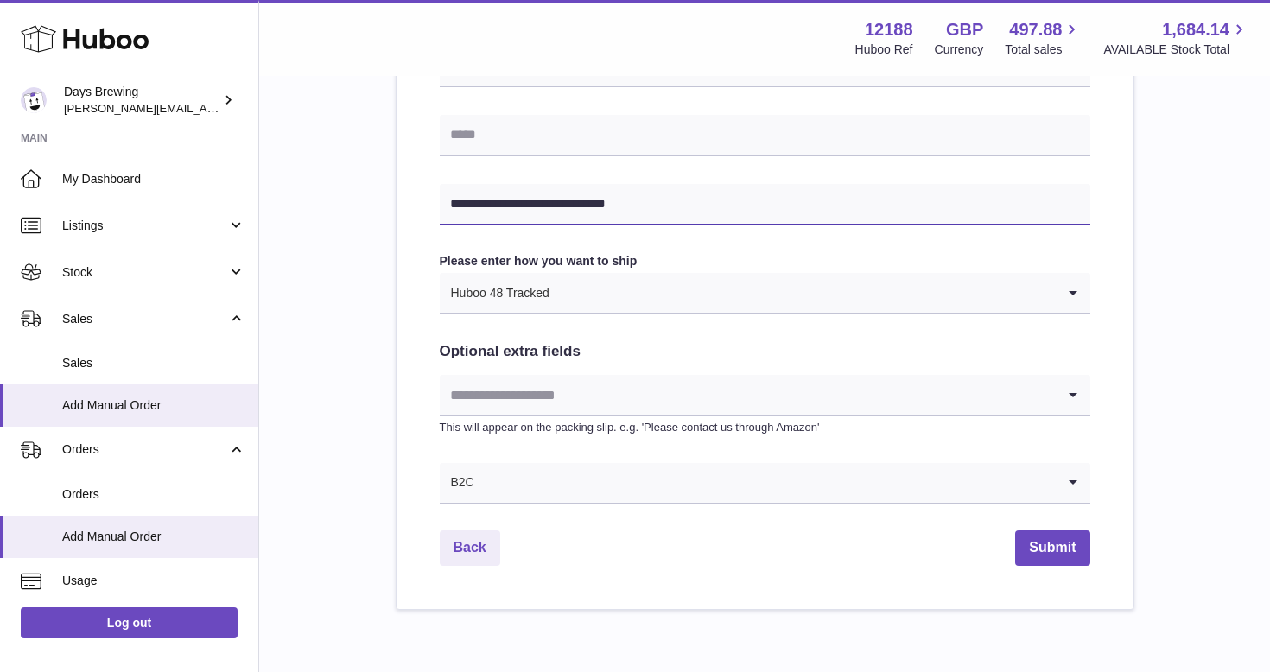
scroll to position [821, 0]
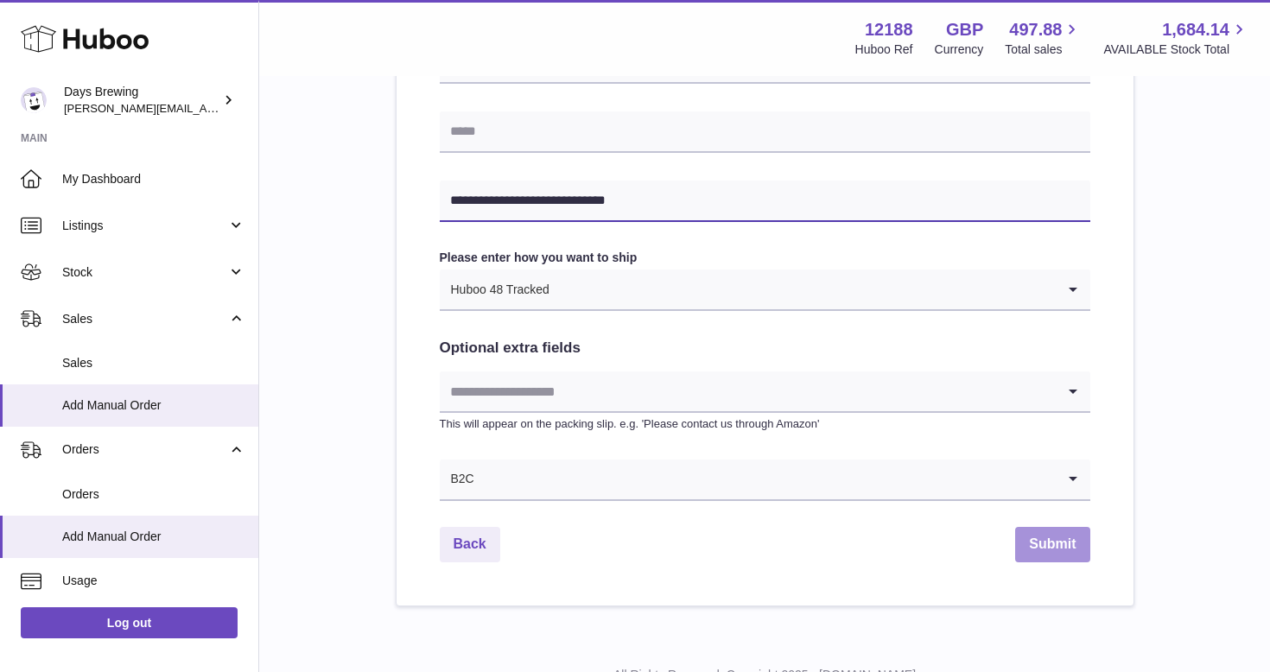
type input "**********"
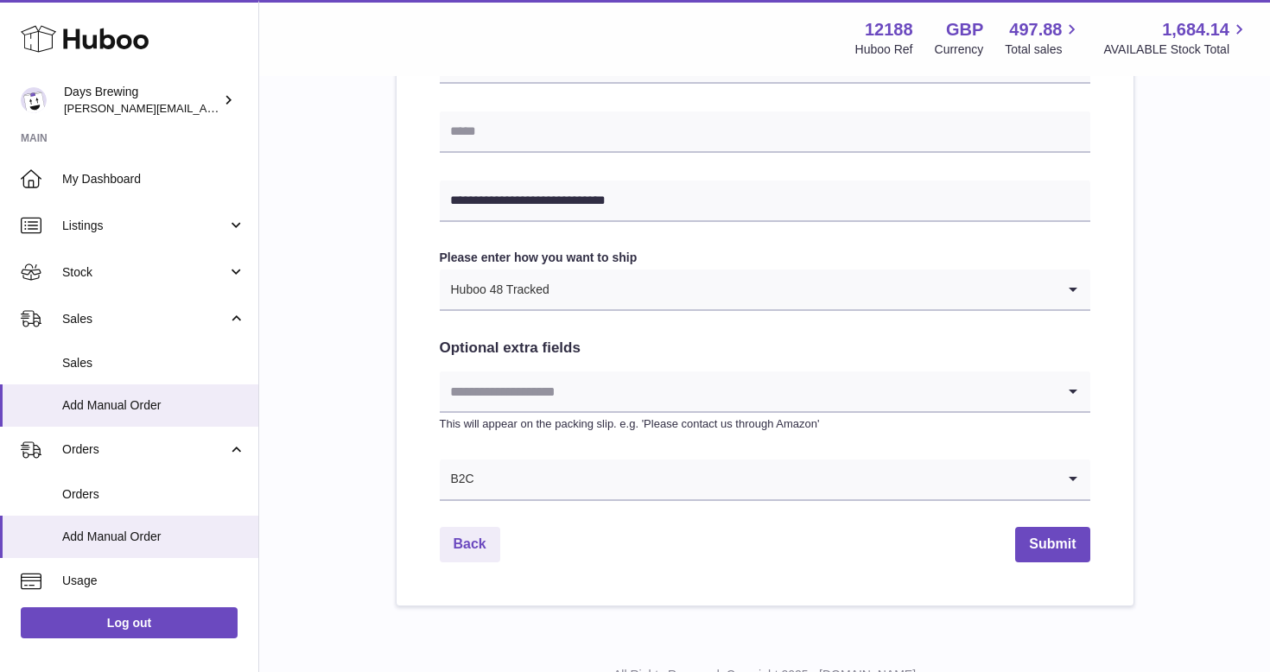
click at [1069, 541] on button "Submit" at bounding box center [1052, 544] width 74 height 35
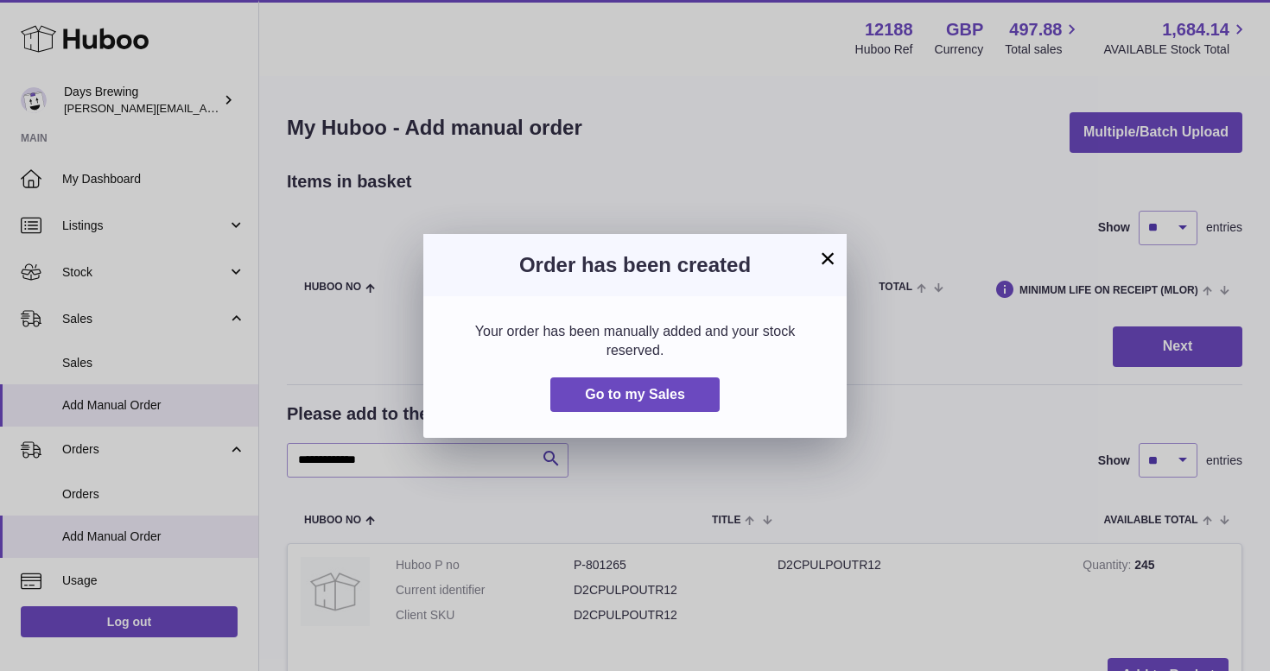
click at [832, 254] on button "×" at bounding box center [827, 258] width 21 height 21
